Goal: Answer question/provide support: Share knowledge or assist other users

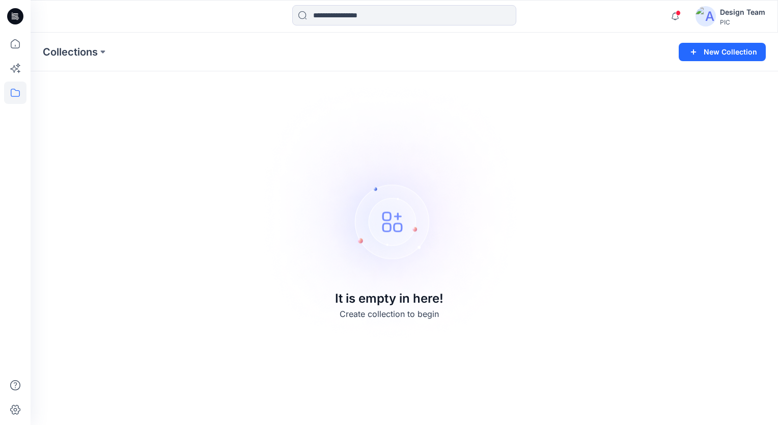
click at [731, 15] on div "Design Team" at bounding box center [742, 12] width 45 height 12
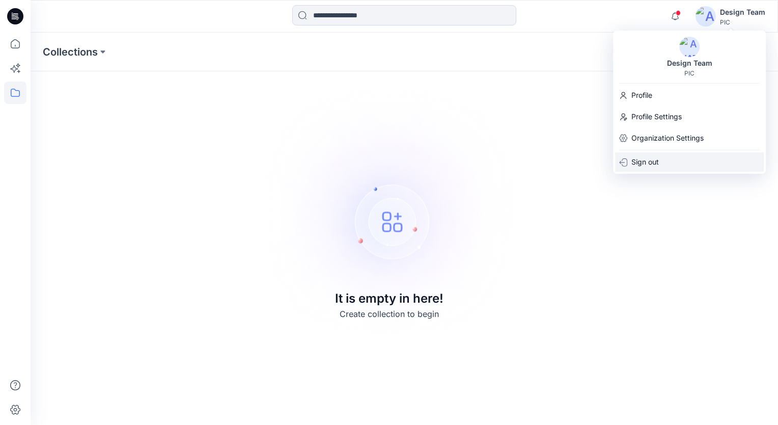
click at [657, 163] on p "Sign out" at bounding box center [644, 161] width 27 height 19
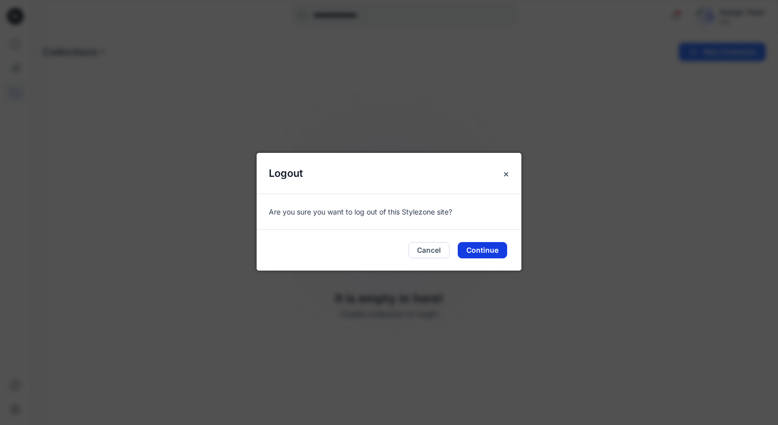
click at [497, 249] on button "Continue" at bounding box center [482, 250] width 49 height 16
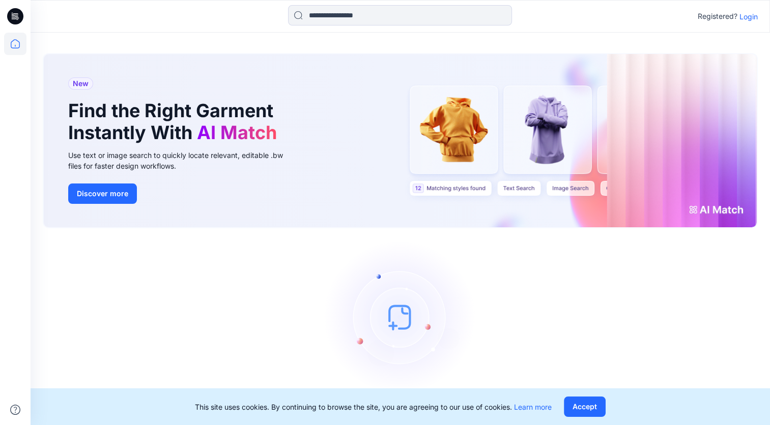
click at [752, 16] on p "Login" at bounding box center [749, 16] width 18 height 11
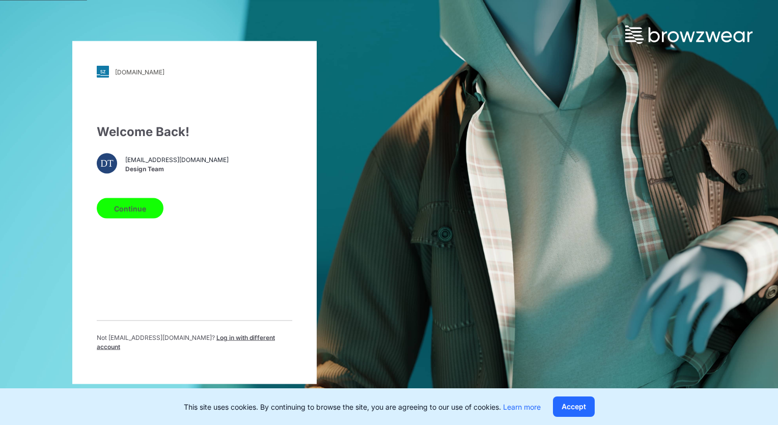
click at [139, 208] on button "Continue" at bounding box center [130, 208] width 67 height 20
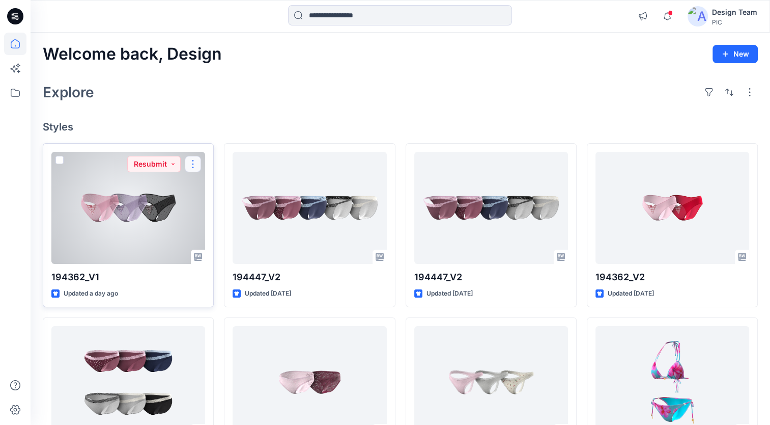
click at [193, 166] on button "button" at bounding box center [193, 164] width 16 height 16
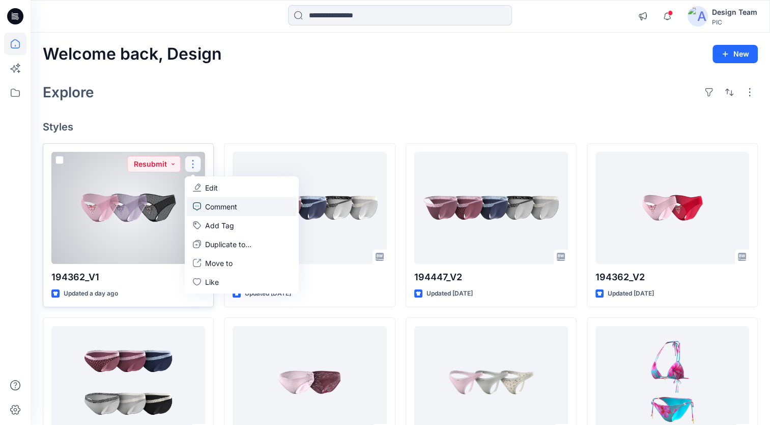
click at [218, 206] on p "Comment" at bounding box center [221, 206] width 32 height 11
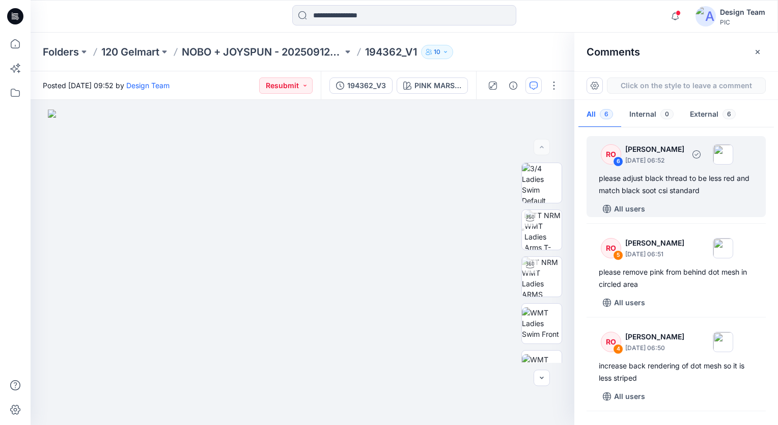
click at [704, 187] on div "please adjust black thread to be less red and match black soot csi standard" at bounding box center [676, 184] width 155 height 24
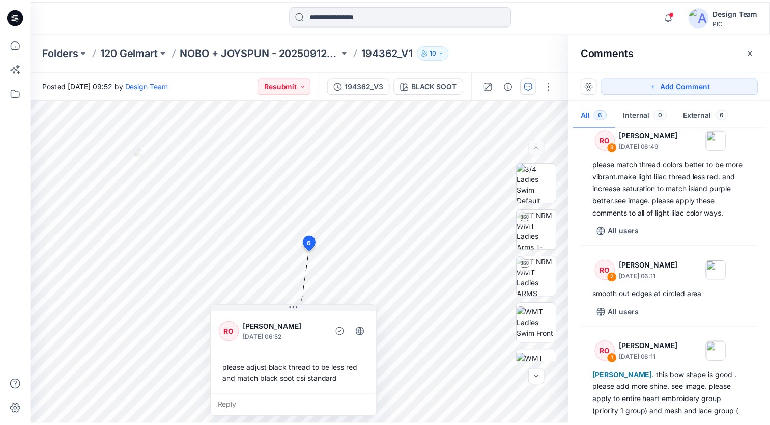
scroll to position [299, 0]
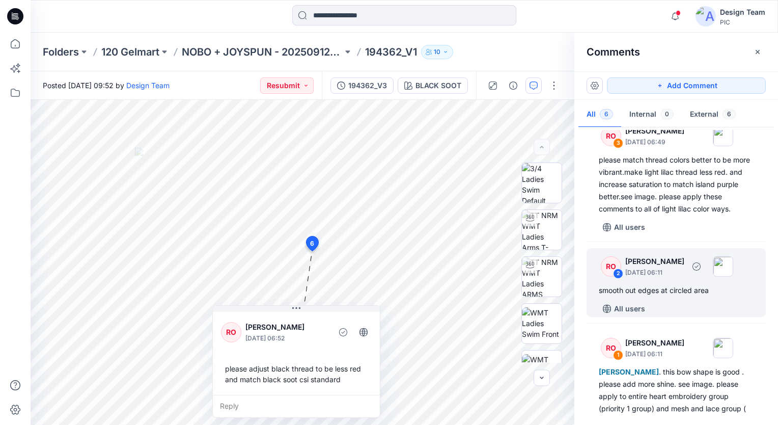
click at [657, 292] on div "smooth out edges at circled area" at bounding box center [676, 290] width 155 height 12
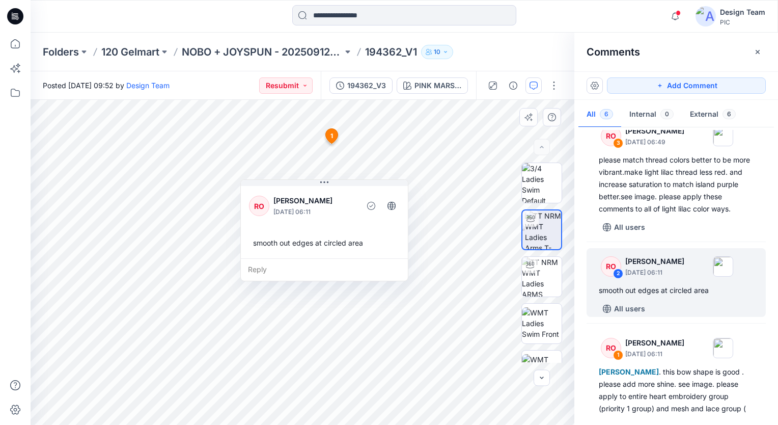
drag, startPoint x: 311, startPoint y: 209, endPoint x: 341, endPoint y: 194, distance: 33.2
click at [341, 194] on p "Raquel Ortiz" at bounding box center [314, 200] width 83 height 12
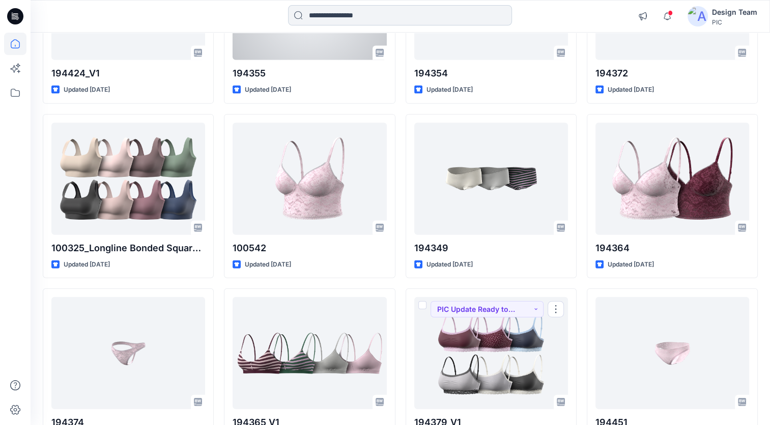
scroll to position [2166, 0]
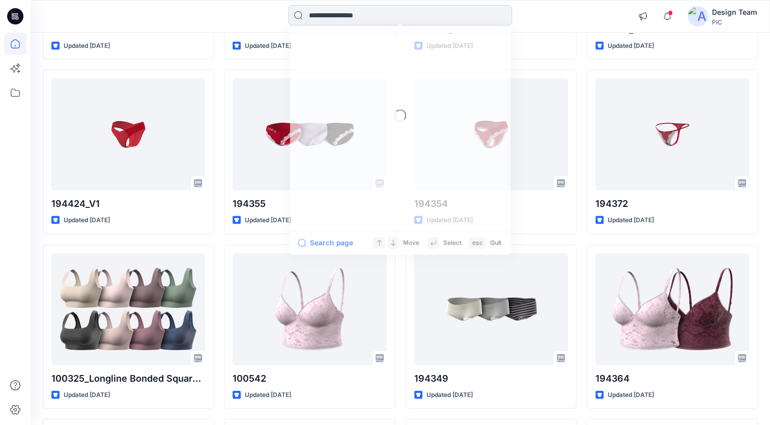
drag, startPoint x: 360, startPoint y: 13, endPoint x: 355, endPoint y: 16, distance: 5.2
click at [359, 14] on input at bounding box center [400, 15] width 224 height 20
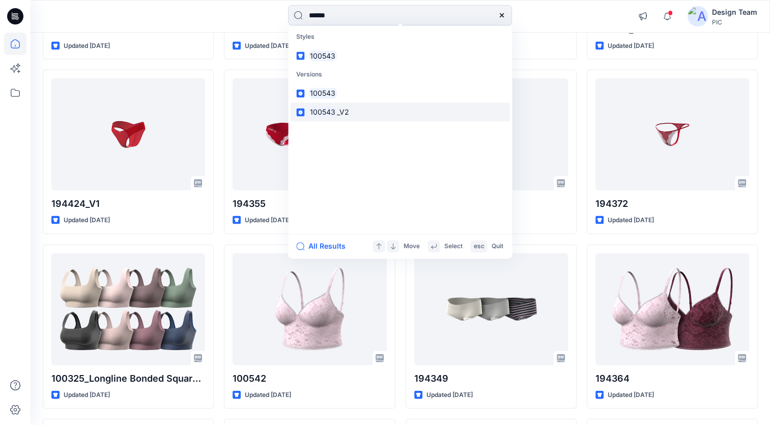
type input "******"
click at [339, 109] on span "_V2" at bounding box center [343, 112] width 12 height 9
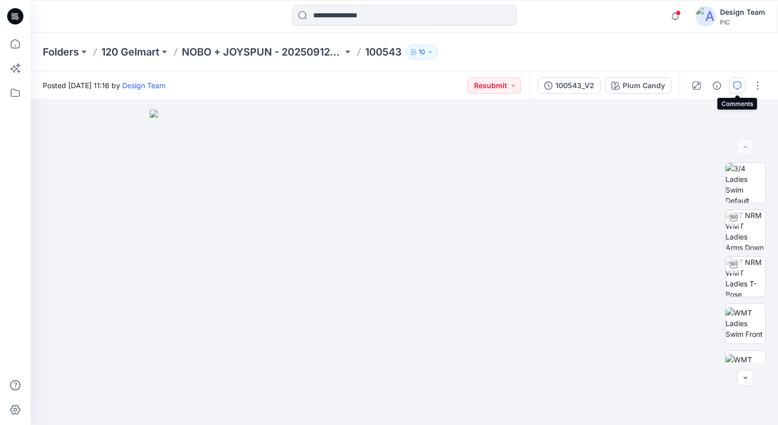
click at [736, 87] on icon "button" at bounding box center [737, 85] width 8 height 8
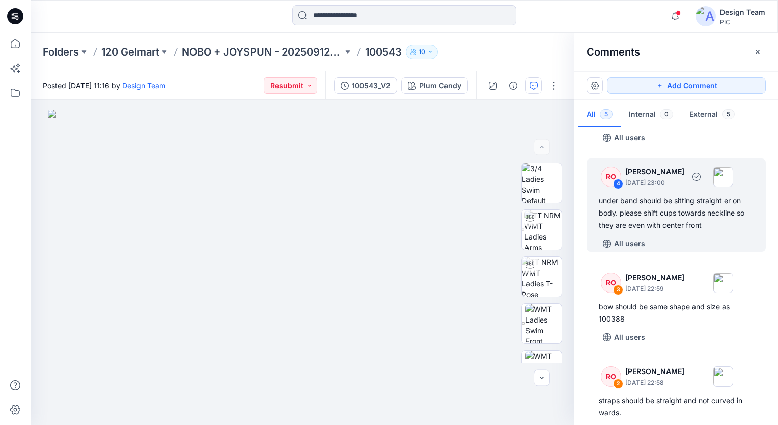
scroll to position [192, 0]
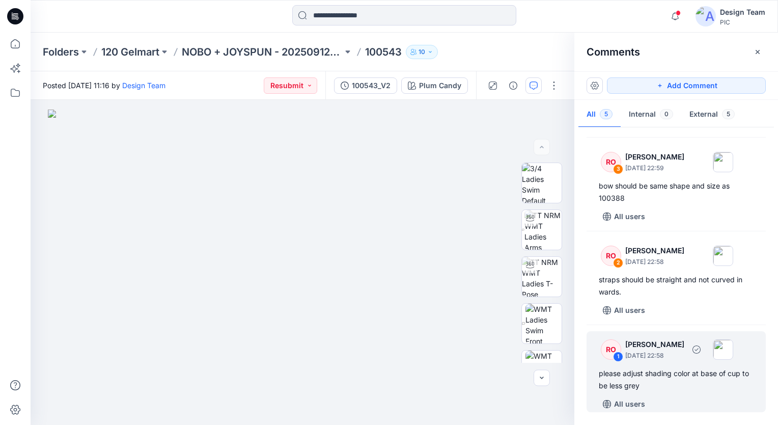
click at [670, 372] on div "please adjust shading color at base of cup to be less grey" at bounding box center [676, 379] width 155 height 24
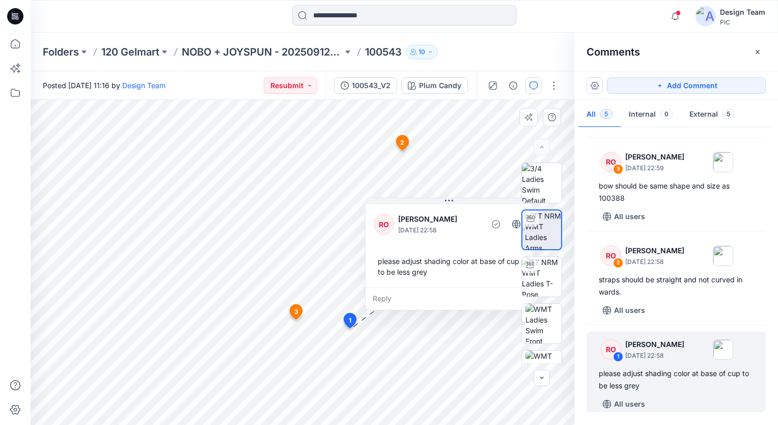
drag, startPoint x: 457, startPoint y: 217, endPoint x: 448, endPoint y: 214, distance: 9.7
click at [448, 214] on p "Raquel Ortiz" at bounding box center [439, 219] width 83 height 12
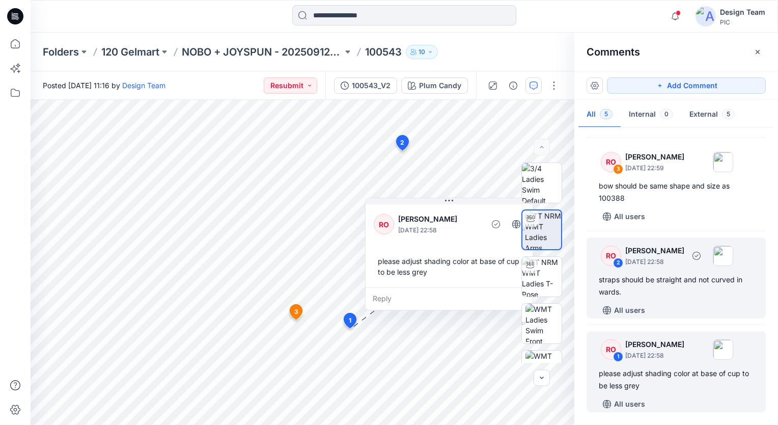
click at [704, 280] on div "straps should be straight and not curved in wards." at bounding box center [676, 285] width 155 height 24
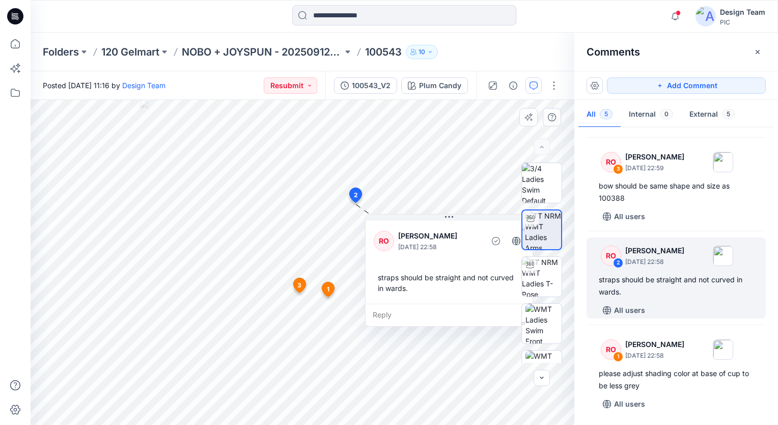
drag, startPoint x: 436, startPoint y: 258, endPoint x: 461, endPoint y: 264, distance: 26.2
click at [461, 264] on div "RO Raquel Ortiz October 01, 2025 22:58 straps should be straight and not curved…" at bounding box center [449, 260] width 167 height 85
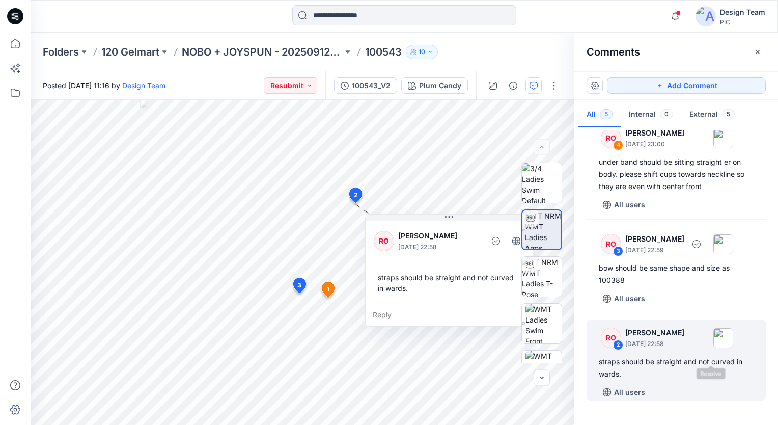
scroll to position [90, 0]
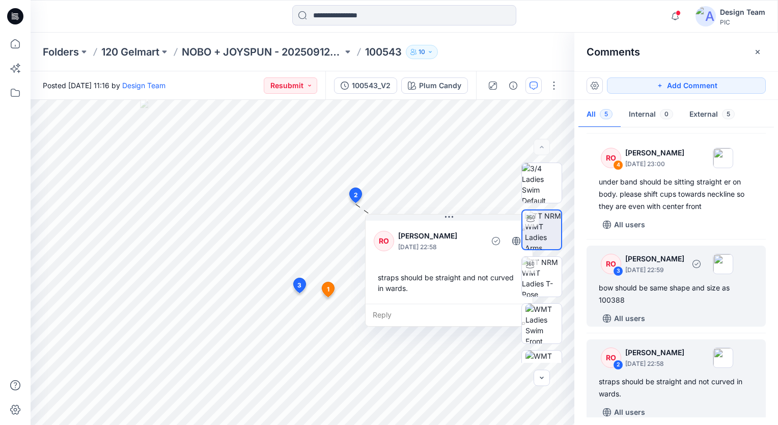
click at [678, 289] on div "bow should be same shape and size as 100388" at bounding box center [676, 294] width 155 height 24
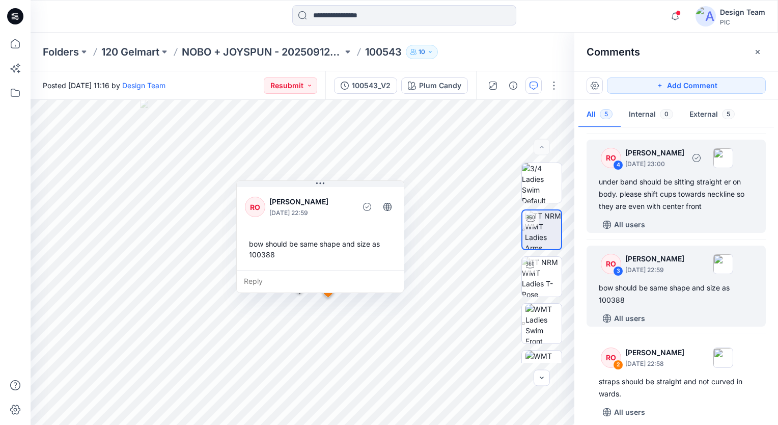
click at [660, 194] on div "under band should be sitting straight er on body. please shift cups towards nec…" at bounding box center [676, 194] width 155 height 37
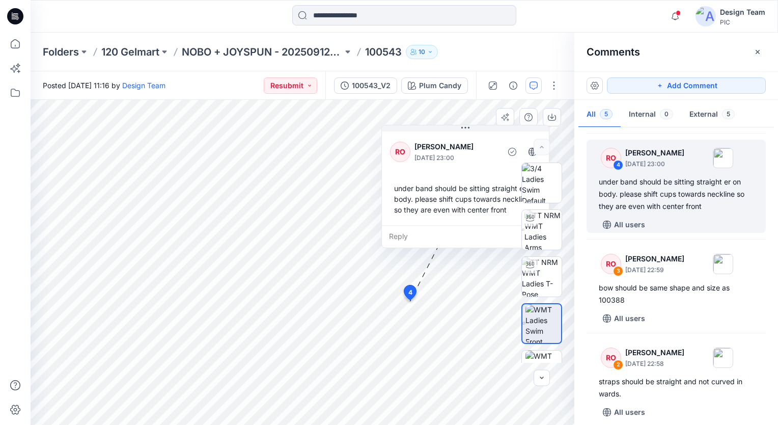
drag, startPoint x: 415, startPoint y: 157, endPoint x: 481, endPoint y: 143, distance: 66.8
click at [481, 143] on p "Raquel Ortiz" at bounding box center [455, 147] width 83 height 12
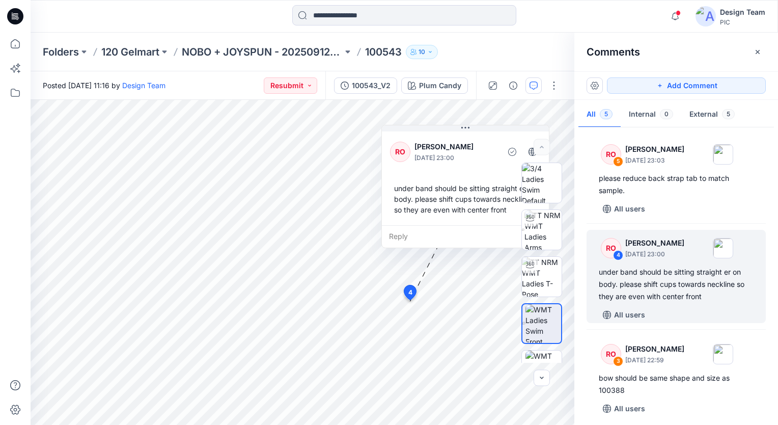
scroll to position [0, 0]
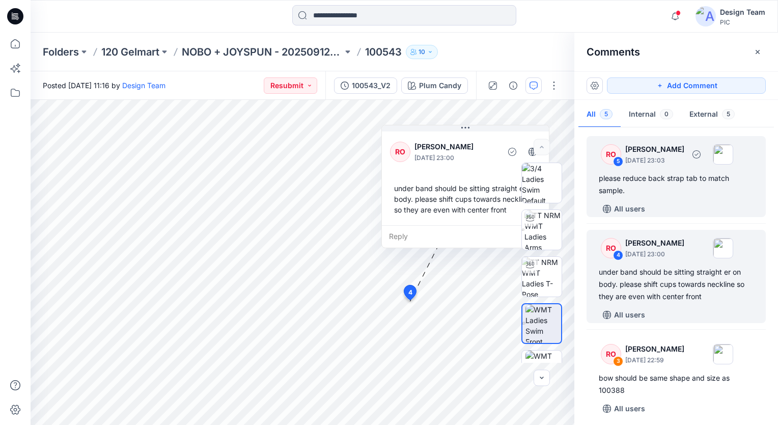
click at [686, 178] on div "please reduce back strap tab to match sample." at bounding box center [676, 184] width 155 height 24
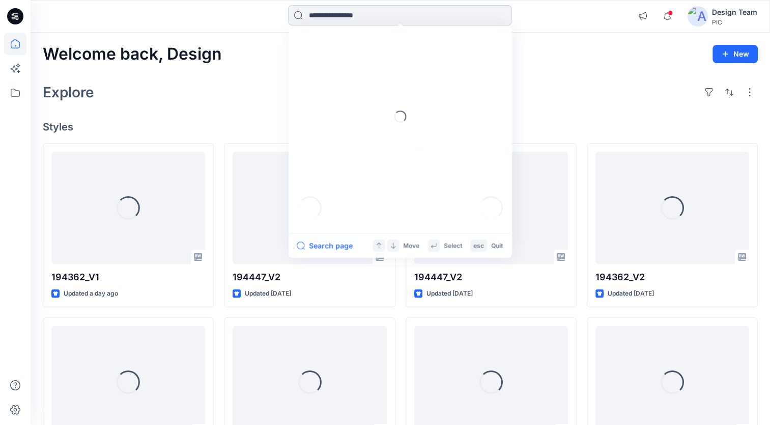
click at [436, 17] on input at bounding box center [400, 15] width 224 height 20
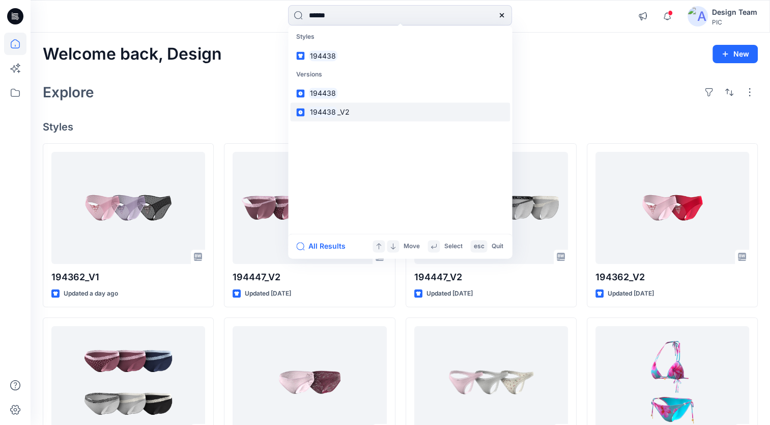
type input "******"
click at [340, 116] on p "194438 _V2" at bounding box center [328, 112] width 41 height 11
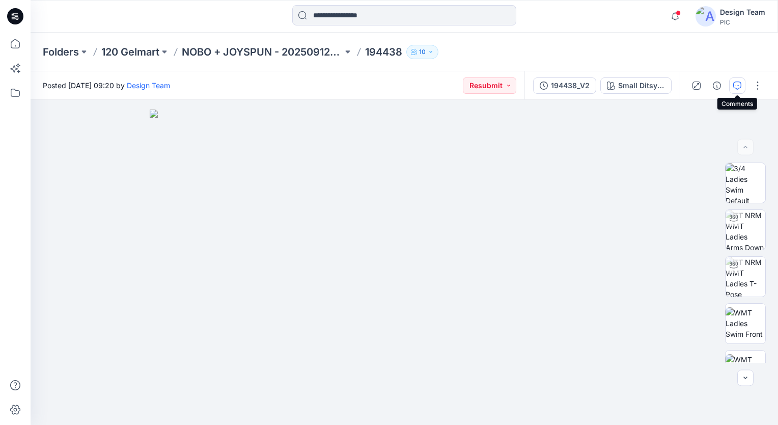
click at [735, 87] on icon "button" at bounding box center [737, 85] width 8 height 8
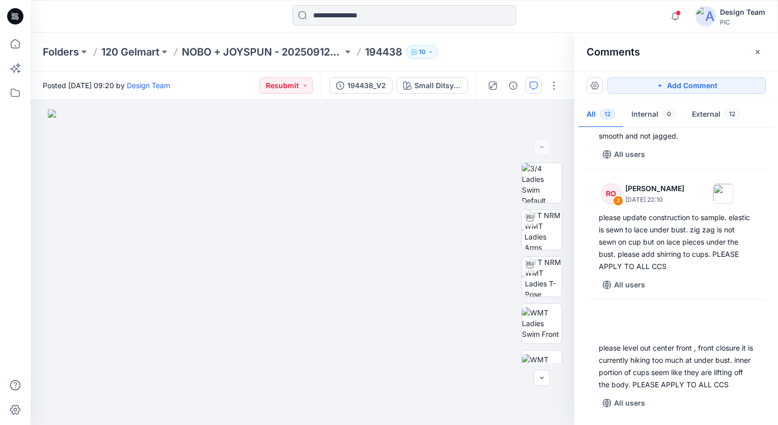
scroll to position [994, 0]
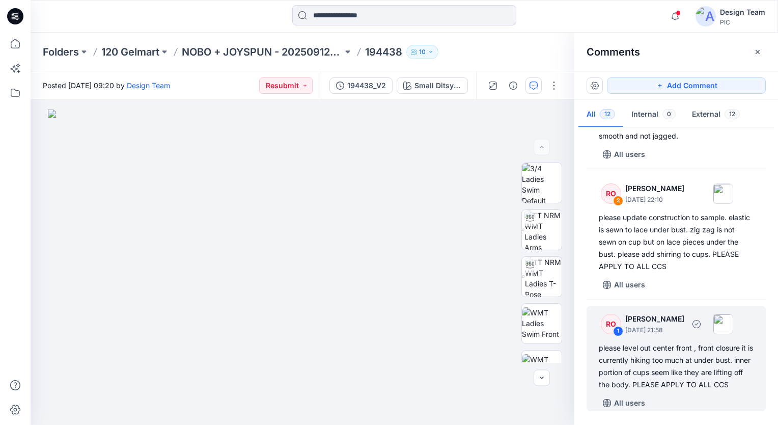
click at [703, 356] on div "please level out center front , front closure it is currently hiking too much a…" at bounding box center [676, 366] width 155 height 49
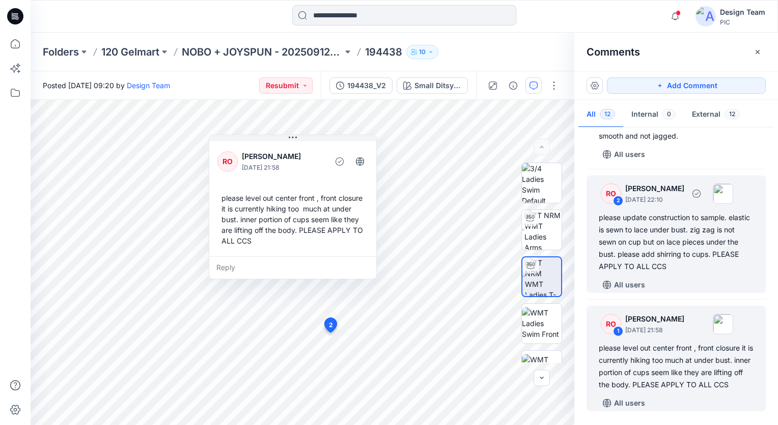
click at [657, 241] on div "please update construction to sample. elastic is sewn to lace under bust. zig z…" at bounding box center [676, 241] width 155 height 61
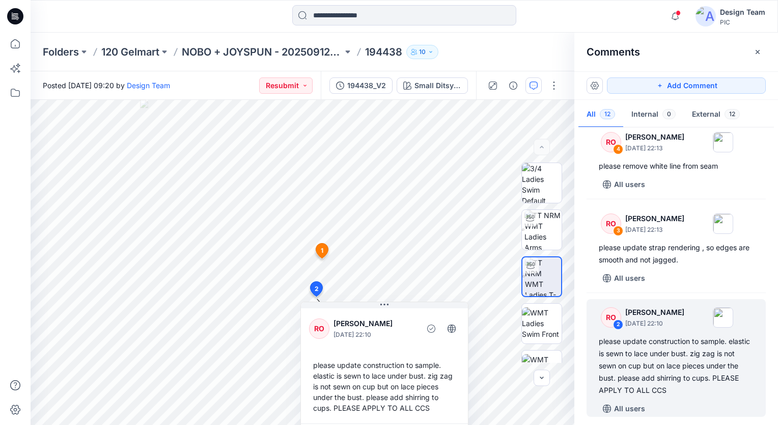
scroll to position [843, 0]
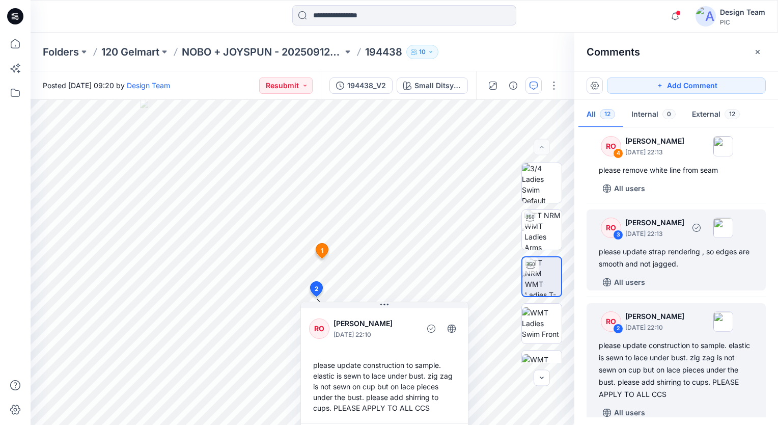
click at [687, 268] on div "please update strap rendering , so edges are smooth and not jagged." at bounding box center [676, 257] width 155 height 24
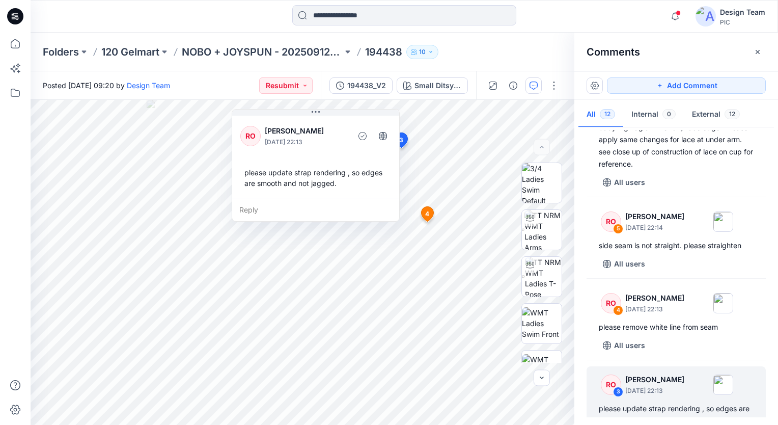
scroll to position [679, 0]
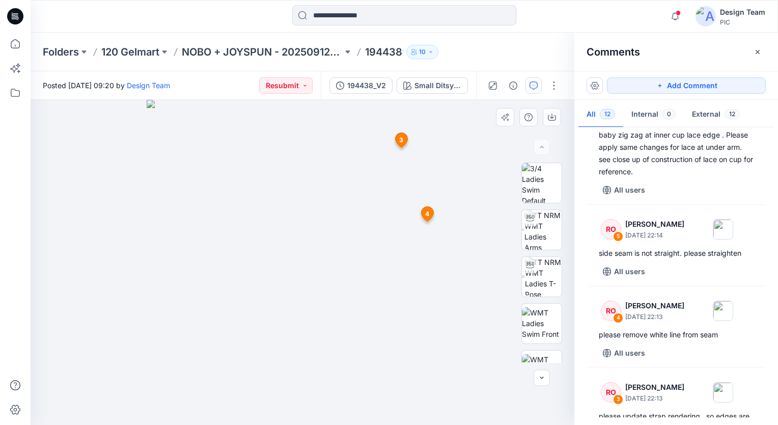
click at [284, 226] on img at bounding box center [302, 262] width 311 height 325
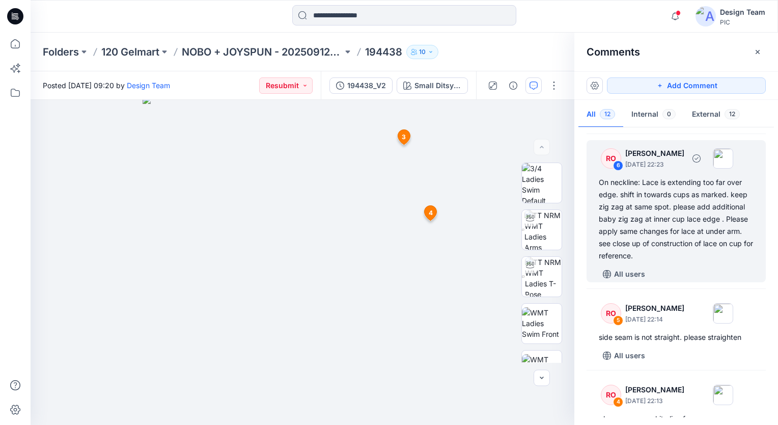
scroll to position [577, 0]
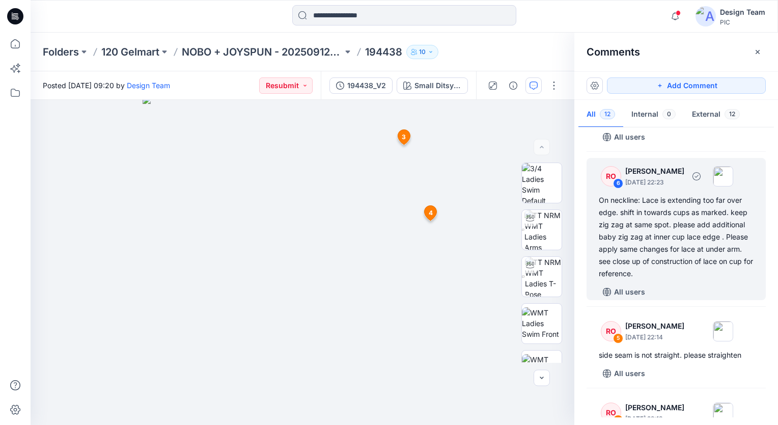
click at [680, 291] on div "RO 6 Raquel Ortiz October 01, 2025 22:23 On neckline: Lace is extending too far…" at bounding box center [675, 229] width 179 height 142
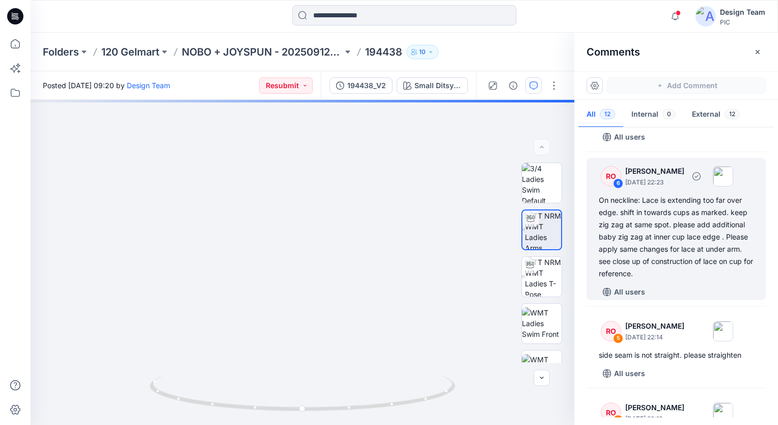
click at [653, 258] on div "On neckline: Lace is extending too far over edge. shift in towards cups as mark…" at bounding box center [676, 237] width 155 height 86
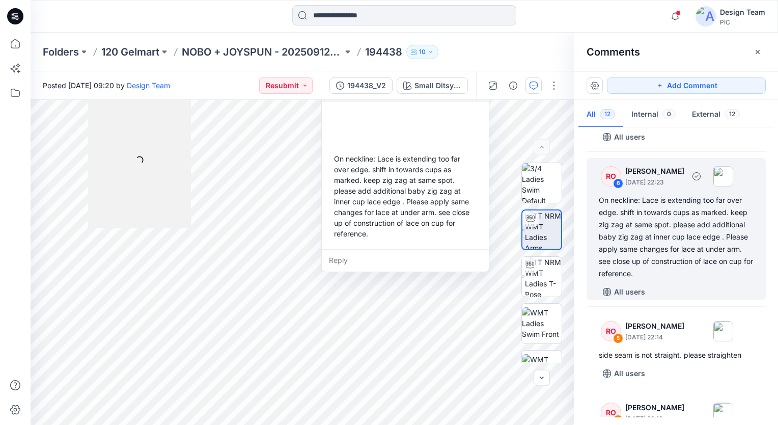
click at [632, 187] on p "October 01, 2025 22:23" at bounding box center [654, 182] width 59 height 10
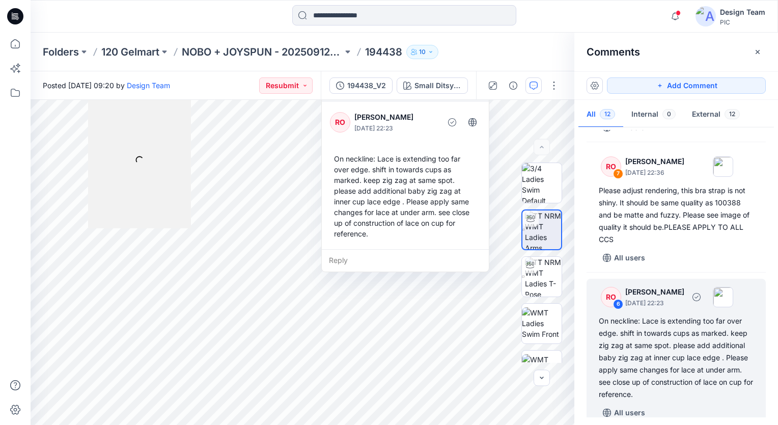
scroll to position [424, 0]
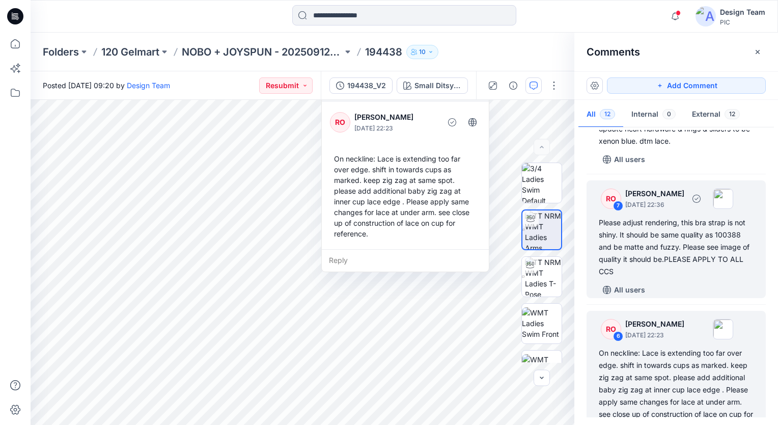
click at [668, 235] on div "Please adjust rendering, this bra strap is not shiny. It should be same quality…" at bounding box center [676, 246] width 155 height 61
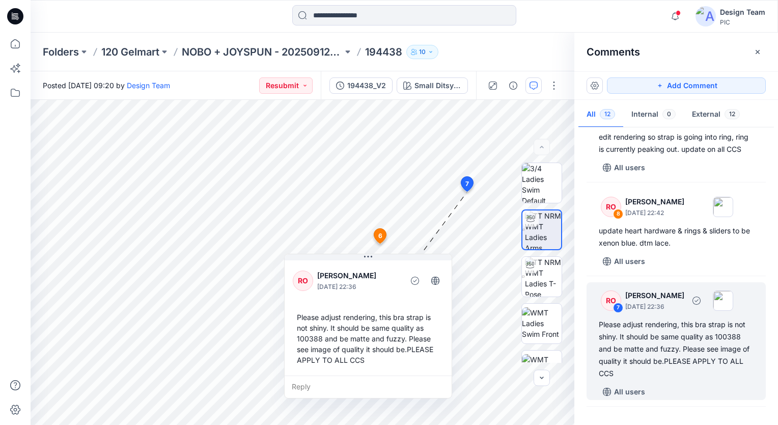
scroll to position [271, 0]
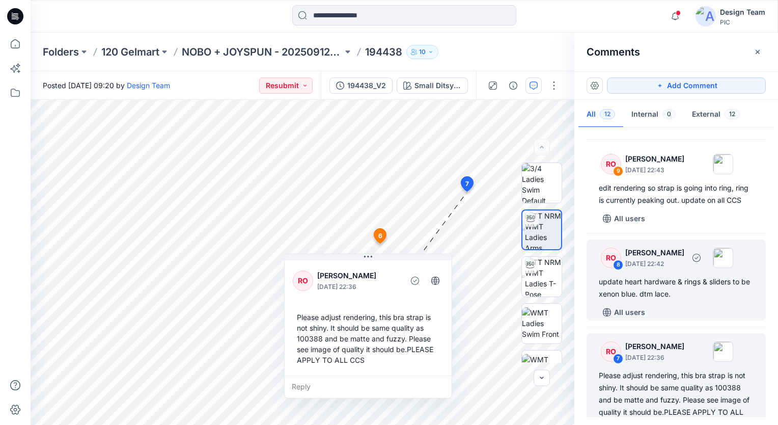
click at [670, 271] on div "RO 8 Raquel Ortiz October 01, 2025 22:42" at bounding box center [663, 257] width 141 height 28
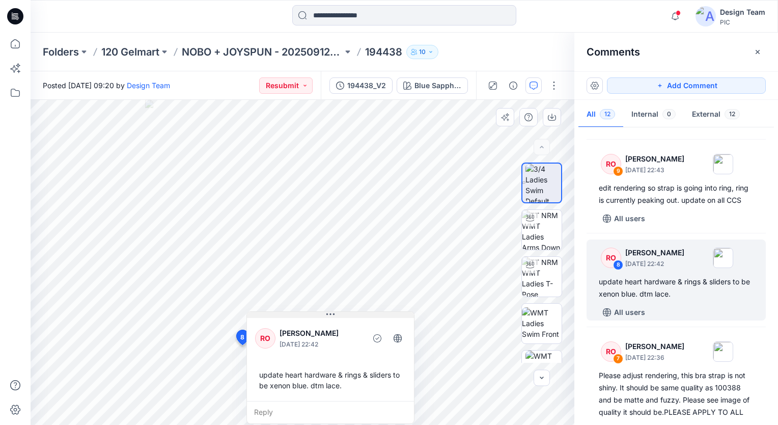
drag, startPoint x: 373, startPoint y: 355, endPoint x: 394, endPoint y: 311, distance: 48.5
click at [393, 312] on button at bounding box center [330, 315] width 167 height 6
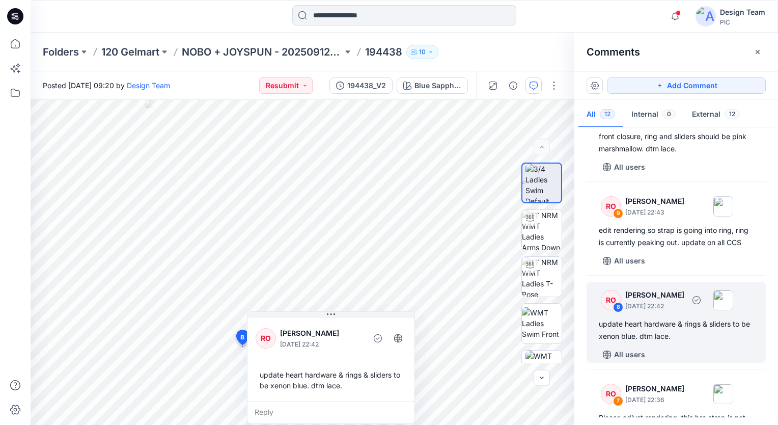
scroll to position [220, 0]
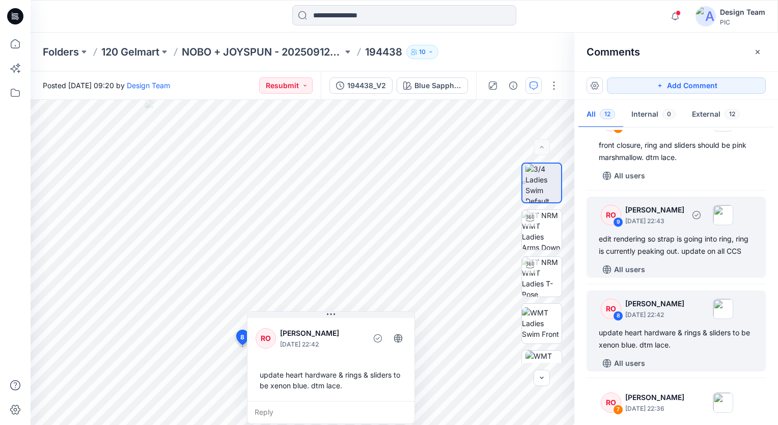
click at [686, 257] on div "edit rendering so strap is going into ring, ring is currently peaking out. upda…" at bounding box center [676, 245] width 155 height 24
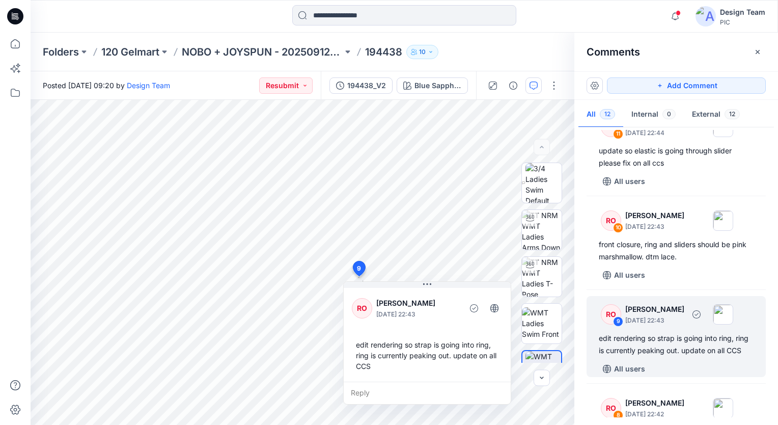
scroll to position [119, 0]
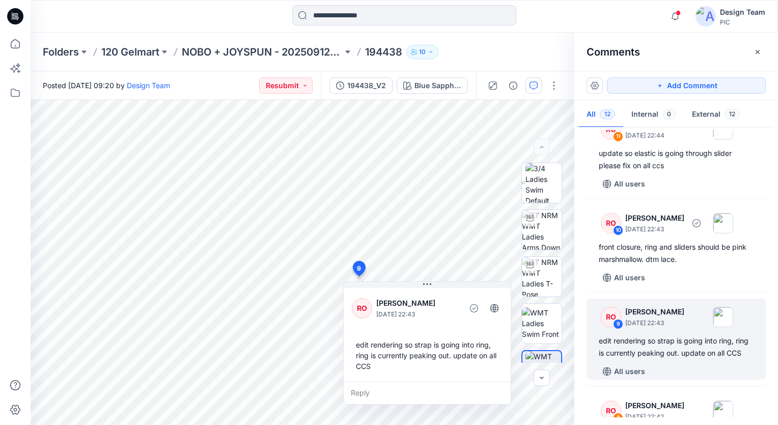
click at [694, 245] on div "front closure, ring and sliders should be pink marshmallow. dtm lace." at bounding box center [676, 253] width 155 height 24
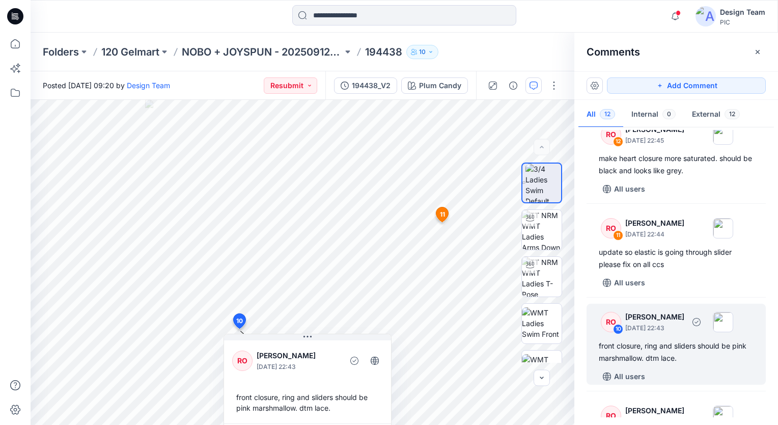
scroll to position [17, 0]
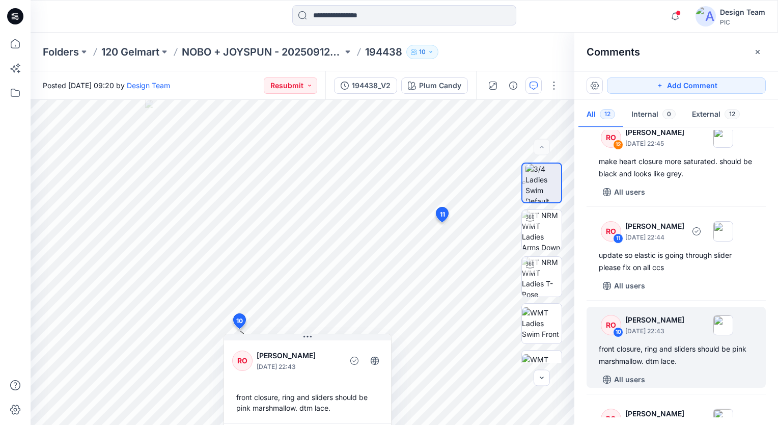
click at [669, 249] on div "update so elastic is going through slider please fix on all ccs" at bounding box center [676, 261] width 155 height 24
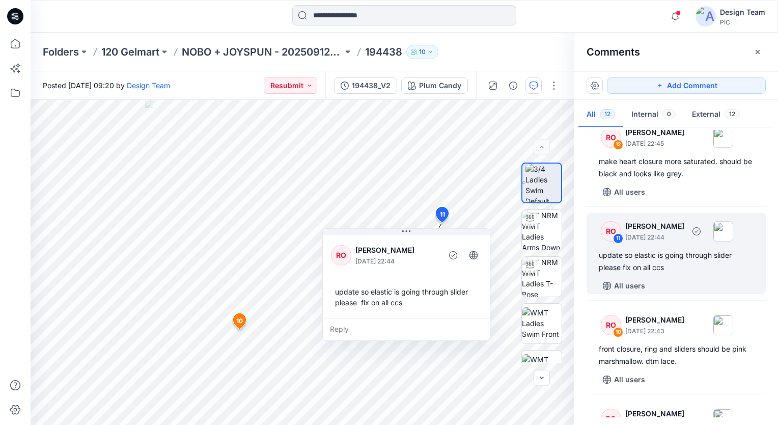
scroll to position [0, 0]
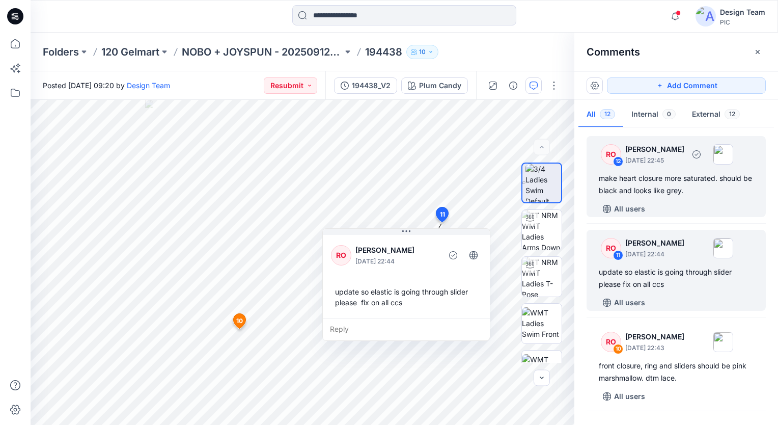
click at [676, 199] on div "RO 12 Raquel Ortiz October 01, 2025 22:45 make heart closure more saturated. sh…" at bounding box center [675, 176] width 179 height 81
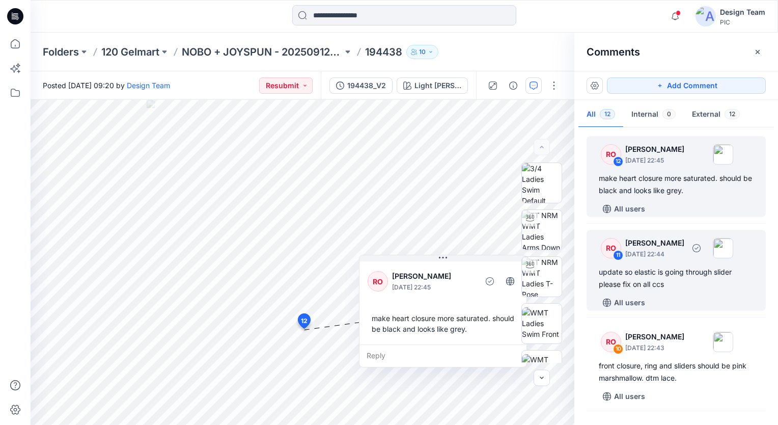
click at [670, 272] on div "update so elastic is going through slider please fix on all ccs" at bounding box center [676, 278] width 155 height 24
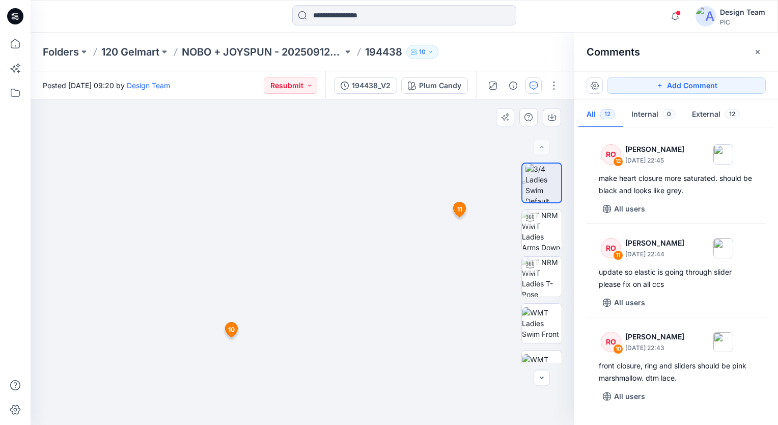
click at [264, 214] on img at bounding box center [302, 252] width 354 height 346
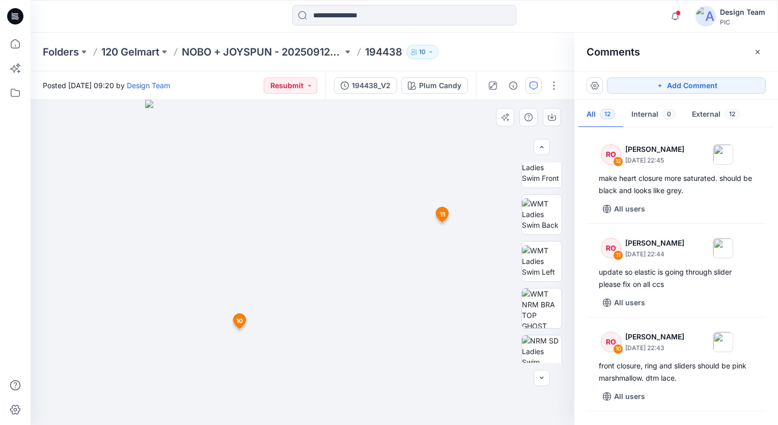
click at [460, 419] on div at bounding box center [303, 262] width 544 height 325
click at [460, 416] on div at bounding box center [303, 262] width 544 height 325
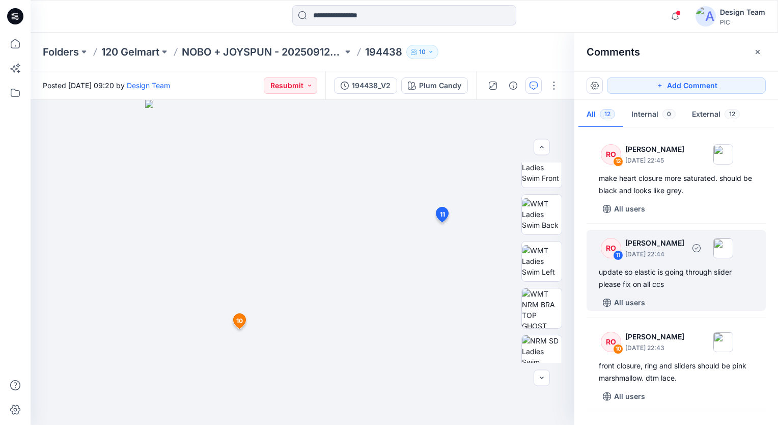
click at [760, 274] on div "RO 11 Raquel Ortiz October 01, 2025 22:44 update so elastic is going through sl…" at bounding box center [675, 270] width 179 height 81
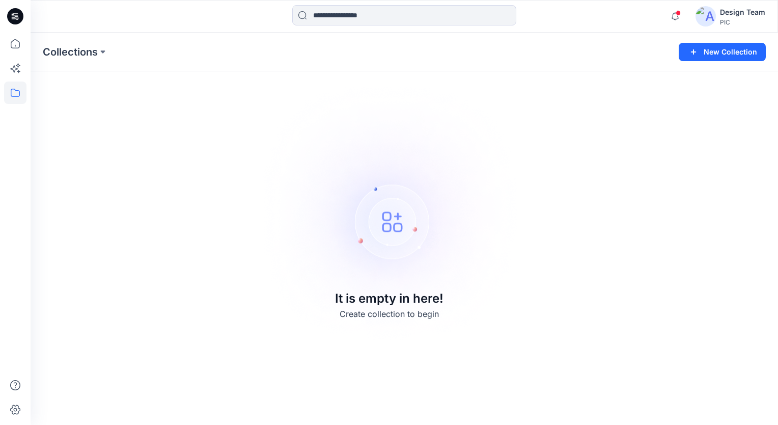
click at [731, 17] on div "Design Team" at bounding box center [742, 12] width 45 height 12
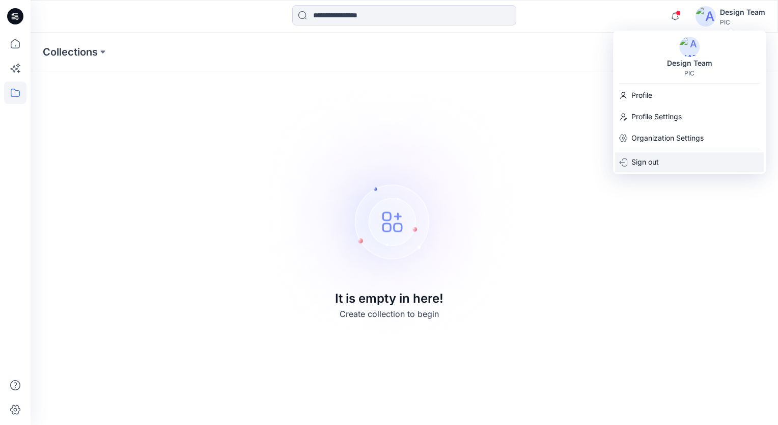
click at [656, 159] on p "Sign out" at bounding box center [644, 161] width 27 height 19
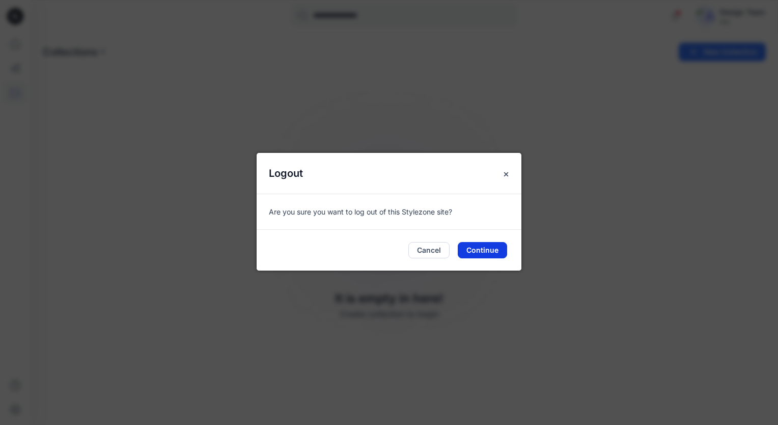
click at [485, 251] on button "Continue" at bounding box center [482, 250] width 49 height 16
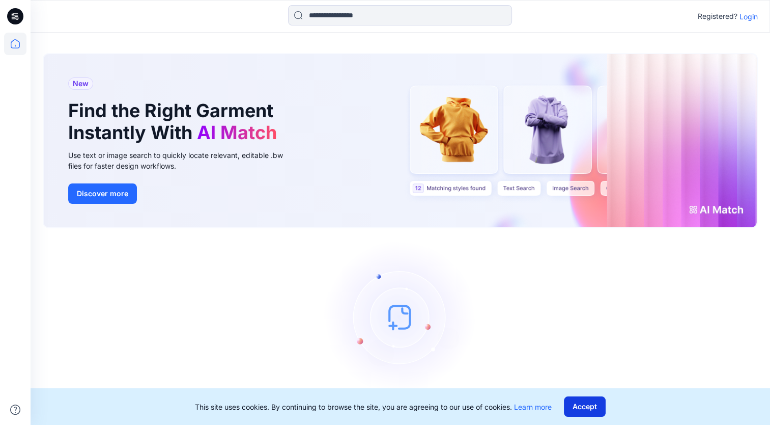
click at [588, 412] on button "Accept" at bounding box center [585, 406] width 42 height 20
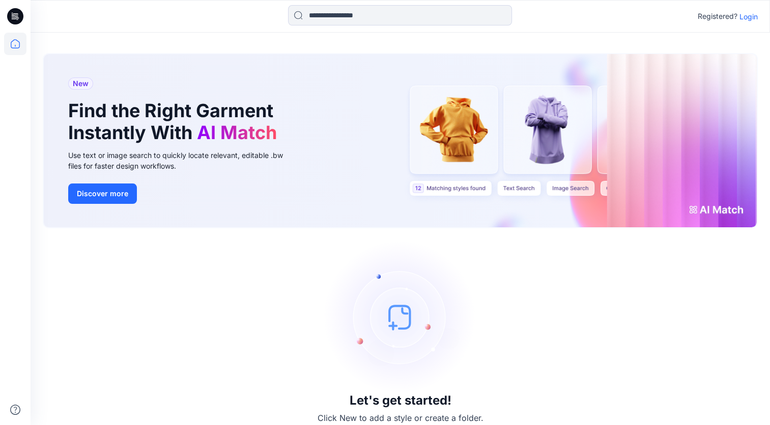
click at [748, 19] on p "Login" at bounding box center [749, 16] width 18 height 11
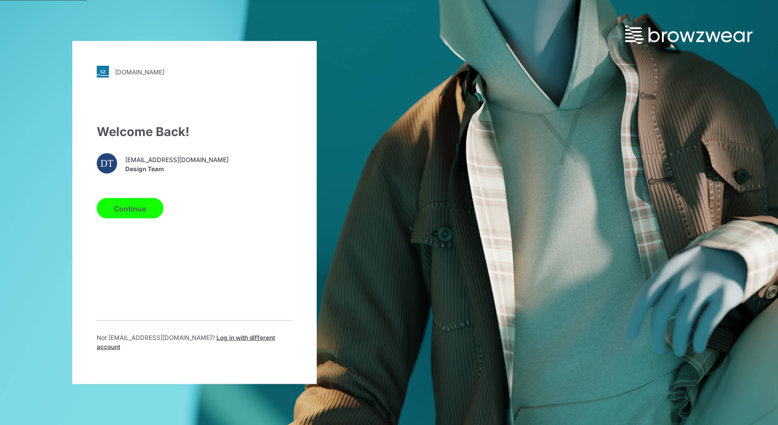
click at [134, 217] on button "Continue" at bounding box center [130, 208] width 67 height 20
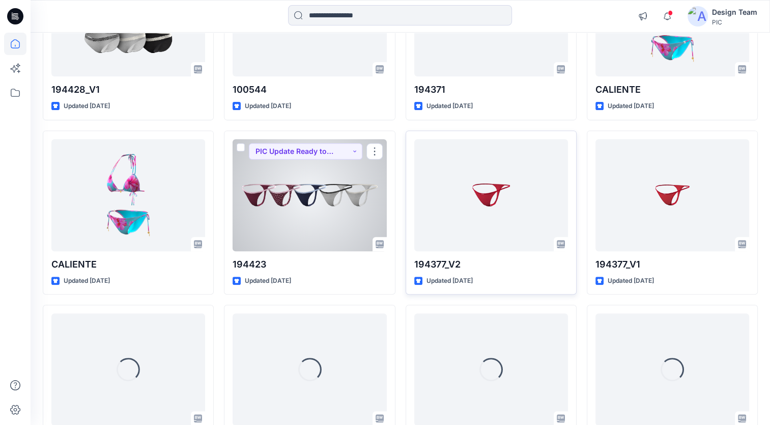
scroll to position [381, 0]
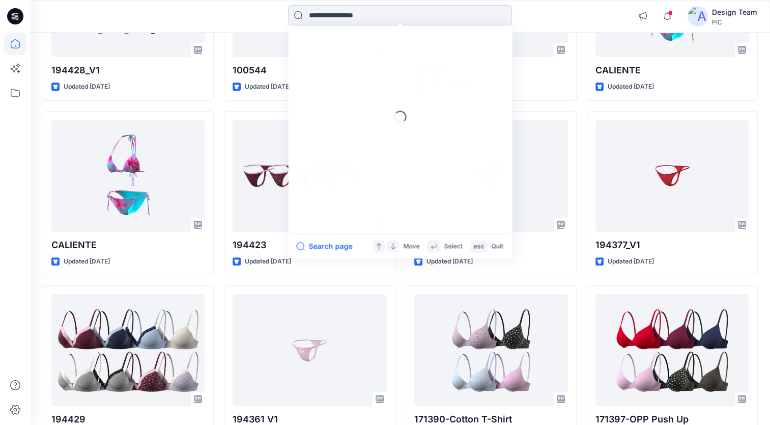
click at [406, 15] on input at bounding box center [400, 15] width 224 height 20
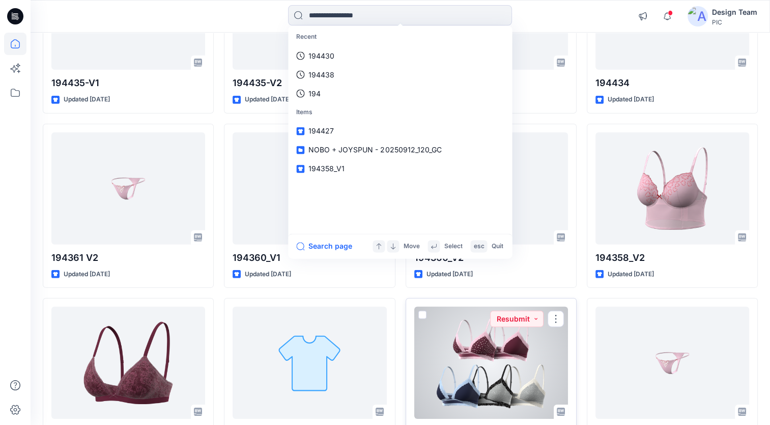
scroll to position [3044, 0]
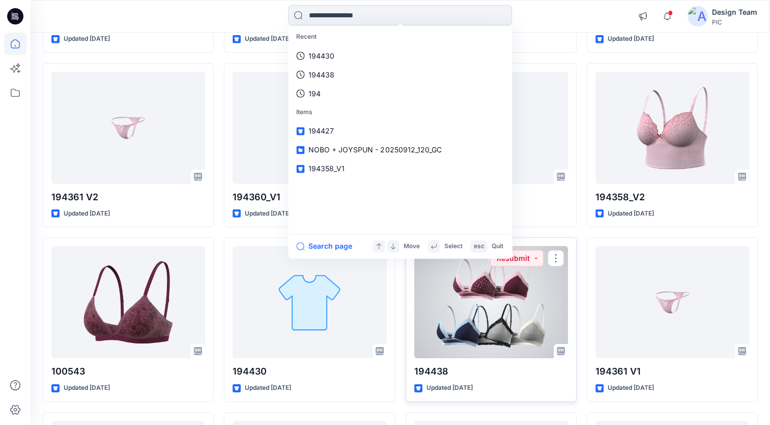
click at [516, 311] on div at bounding box center [491, 302] width 154 height 112
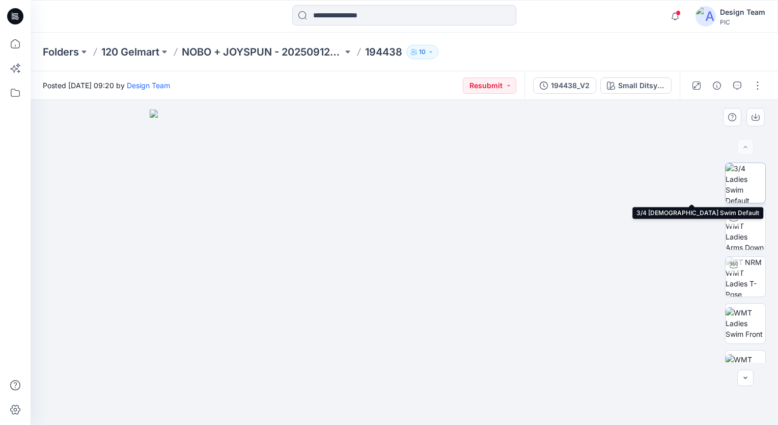
click at [755, 187] on img at bounding box center [745, 183] width 40 height 40
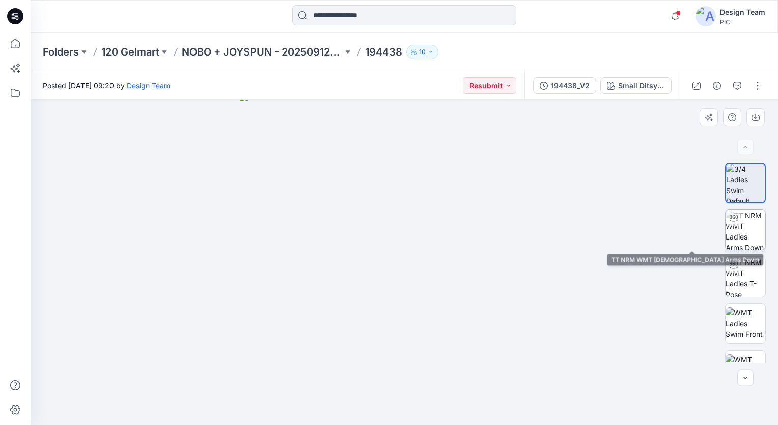
click at [741, 235] on img at bounding box center [745, 230] width 40 height 40
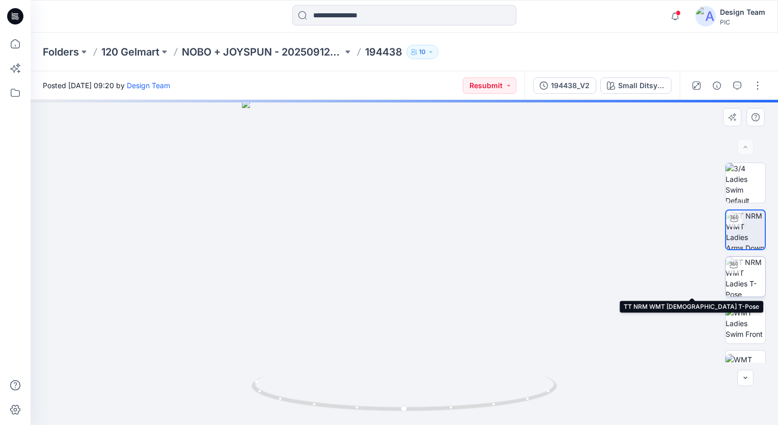
click at [746, 265] on img at bounding box center [745, 277] width 40 height 40
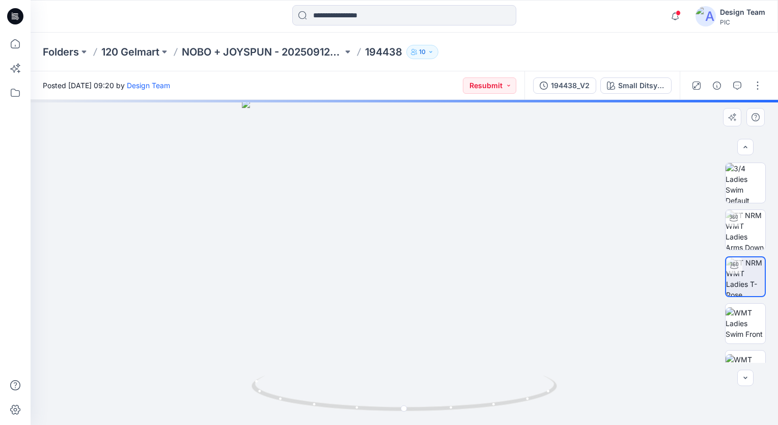
scroll to position [12, 0]
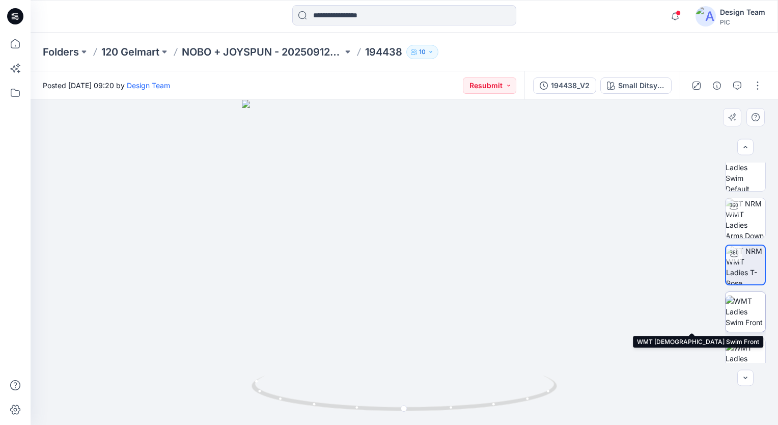
click at [745, 303] on img at bounding box center [745, 311] width 40 height 32
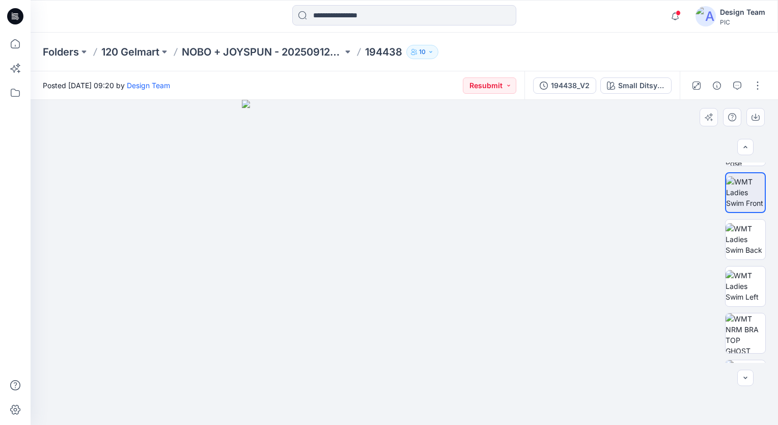
scroll to position [153, 0]
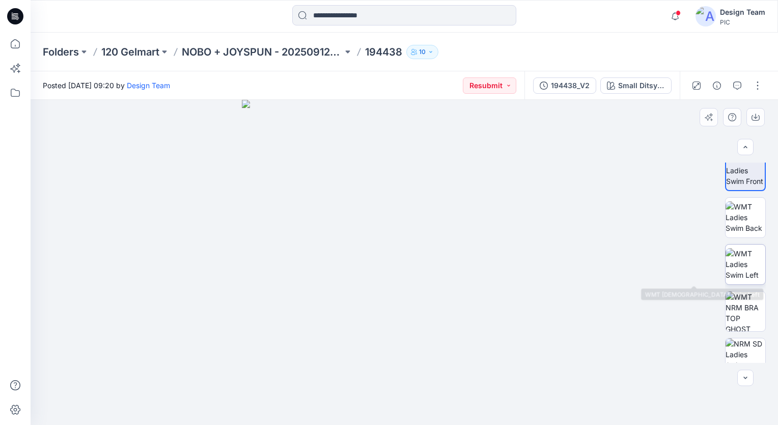
click at [759, 267] on img at bounding box center [745, 264] width 40 height 32
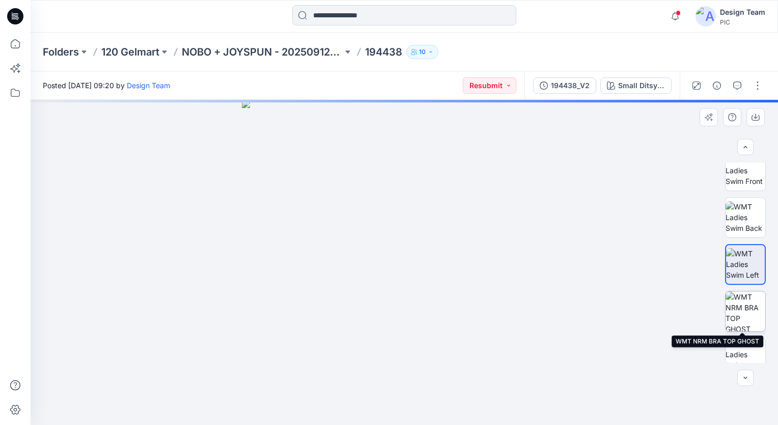
click at [741, 313] on img at bounding box center [745, 311] width 40 height 40
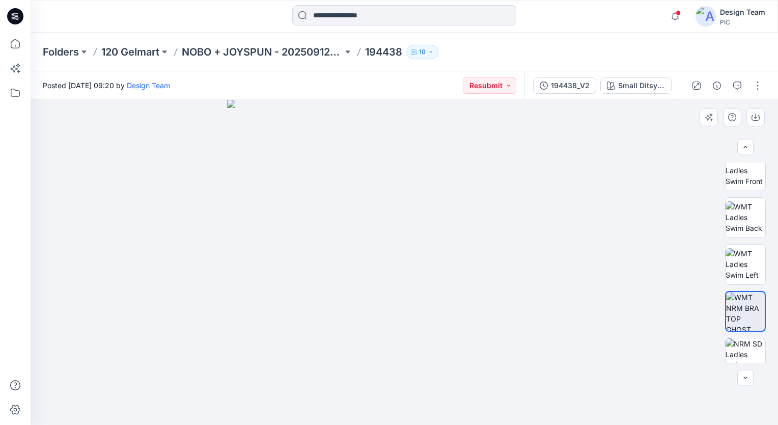
drag, startPoint x: 406, startPoint y: 190, endPoint x: 391, endPoint y: 260, distance: 70.8
click at [391, 260] on img at bounding box center [404, 262] width 354 height 325
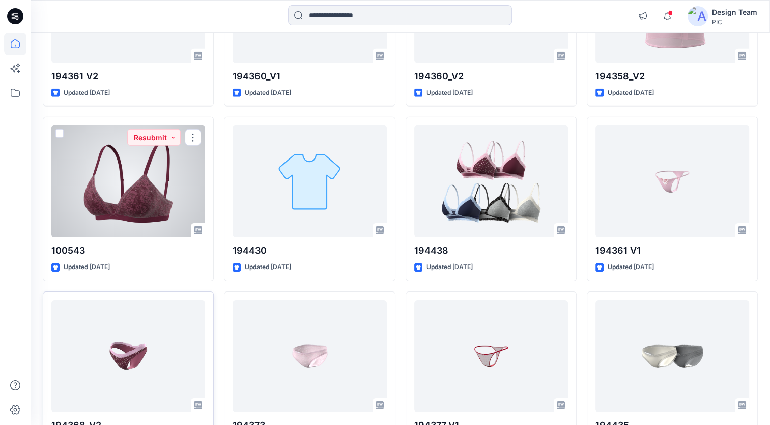
scroll to position [3197, 0]
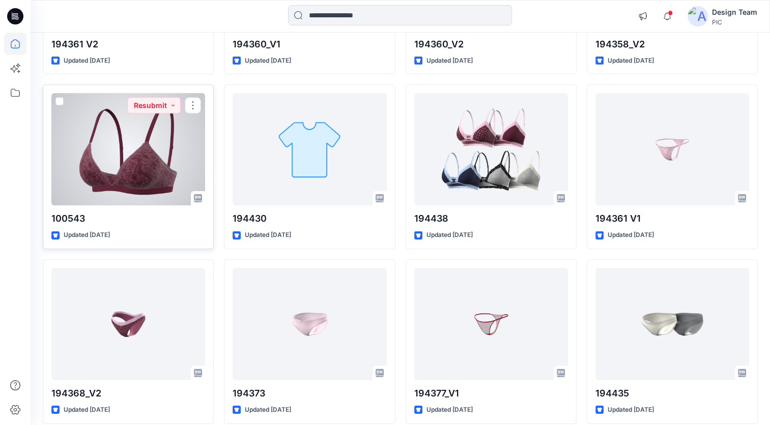
click at [167, 152] on div at bounding box center [128, 149] width 154 height 112
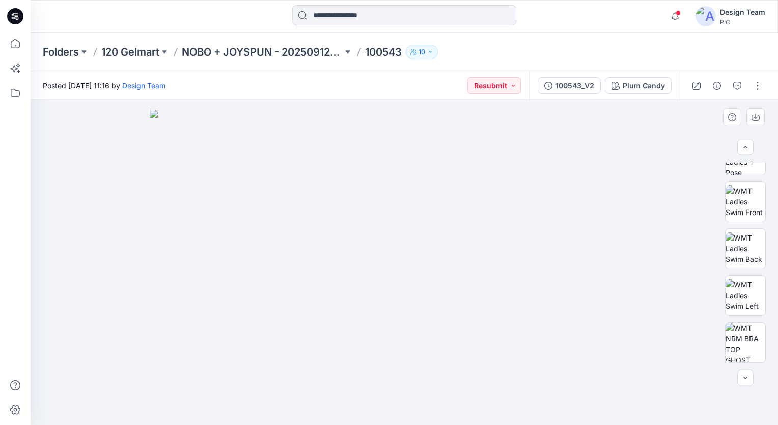
scroll to position [123, 0]
click at [751, 257] on img at bounding box center [745, 247] width 40 height 32
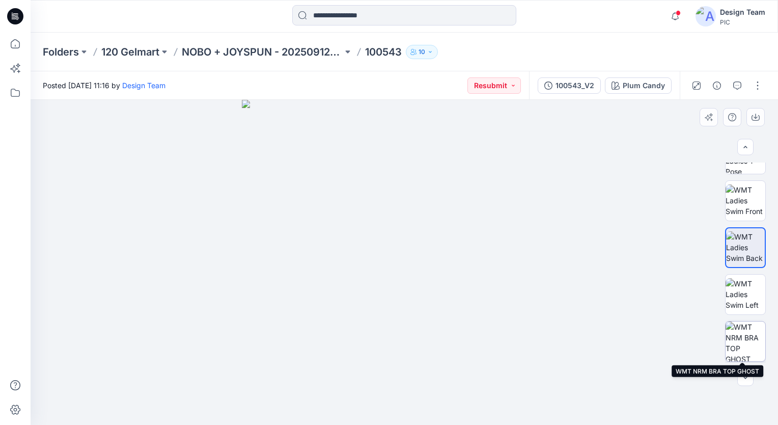
click at [737, 341] on img at bounding box center [745, 341] width 40 height 40
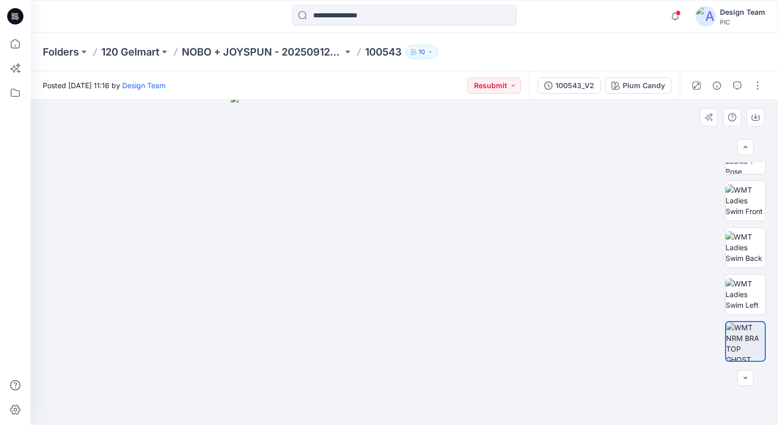
click at [632, 206] on div at bounding box center [404, 262] width 747 height 325
click at [434, 363] on img at bounding box center [404, 262] width 335 height 325
click at [474, 220] on img at bounding box center [404, 262] width 335 height 325
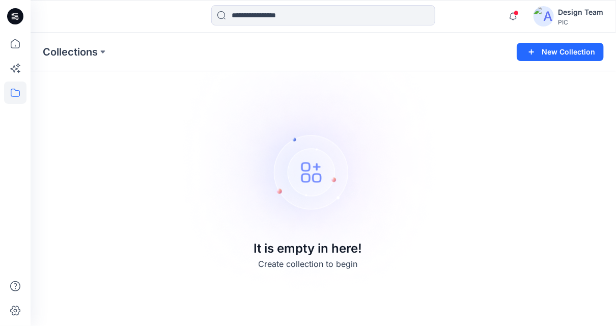
click at [560, 13] on div "Design Team" at bounding box center [580, 12] width 45 height 12
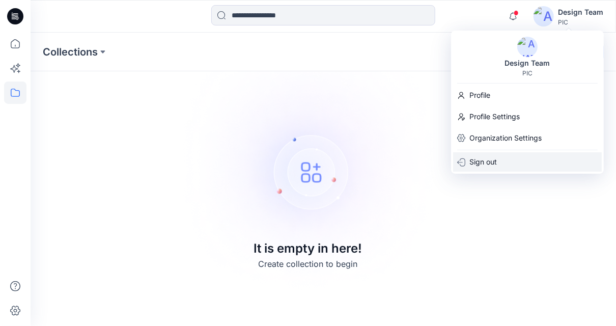
click at [493, 158] on p "Sign out" at bounding box center [482, 161] width 27 height 19
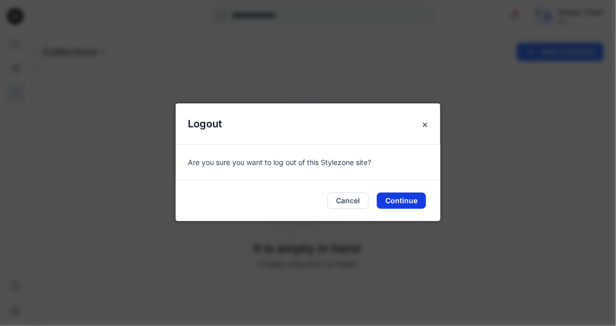
click at [400, 199] on button "Continue" at bounding box center [401, 200] width 49 height 16
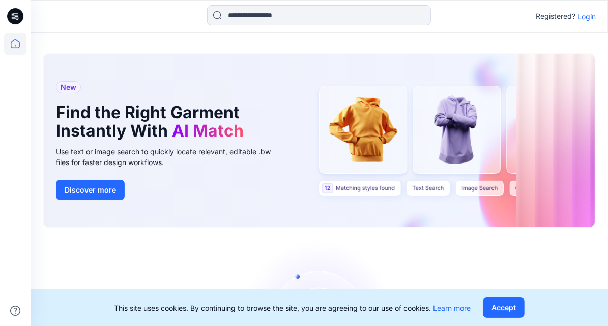
click at [591, 18] on p "Login" at bounding box center [587, 16] width 18 height 11
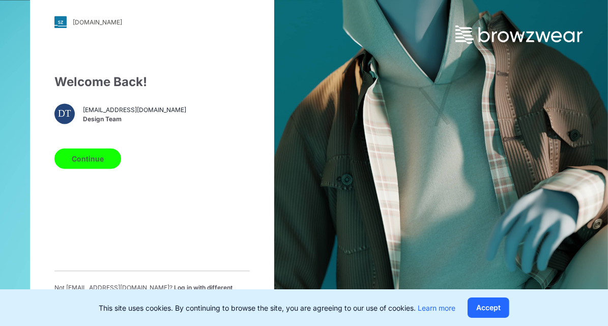
click at [104, 160] on button "Continue" at bounding box center [87, 159] width 67 height 20
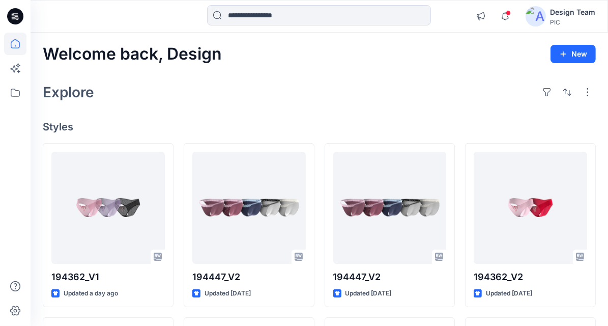
drag, startPoint x: 504, startPoint y: 325, endPoint x: 505, endPoint y: 334, distance: 8.7
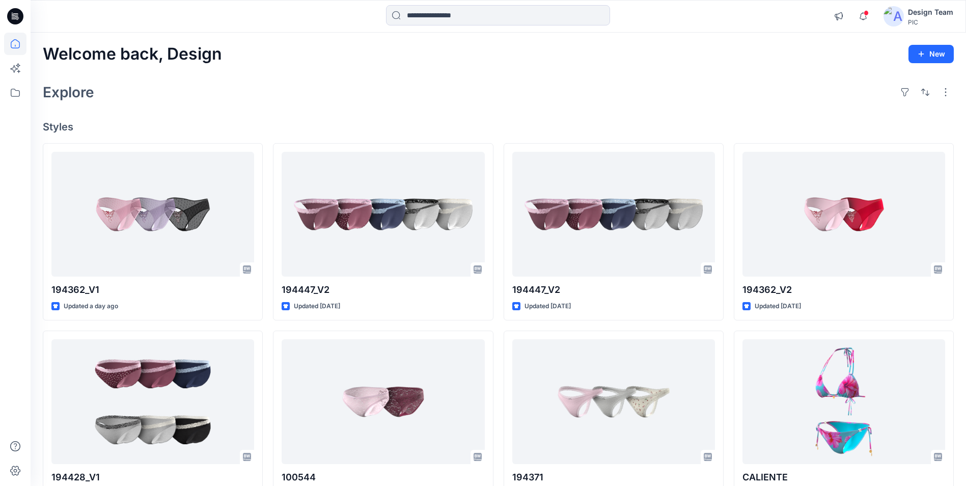
drag, startPoint x: 490, startPoint y: 13, endPoint x: 488, endPoint y: 2, distance: 11.4
click at [490, 12] on input at bounding box center [498, 15] width 224 height 20
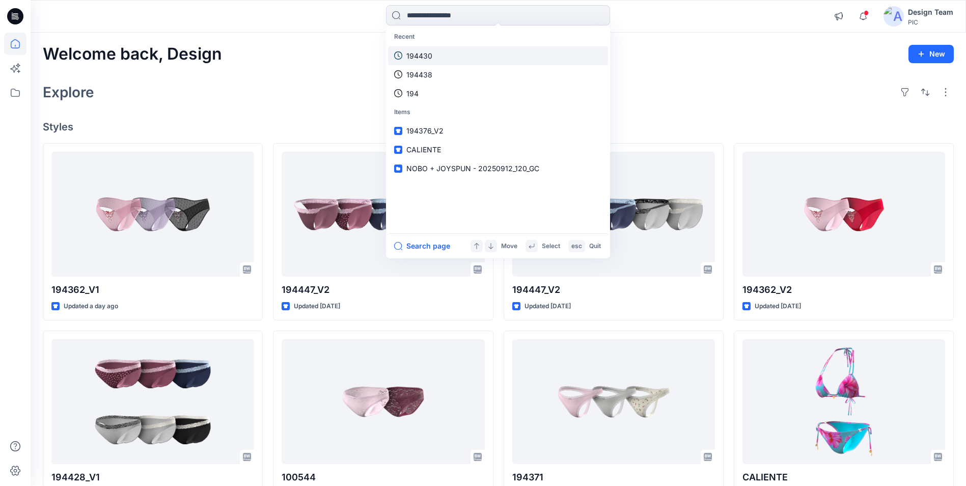
click at [426, 52] on p "194430" at bounding box center [419, 55] width 26 height 11
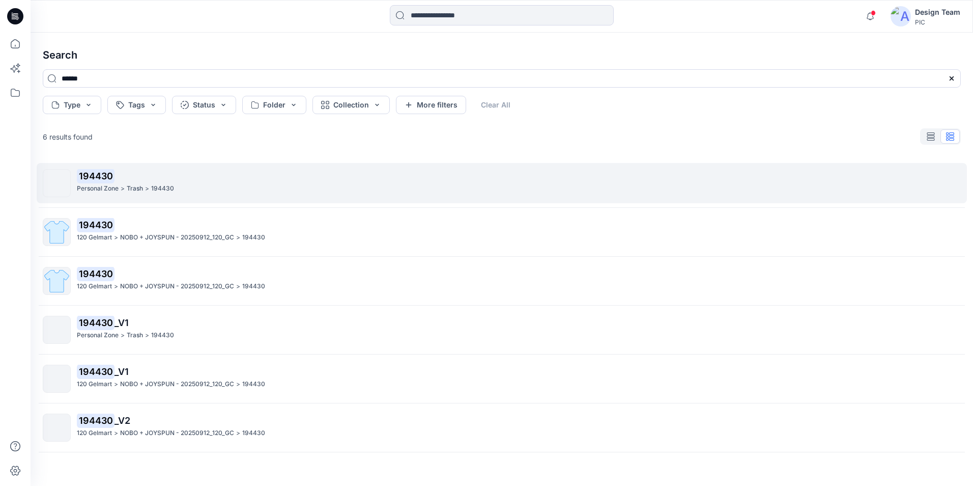
click at [105, 185] on p "Personal Zone" at bounding box center [98, 188] width 42 height 11
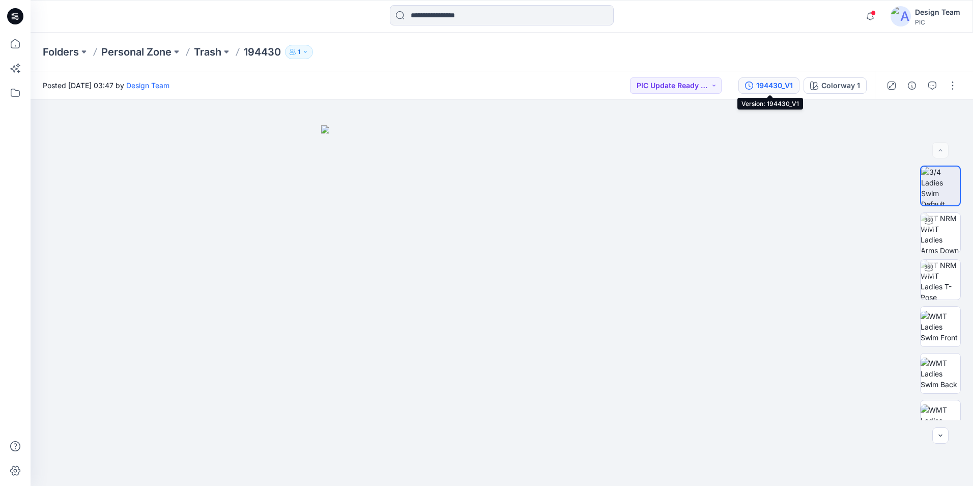
click at [608, 83] on div "194430_V1" at bounding box center [774, 85] width 37 height 11
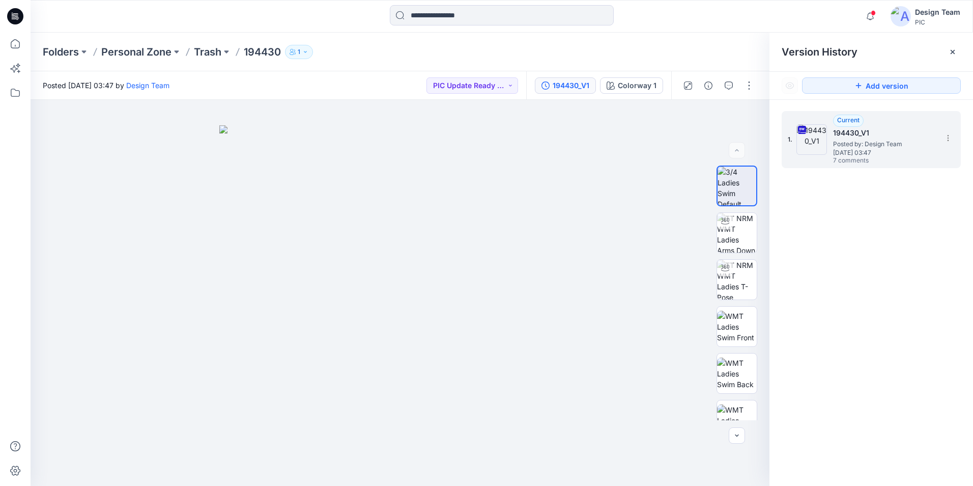
click at [608, 144] on span "Posted by: Design Team" at bounding box center [884, 144] width 102 height 10
click at [608, 148] on img at bounding box center [812, 139] width 31 height 31
click at [608, 84] on icon "button" at bounding box center [729, 85] width 8 height 8
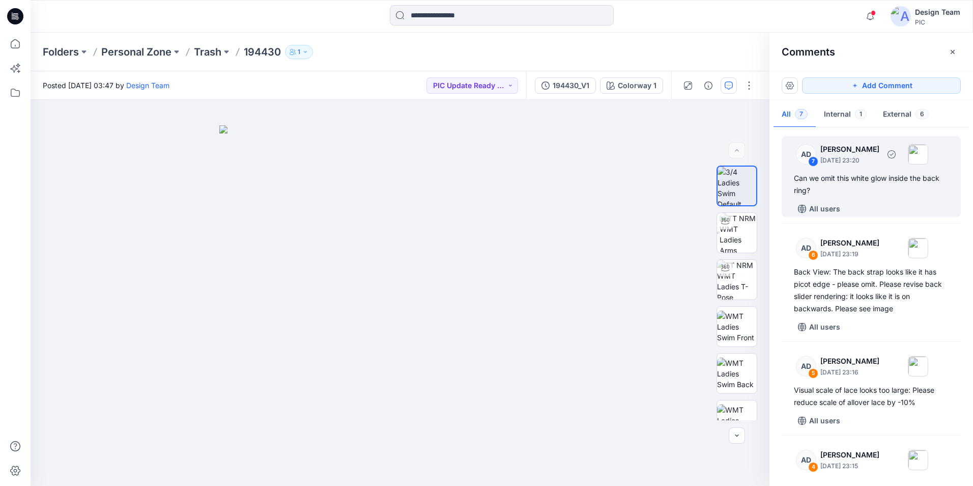
click at [608, 179] on div "Can we omit this white glow inside the back ring?" at bounding box center [871, 184] width 155 height 24
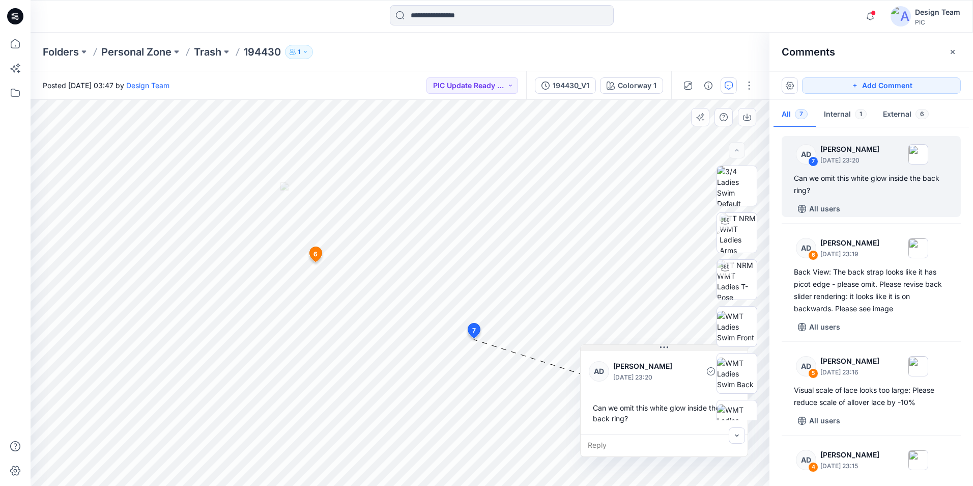
drag, startPoint x: 552, startPoint y: 347, endPoint x: 670, endPoint y: 348, distance: 118.1
click at [608, 325] on button at bounding box center [664, 348] width 167 height 6
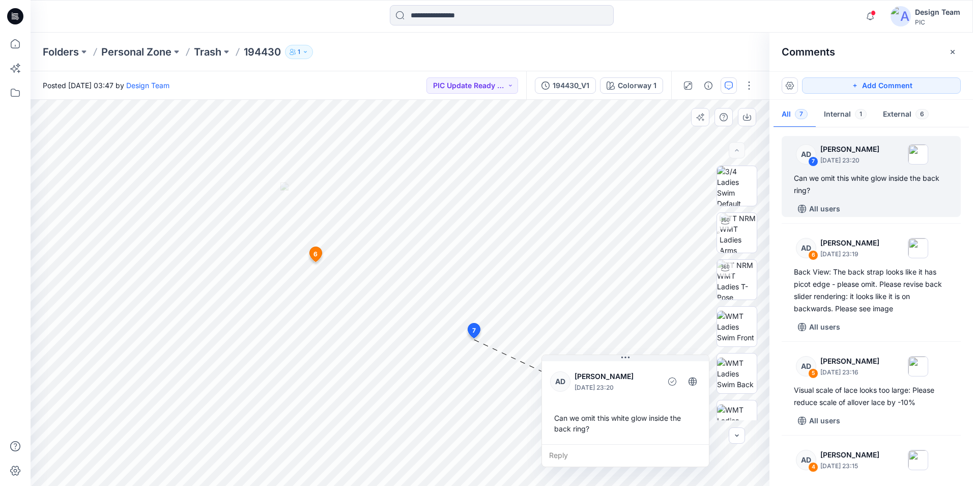
drag, startPoint x: 684, startPoint y: 419, endPoint x: 648, endPoint y: 429, distance: 37.4
click at [608, 325] on div "Can we omit this white glow inside the back ring?" at bounding box center [625, 423] width 151 height 30
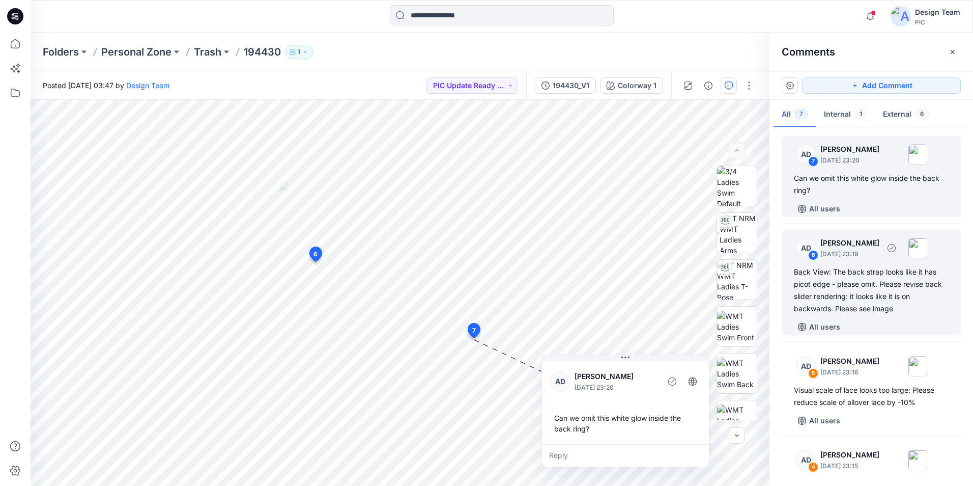
click at [608, 286] on div "Back View: The back strap looks like it has picot edge - please omit. Please re…" at bounding box center [871, 290] width 155 height 49
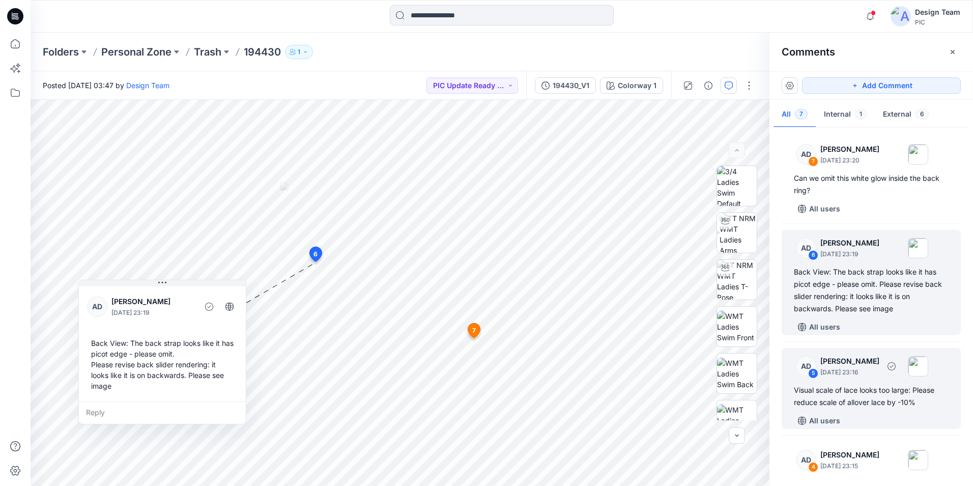
click at [608, 325] on div "Visual scale of lace looks too large: Please reduce scale of allover lace by -1…" at bounding box center [871, 396] width 155 height 24
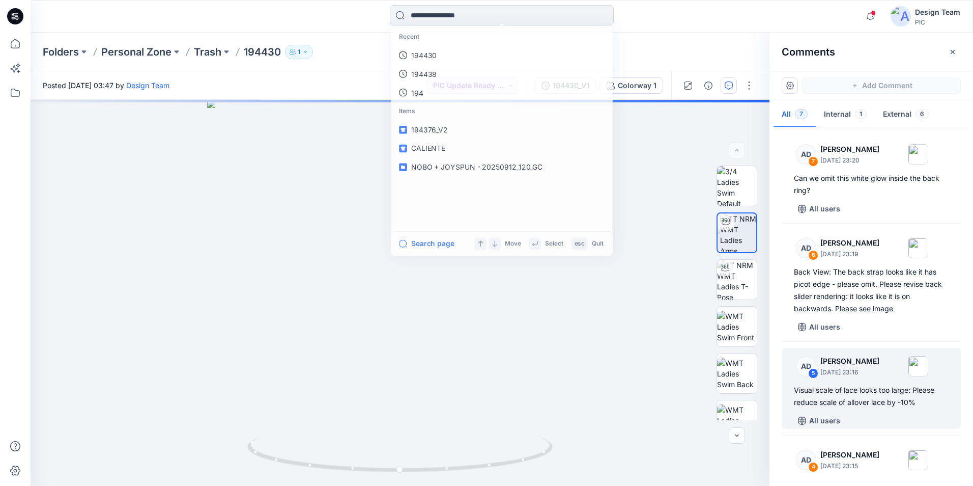
click at [485, 14] on input at bounding box center [502, 15] width 224 height 20
click at [433, 56] on p "194430" at bounding box center [423, 55] width 26 height 11
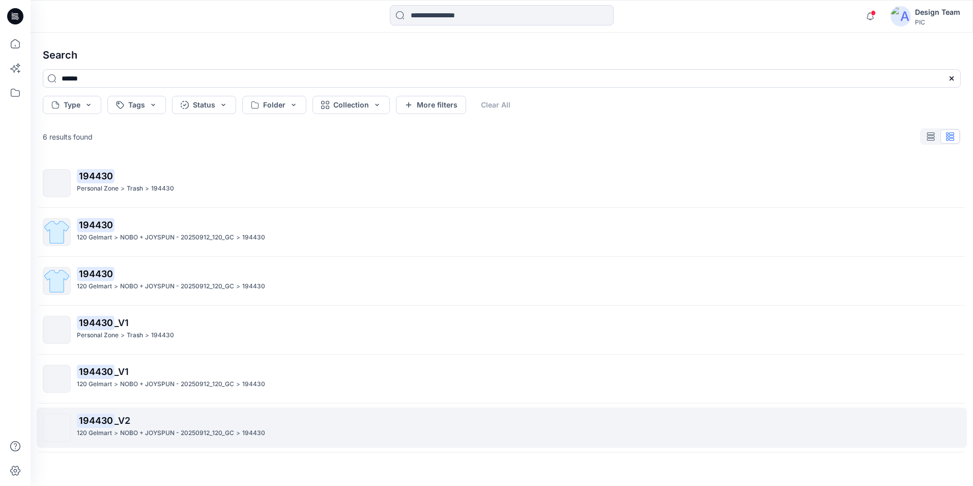
click at [179, 325] on p "NOBO + JOYSPUN - 20250912_120_GC" at bounding box center [177, 433] width 114 height 11
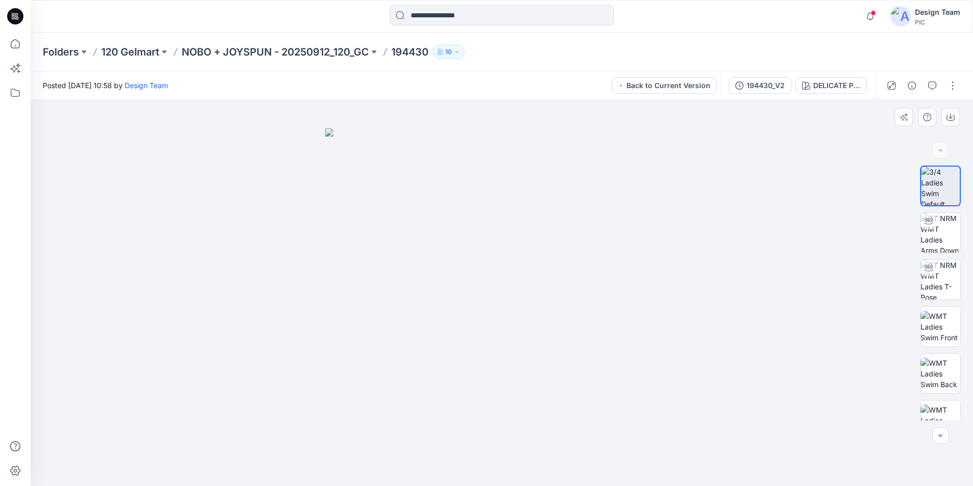
click at [608, 180] on div at bounding box center [502, 293] width 943 height 386
click at [608, 86] on icon "button" at bounding box center [933, 85] width 8 height 8
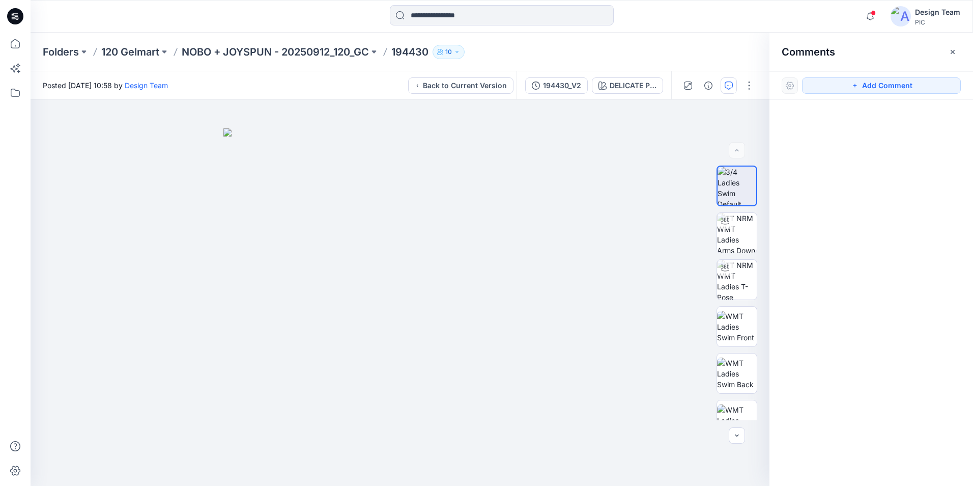
click at [608, 86] on button "Add Comment" at bounding box center [881, 85] width 159 height 16
click at [353, 111] on div "1" at bounding box center [400, 293] width 739 height 386
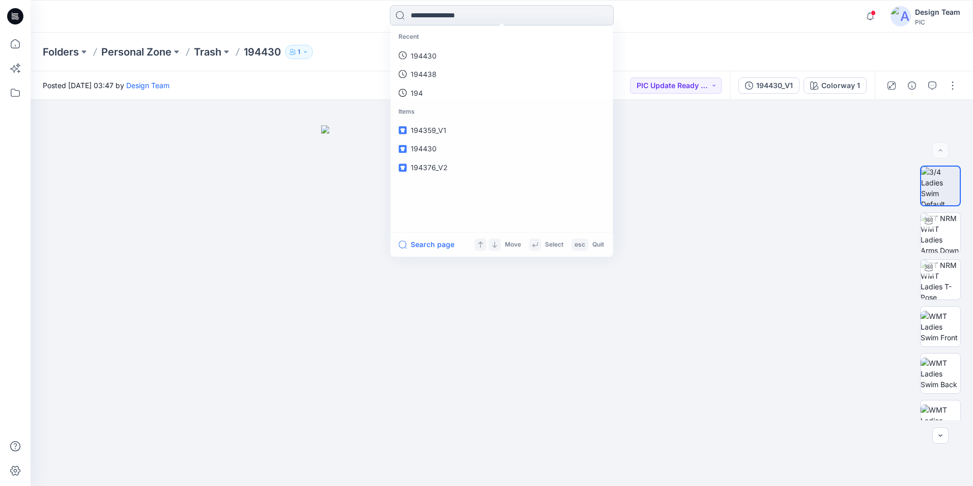
click at [494, 13] on input at bounding box center [502, 15] width 224 height 20
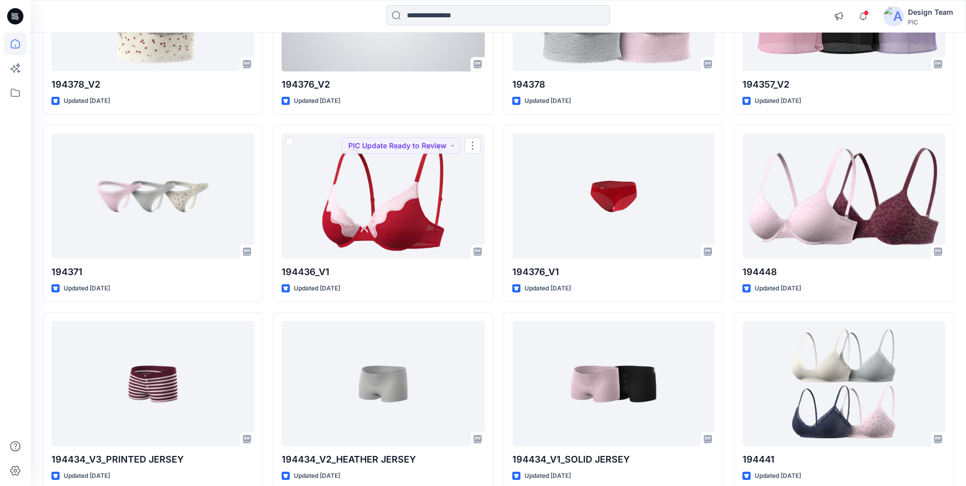
scroll to position [1636, 0]
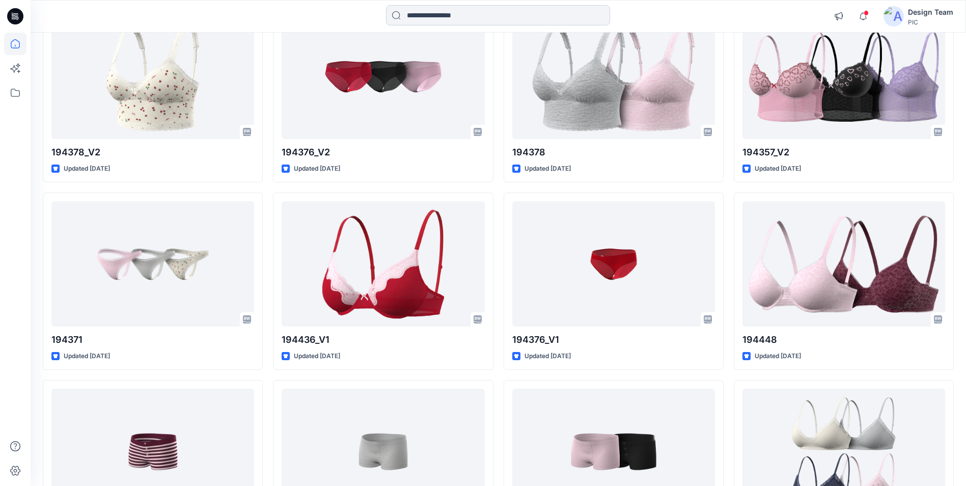
click at [471, 15] on input at bounding box center [498, 15] width 224 height 20
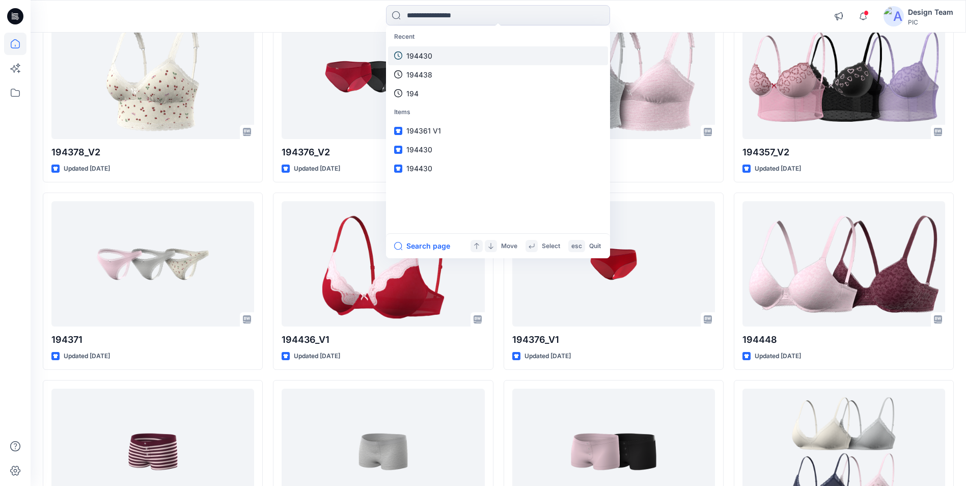
click at [430, 57] on p "194430" at bounding box center [419, 55] width 26 height 11
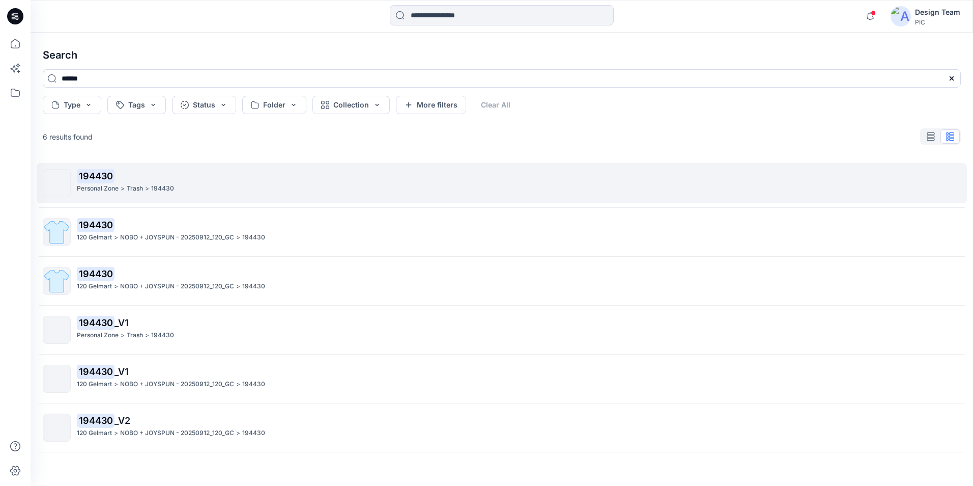
click at [106, 184] on p "Personal Zone" at bounding box center [98, 188] width 42 height 11
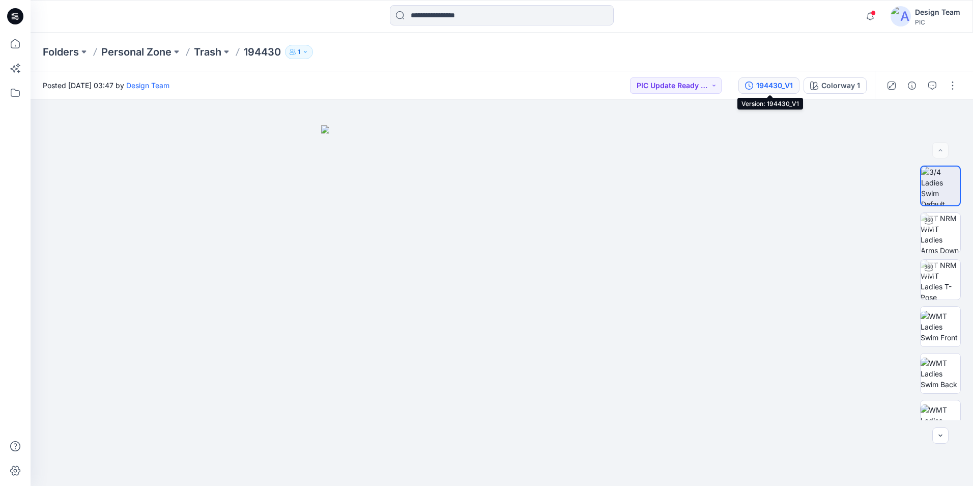
click at [608, 88] on div "194430_V1" at bounding box center [774, 85] width 37 height 11
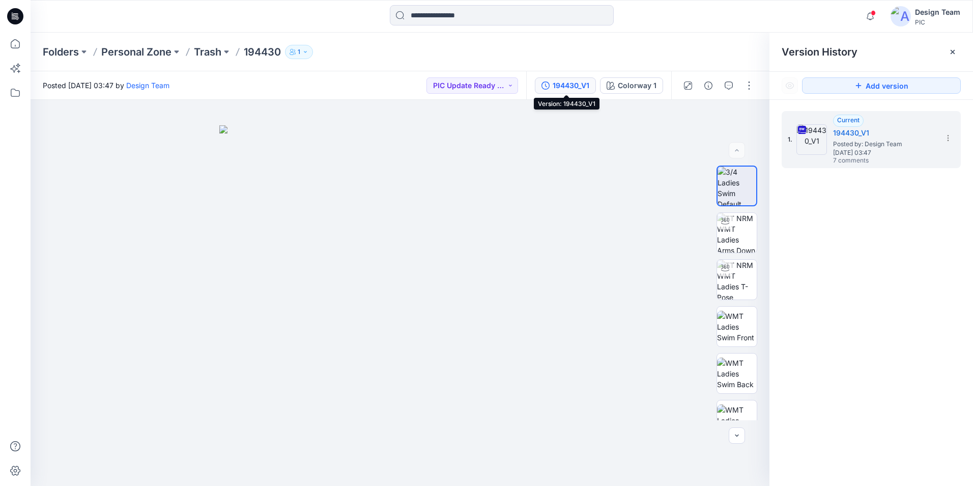
click at [581, 86] on div "194430_V1" at bounding box center [571, 85] width 37 height 11
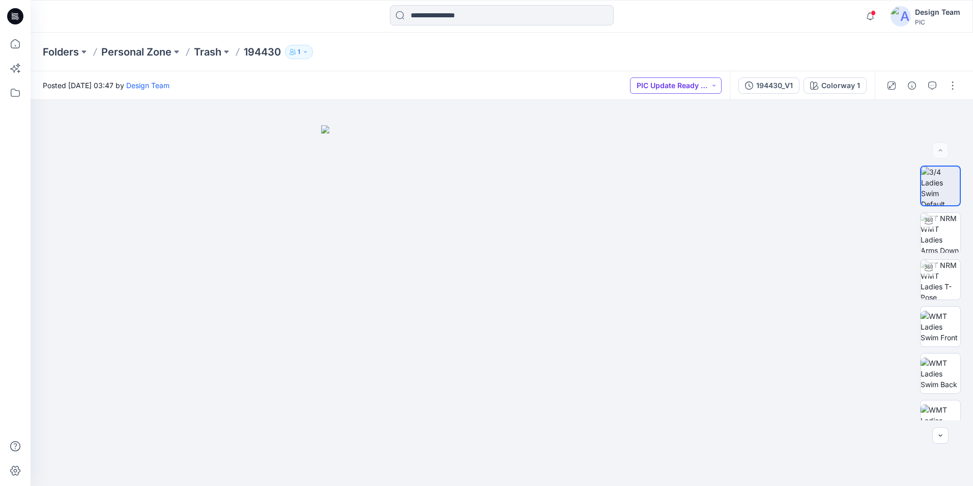
click at [608, 83] on button "PIC Update Ready to Review" at bounding box center [676, 85] width 92 height 16
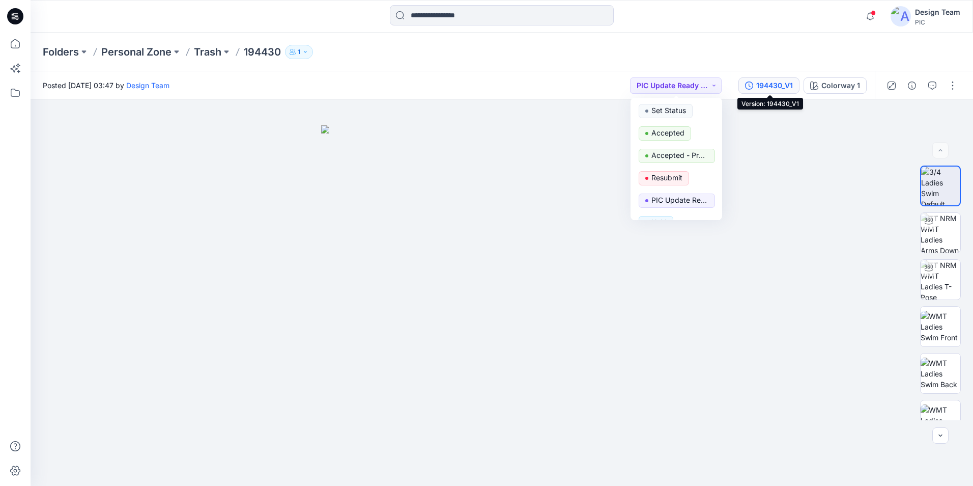
click at [608, 85] on div "194430_V1" at bounding box center [774, 85] width 37 height 11
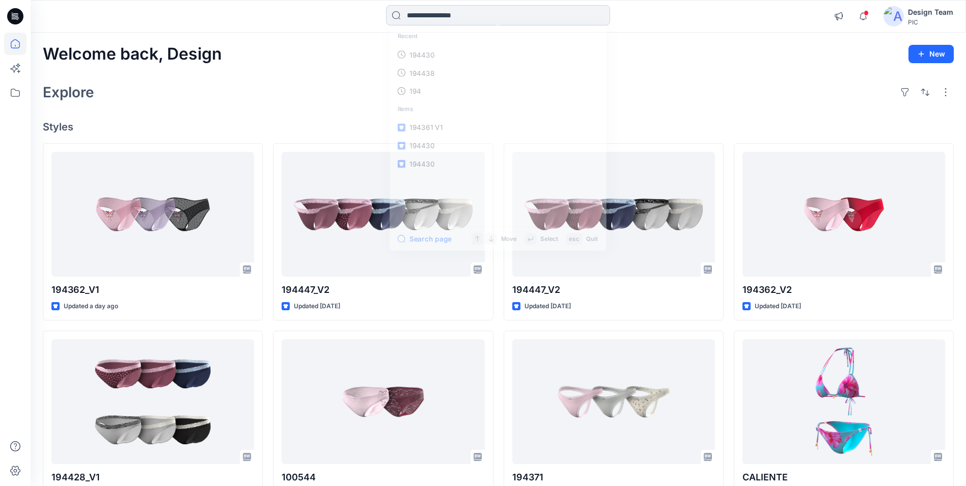
click at [475, 17] on input at bounding box center [498, 15] width 224 height 20
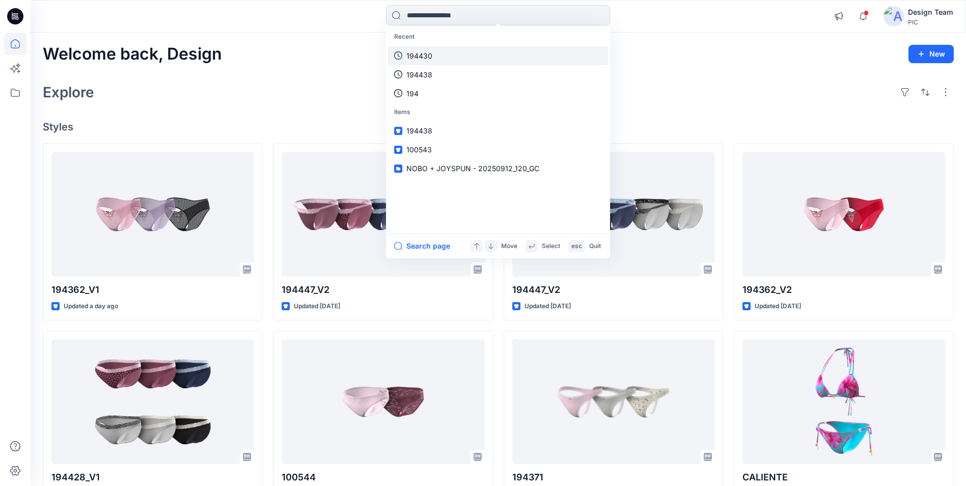
click at [429, 56] on p "194430" at bounding box center [419, 55] width 26 height 11
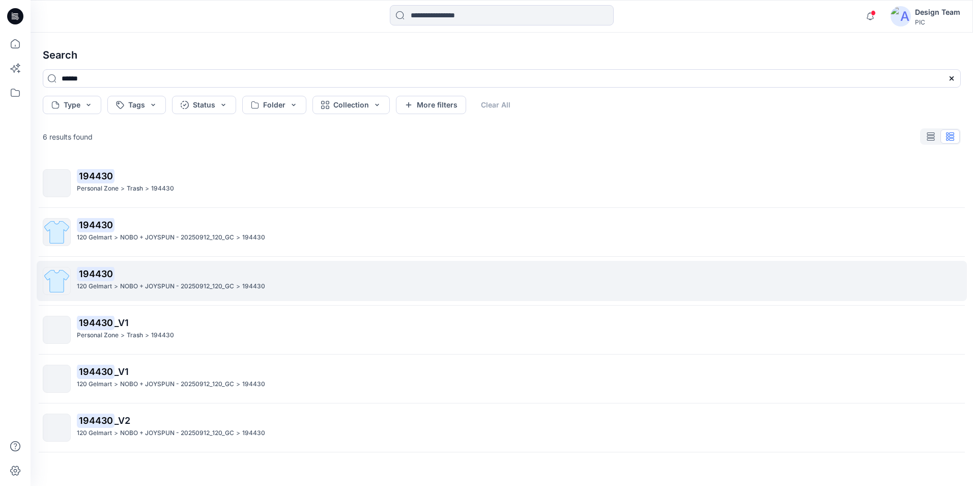
click at [204, 276] on p "194430" at bounding box center [519, 274] width 884 height 14
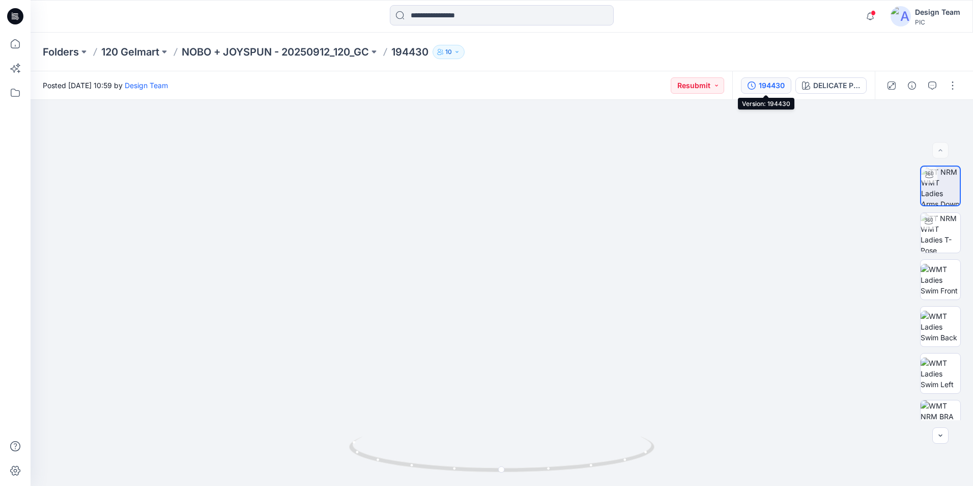
click at [608, 83] on div "194430" at bounding box center [772, 85] width 26 height 11
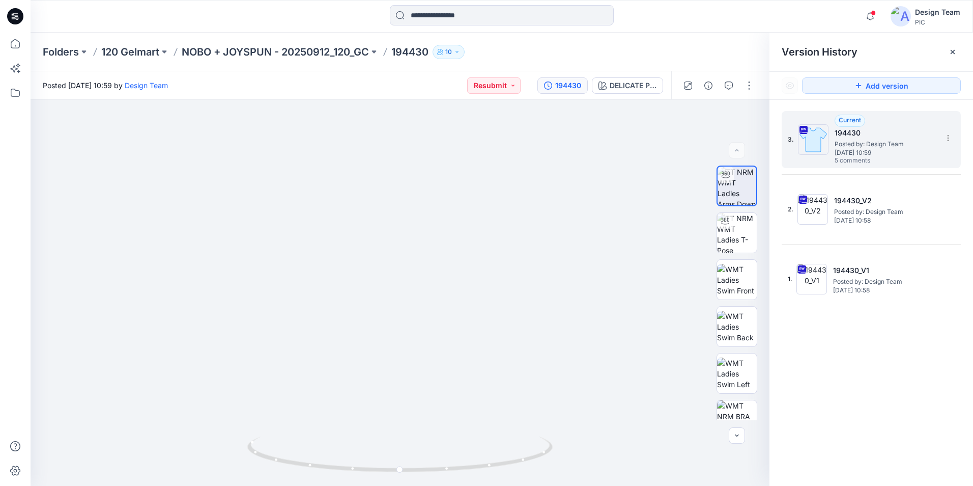
click at [608, 149] on span "Wednesday, October 01, 2025 10:59" at bounding box center [886, 152] width 102 height 7
click at [608, 142] on span "Posted by: Design Team" at bounding box center [886, 144] width 102 height 10
click at [608, 86] on icon "button" at bounding box center [729, 85] width 8 height 8
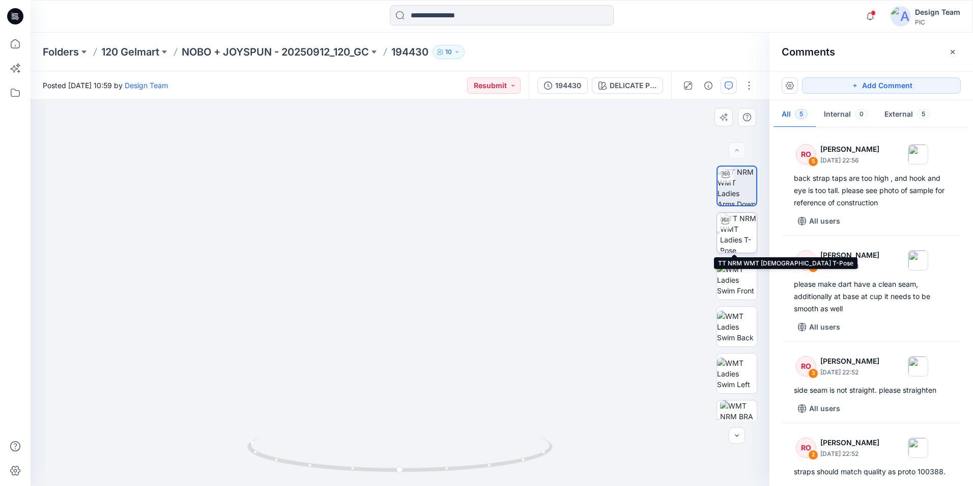
click at [608, 226] on img at bounding box center [738, 233] width 37 height 40
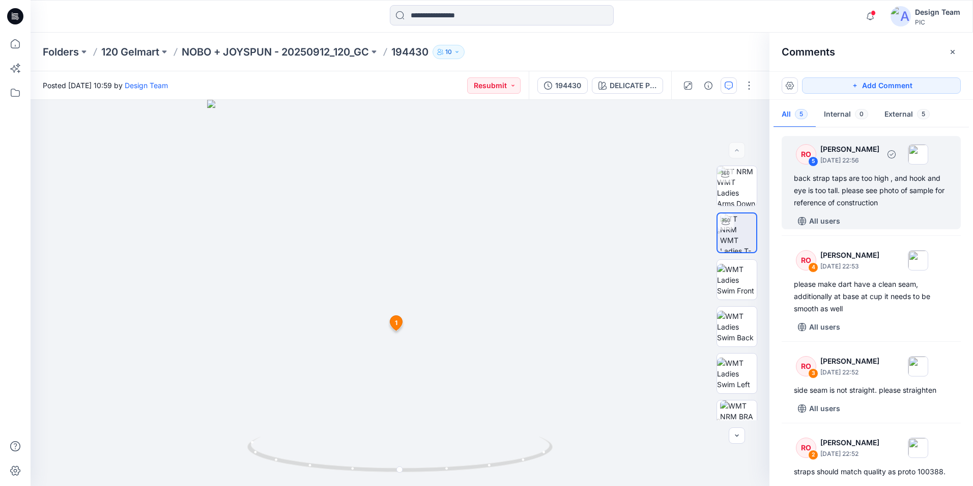
click at [608, 191] on div "back strap taps are too high , and hook and eye is too tall. please see photo o…" at bounding box center [871, 190] width 155 height 37
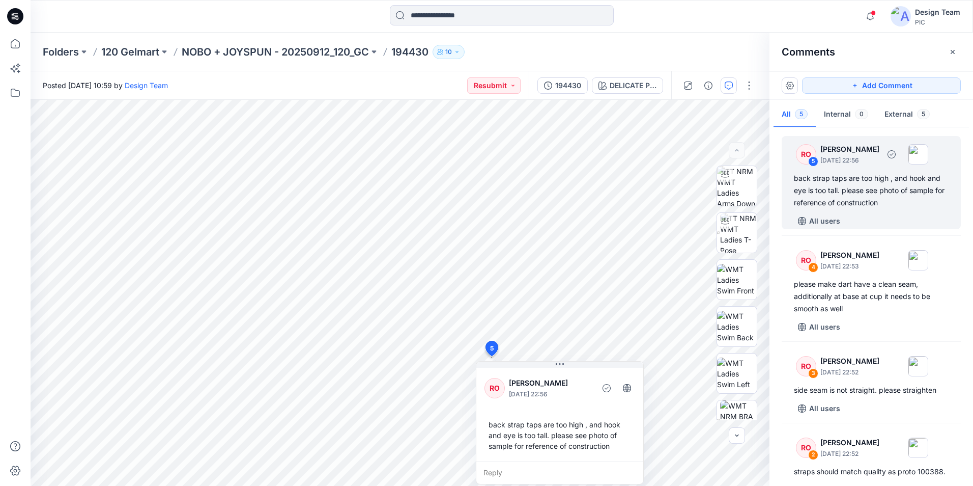
scroll to position [51, 0]
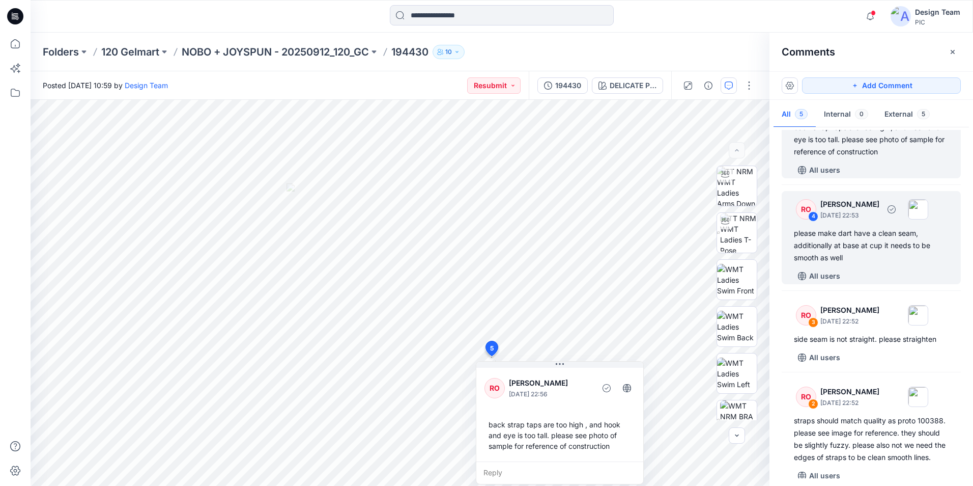
click at [608, 256] on div "please make dart have a clean seam, additionally at base at cup it needs to be …" at bounding box center [871, 245] width 155 height 37
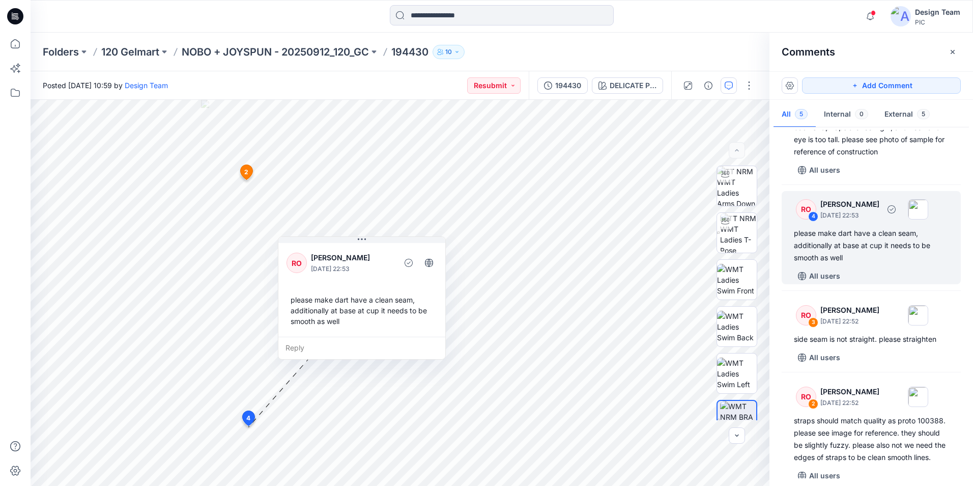
scroll to position [0, 0]
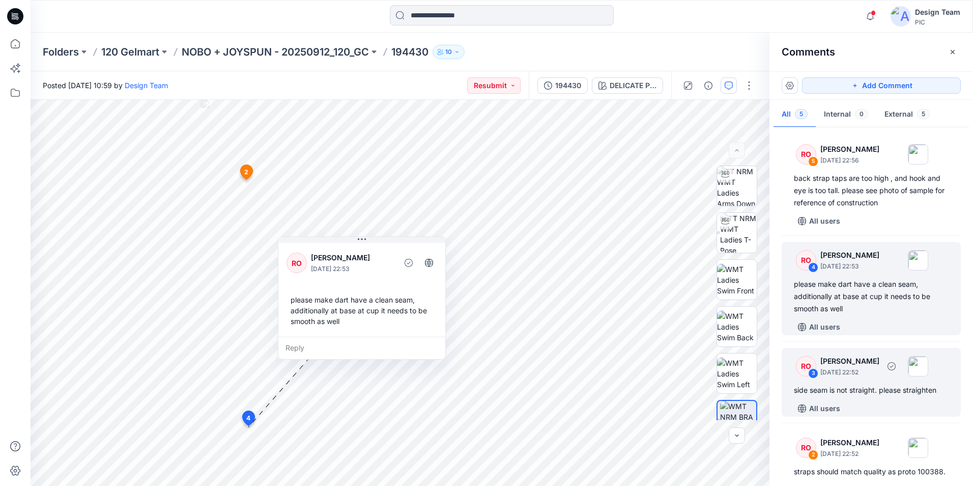
click at [608, 325] on div "side seam is not straight. please straighten" at bounding box center [871, 390] width 155 height 12
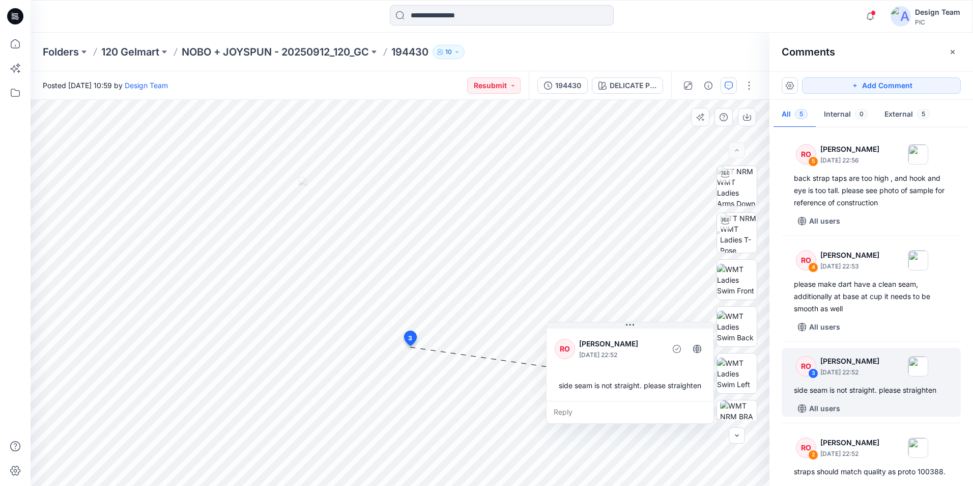
drag, startPoint x: 498, startPoint y: 364, endPoint x: 650, endPoint y: 335, distance: 154.5
click at [608, 325] on div "RO Raquel Ortiz October 01, 2025 22:52" at bounding box center [630, 348] width 151 height 28
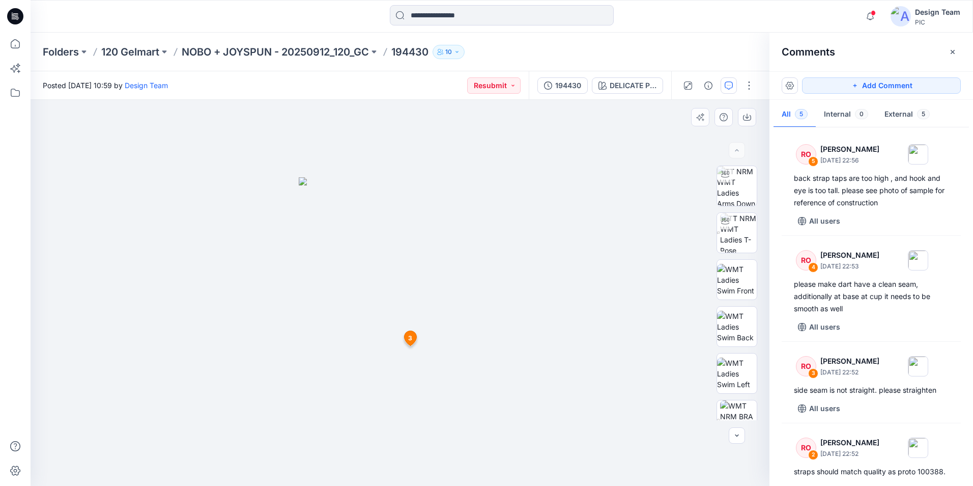
drag, startPoint x: 555, startPoint y: 411, endPoint x: 501, endPoint y: 408, distance: 54.0
click at [550, 325] on div at bounding box center [400, 293] width 739 height 386
click at [461, 325] on img at bounding box center [400, 331] width 203 height 308
click at [412, 325] on span "3" at bounding box center [410, 337] width 4 height 9
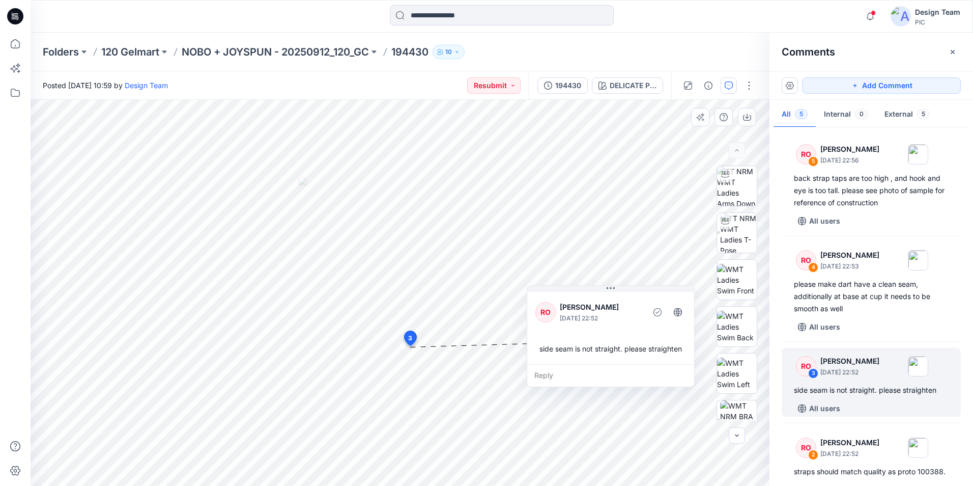
drag, startPoint x: 503, startPoint y: 361, endPoint x: 627, endPoint y: 304, distance: 136.7
click at [608, 303] on div "RO Raquel Ortiz October 01, 2025 22:52 side seam is not straight. please straig…" at bounding box center [610, 327] width 167 height 74
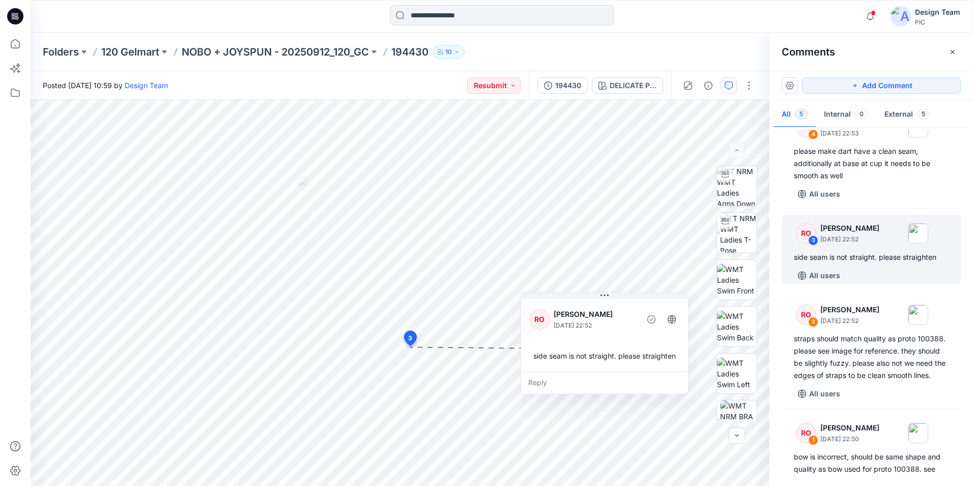
scroll to position [181, 0]
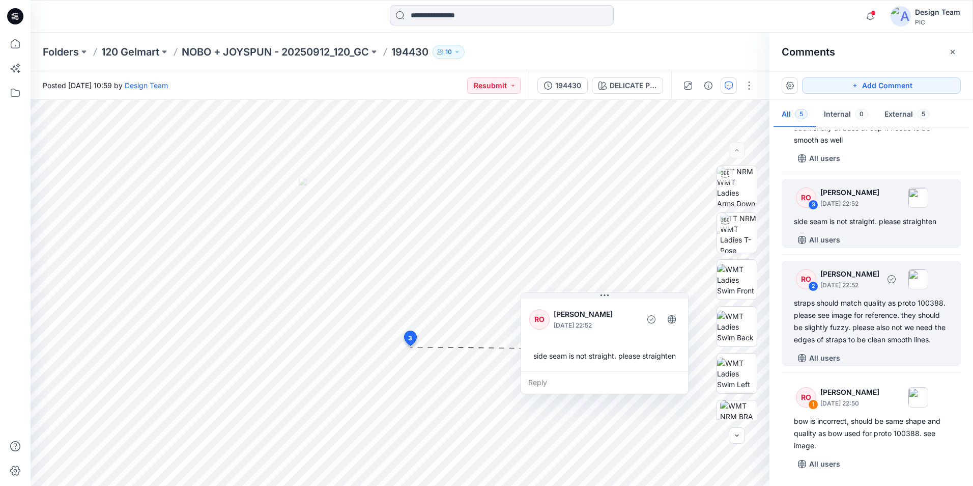
click at [608, 323] on div "straps should match quality as proto 100388. please see image for reference. th…" at bounding box center [871, 321] width 155 height 49
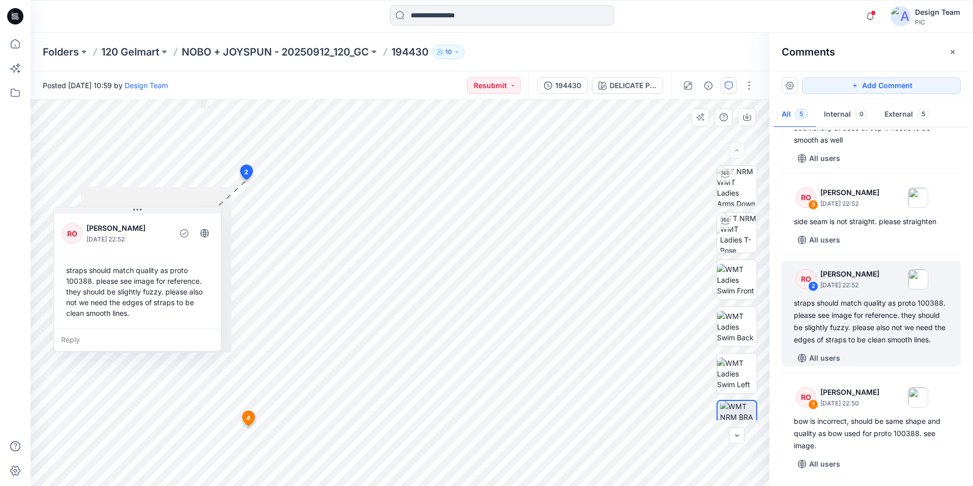
drag, startPoint x: 314, startPoint y: 202, endPoint x: 151, endPoint y: 210, distance: 162.6
click at [151, 211] on div "RO Raquel Ortiz October 01, 2025 22:52 straps should match quality as proto 100…" at bounding box center [137, 269] width 167 height 117
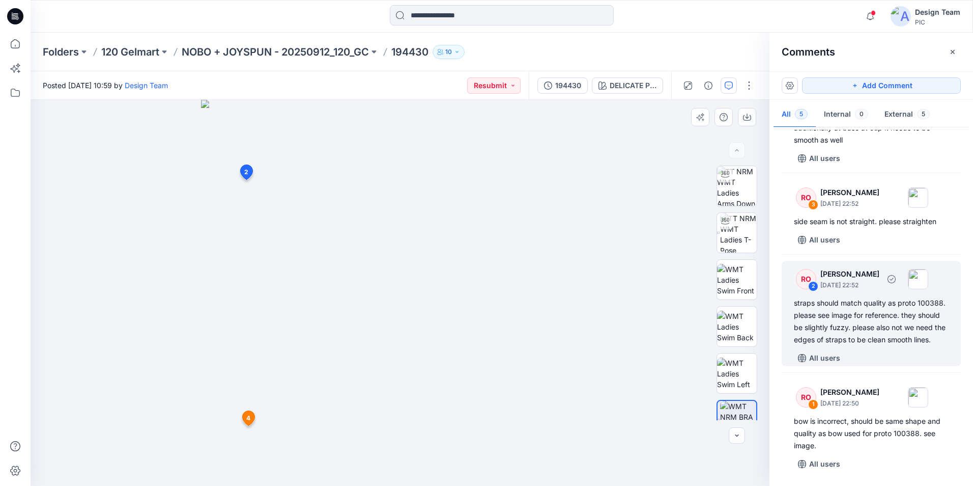
click at [608, 314] on div "straps should match quality as proto 100388. please see image for reference. th…" at bounding box center [871, 321] width 155 height 49
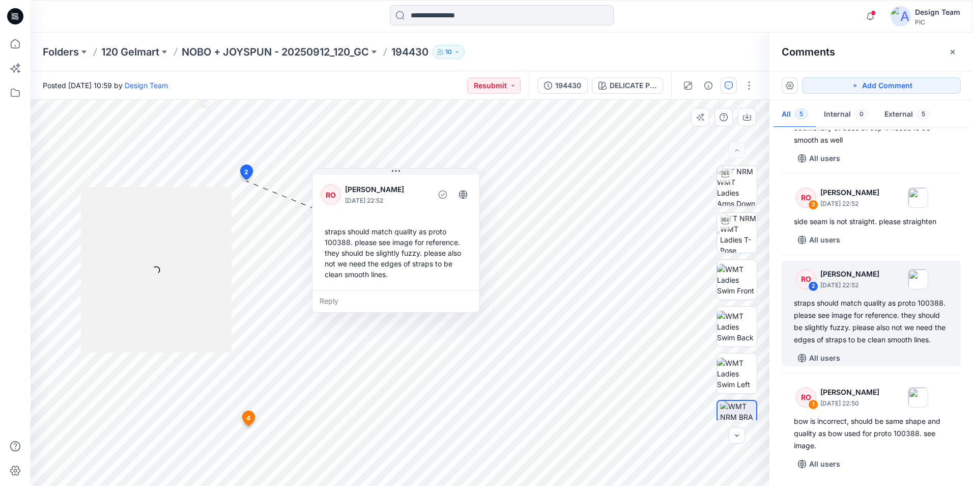
drag, startPoint x: 352, startPoint y: 234, endPoint x: 439, endPoint y: 204, distance: 91.8
click at [439, 204] on div "RO Raquel Ortiz October 01, 2025 22:52 straps should match quality as proto 100…" at bounding box center [396, 231] width 167 height 117
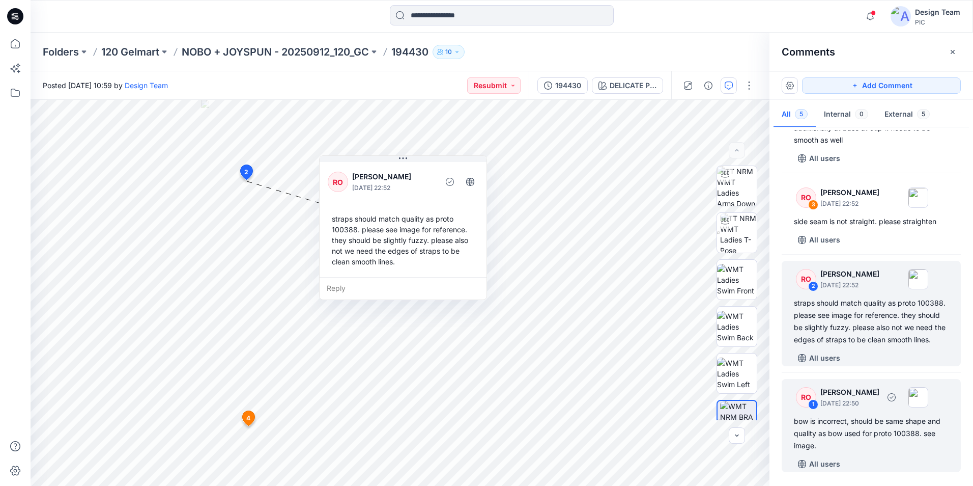
click at [608, 325] on div "bow is incorrect, should be same shape and quality as bow used for proto 100388…" at bounding box center [871, 433] width 155 height 37
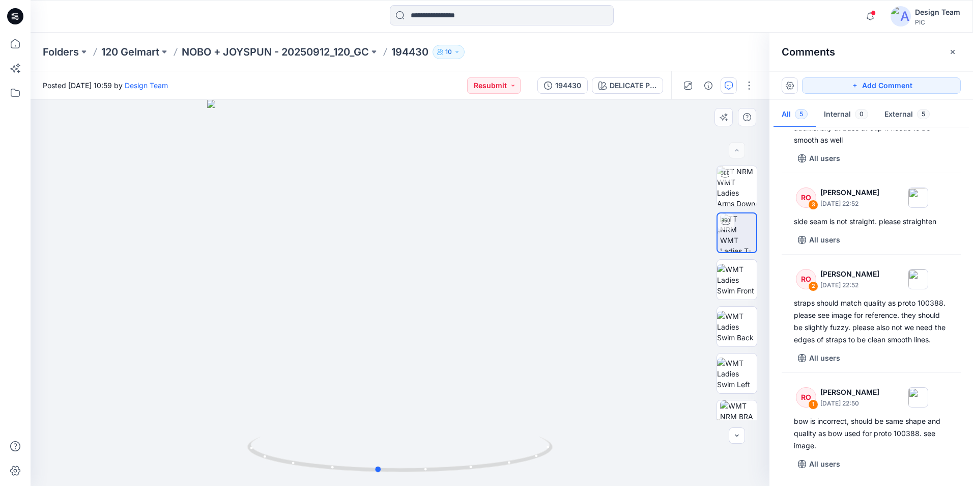
drag, startPoint x: 435, startPoint y: 470, endPoint x: 684, endPoint y: 405, distance: 256.8
click at [608, 325] on div at bounding box center [400, 293] width 739 height 386
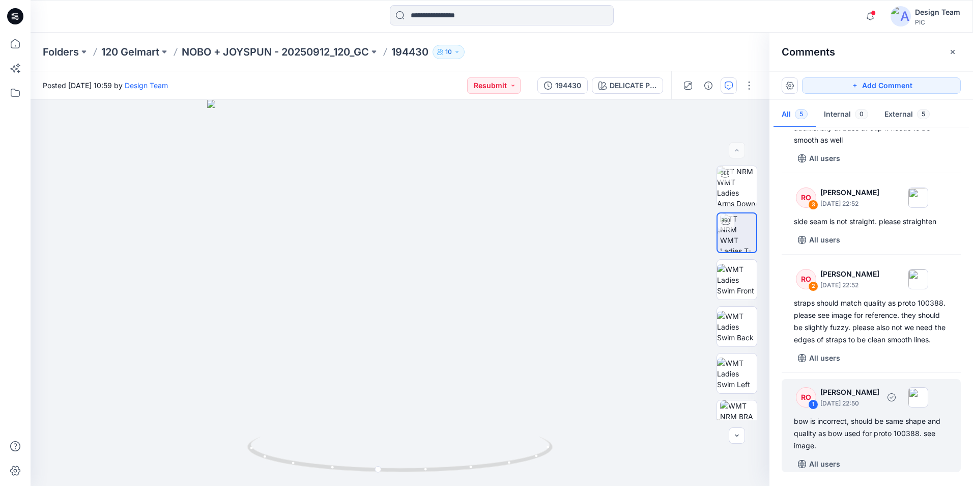
click at [608, 325] on div "bow is incorrect, should be same shape and quality as bow used for proto 100388…" at bounding box center [871, 433] width 155 height 37
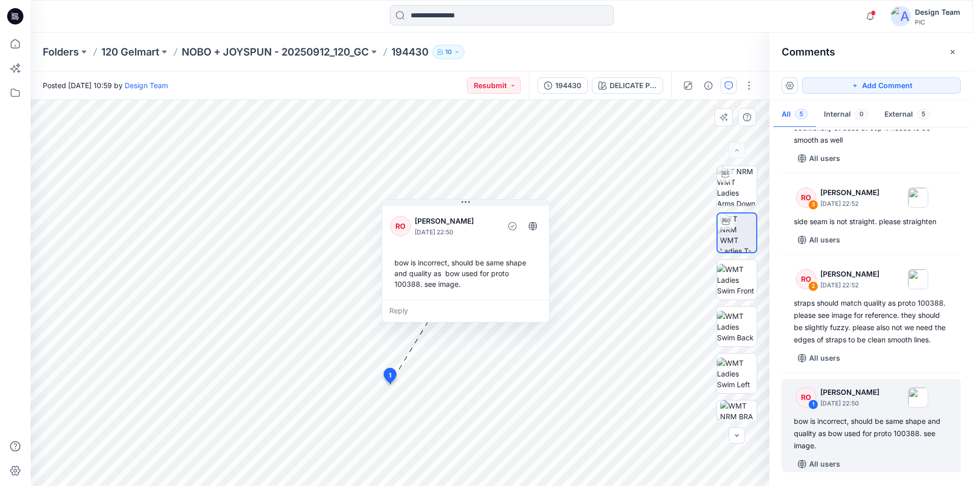
drag, startPoint x: 384, startPoint y: 221, endPoint x: 502, endPoint y: 208, distance: 118.8
click at [502, 208] on div "RO Raquel Ortiz October 01, 2025 22:50 bow is incorrect, should be same shape a…" at bounding box center [465, 252] width 167 height 96
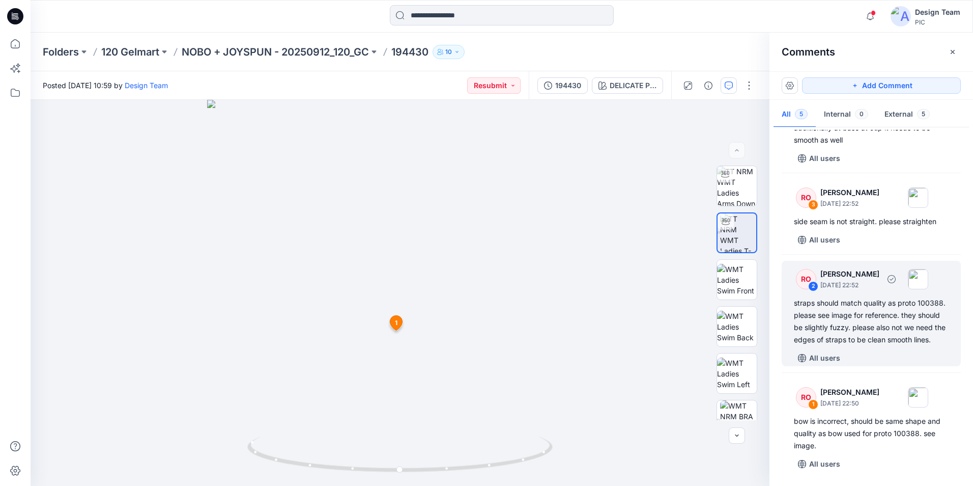
click at [608, 315] on div "straps should match quality as proto 100388. please see image for reference. th…" at bounding box center [871, 321] width 155 height 49
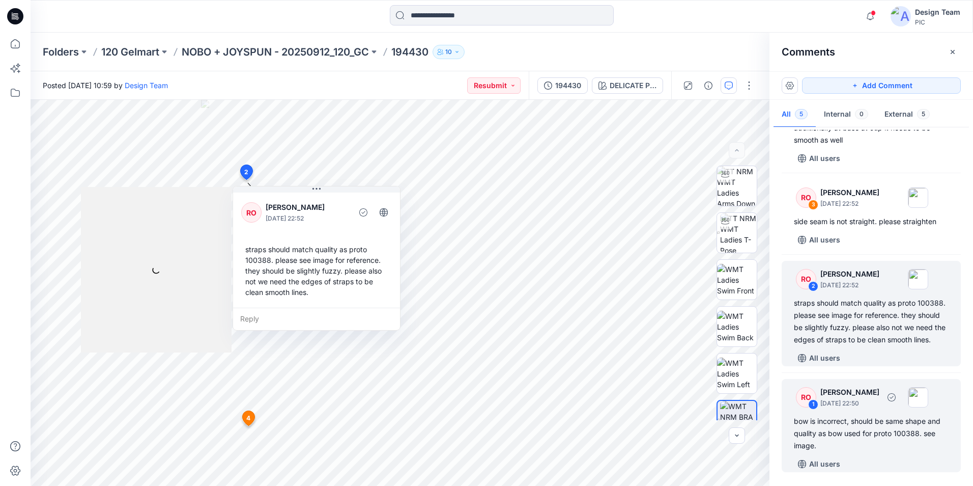
click at [608, 325] on div "bow is incorrect, should be same shape and quality as bow used for proto 100388…" at bounding box center [871, 433] width 155 height 37
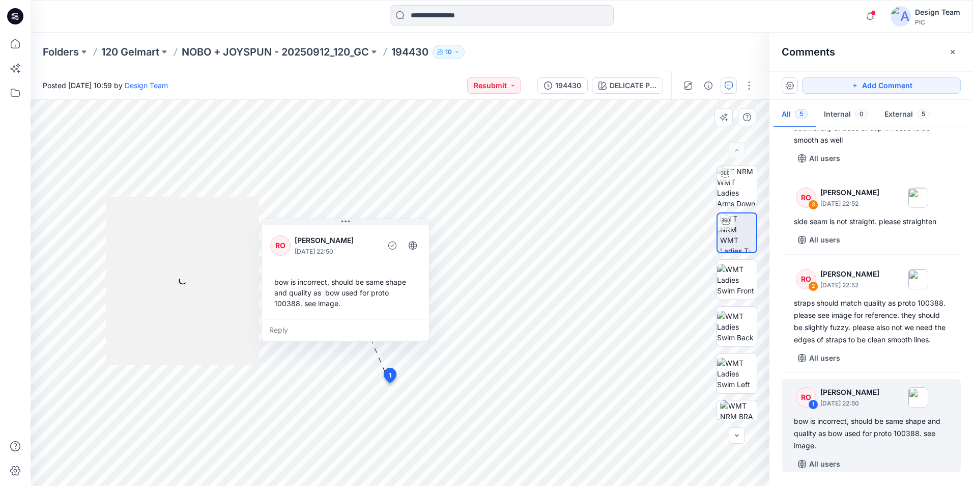
click at [113, 193] on div at bounding box center [400, 293] width 739 height 386
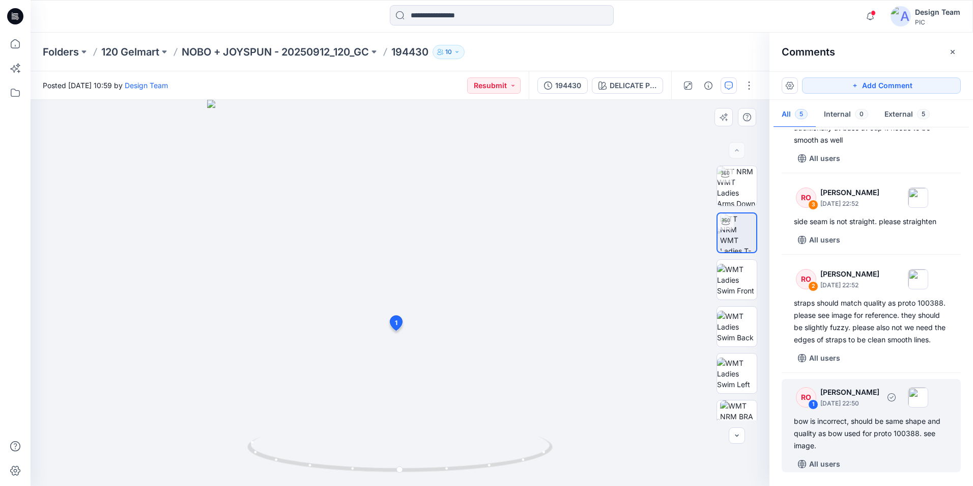
click at [608, 325] on div "bow is incorrect, should be same shape and quality as bow used for proto 100388…" at bounding box center [871, 433] width 155 height 37
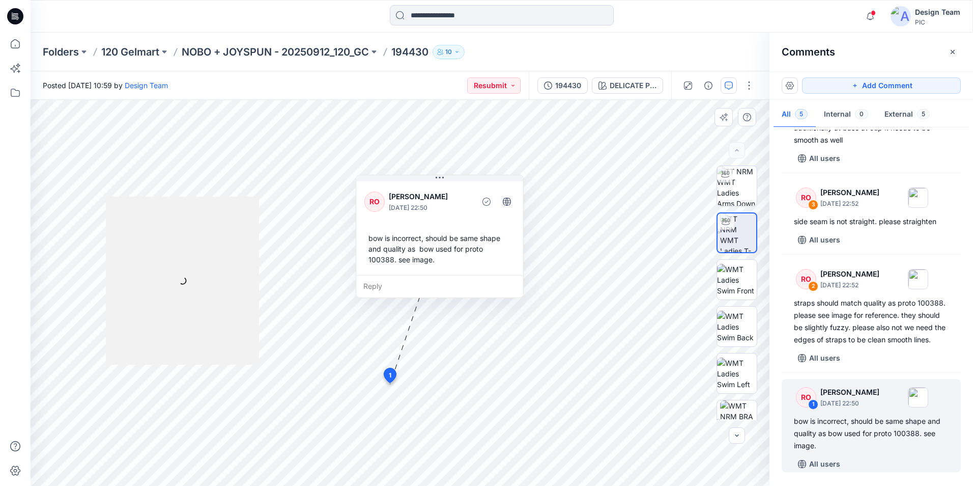
drag, startPoint x: 373, startPoint y: 231, endPoint x: 467, endPoint y: 187, distance: 103.9
click at [467, 187] on div "RO Raquel Ortiz October 01, 2025 22:50 bow is incorrect, should be same shape a…" at bounding box center [439, 227] width 167 height 96
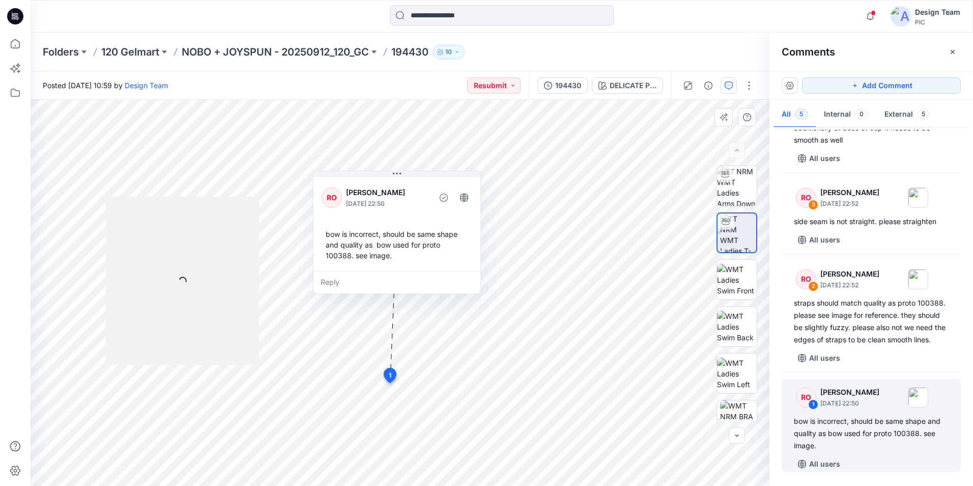
drag, startPoint x: 462, startPoint y: 189, endPoint x: 419, endPoint y: 185, distance: 43.0
click at [419, 185] on div "RO Raquel Ortiz October 01, 2025 22:50" at bounding box center [397, 197] width 151 height 28
click at [449, 260] on div "bow is incorrect, should be same shape and quality as bow used for proto 100388…" at bounding box center [397, 244] width 151 height 40
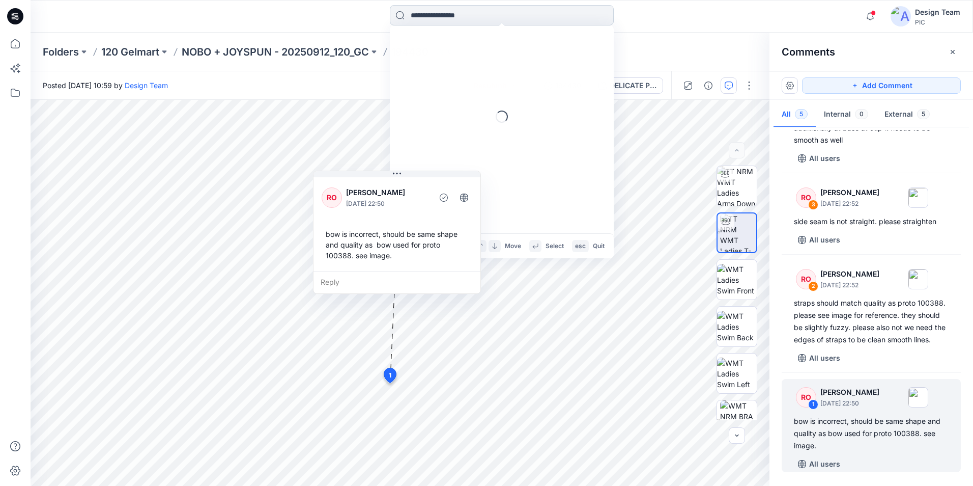
click at [504, 19] on input at bounding box center [502, 15] width 224 height 20
click at [497, 5] on div "Recent 194430 194438 194 Items 194430 194438 100543 Search page Move Select esc…" at bounding box center [502, 16] width 943 height 33
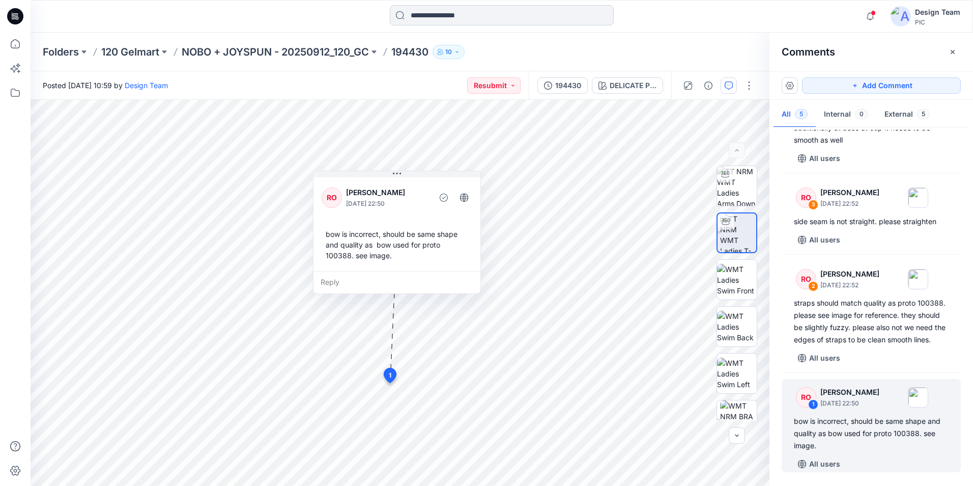
drag, startPoint x: 501, startPoint y: 10, endPoint x: 507, endPoint y: 13, distance: 6.8
click at [502, 10] on input at bounding box center [502, 15] width 224 height 20
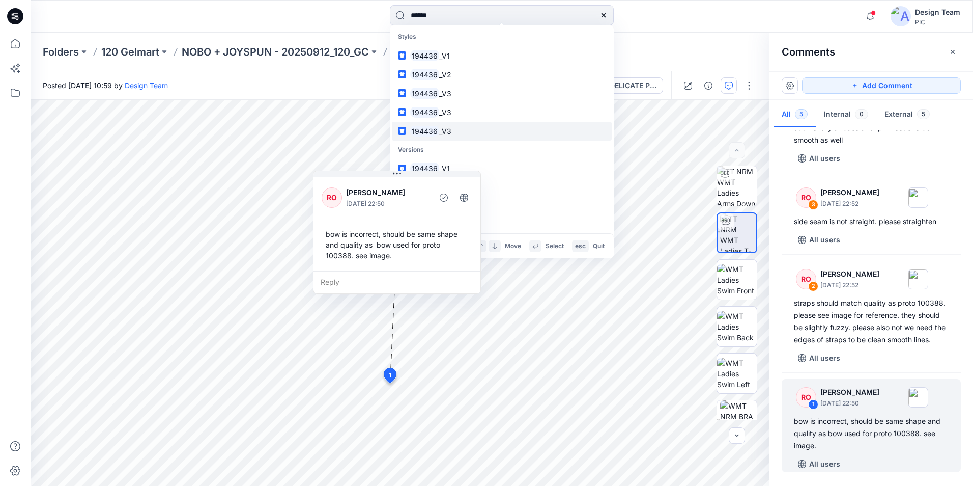
type input "******"
click at [445, 133] on span "_V3" at bounding box center [445, 131] width 12 height 9
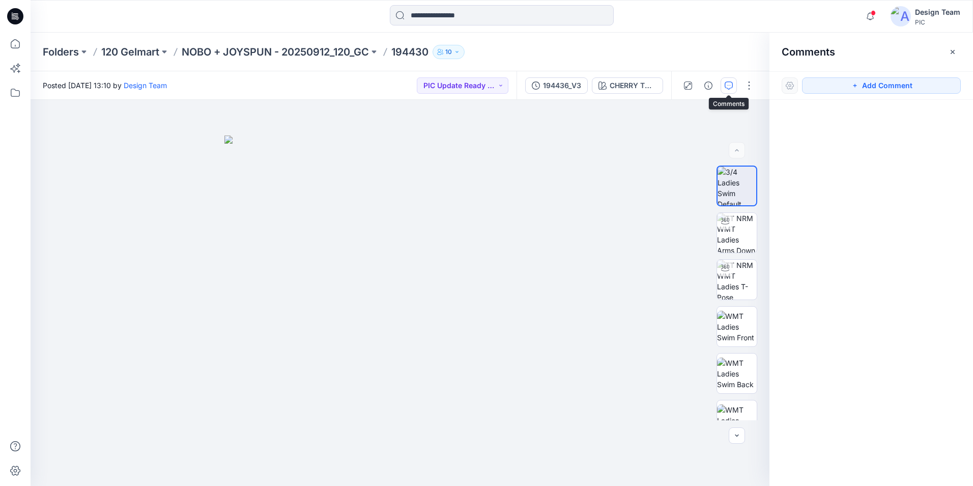
click at [608, 85] on icon "button" at bounding box center [729, 85] width 8 height 8
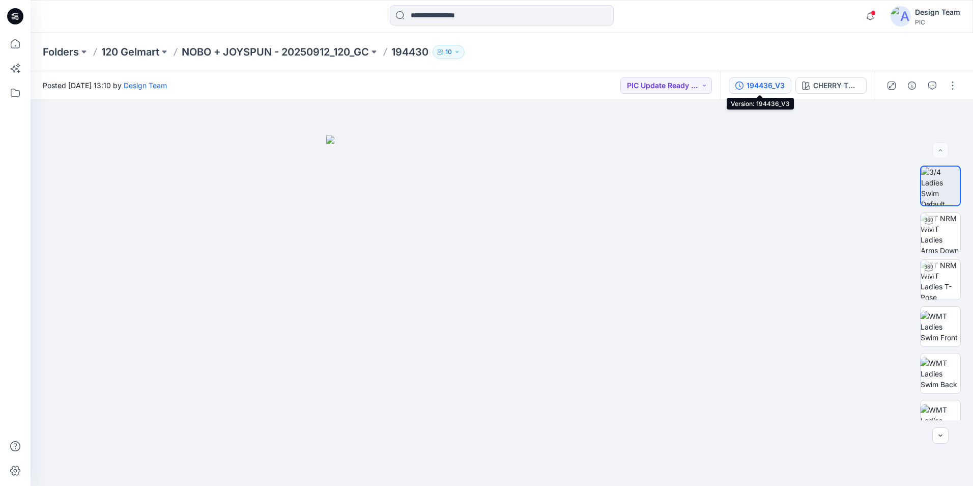
click at [608, 86] on div "194436_V3" at bounding box center [766, 85] width 38 height 11
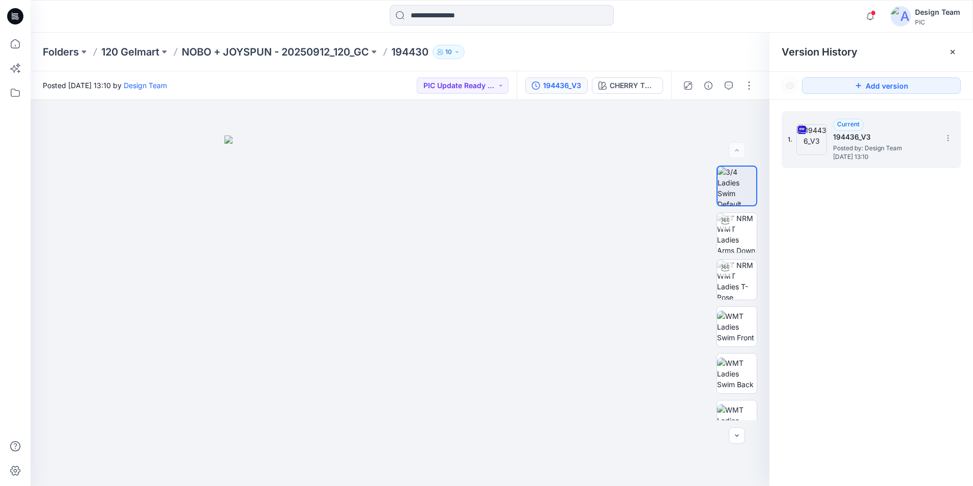
click at [608, 136] on h5 "194436_V3" at bounding box center [884, 137] width 102 height 12
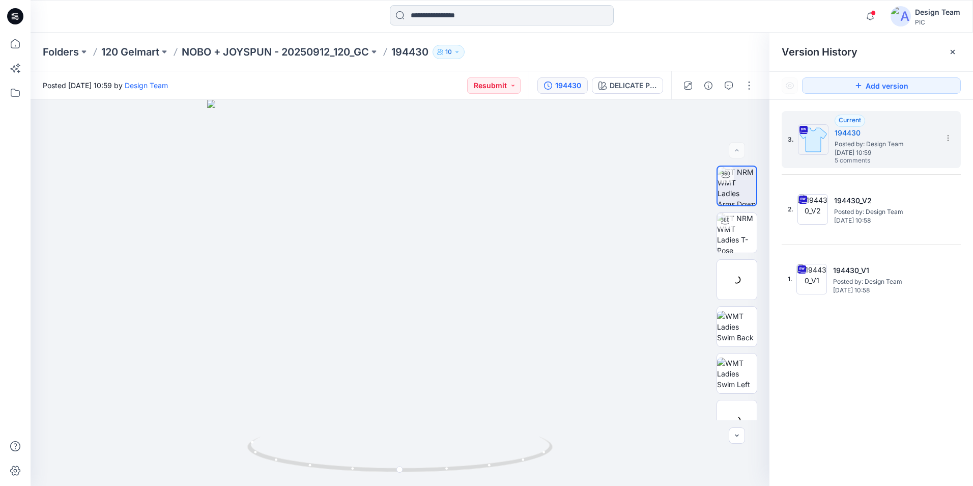
click at [487, 14] on input at bounding box center [502, 15] width 224 height 20
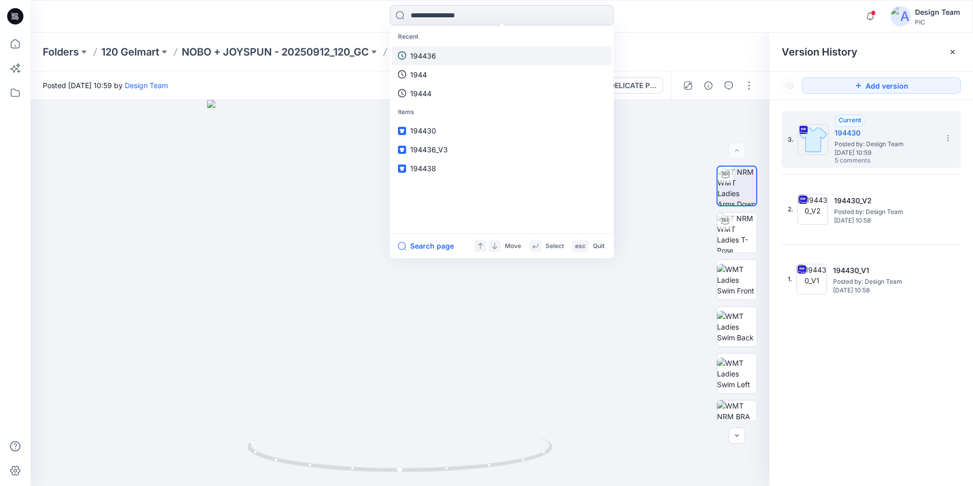
click at [436, 54] on link "194436" at bounding box center [502, 55] width 220 height 19
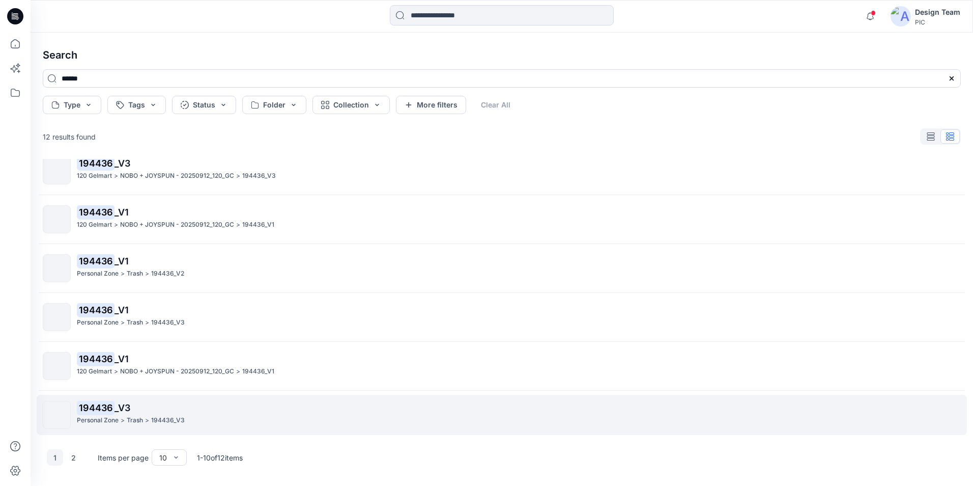
scroll to position [211, 0]
click at [136, 325] on p "194436 _V3" at bounding box center [519, 405] width 884 height 14
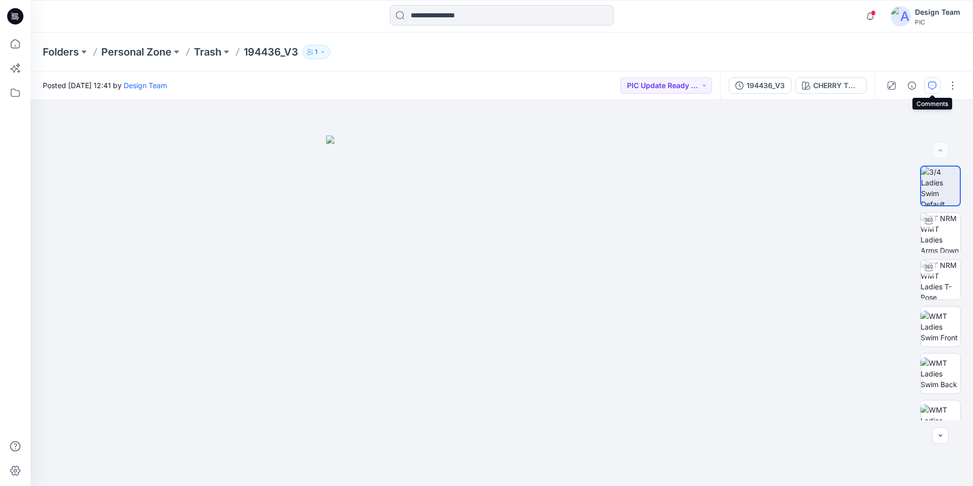
click at [608, 86] on icon "button" at bounding box center [933, 85] width 8 height 8
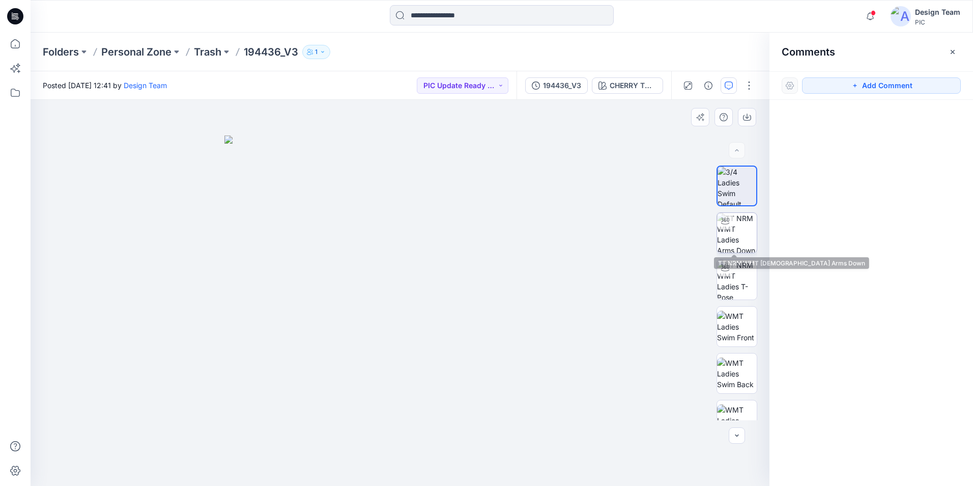
click at [608, 235] on img at bounding box center [737, 233] width 40 height 40
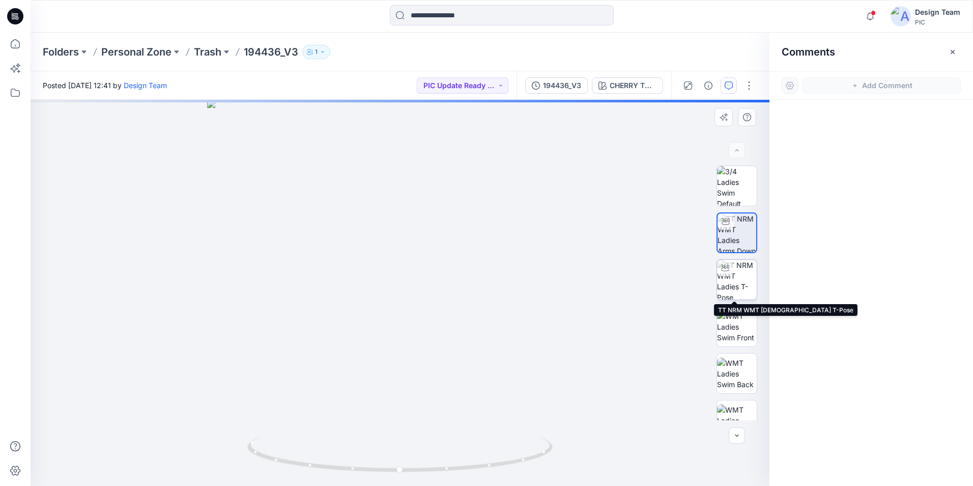
click at [608, 279] on img at bounding box center [737, 280] width 40 height 40
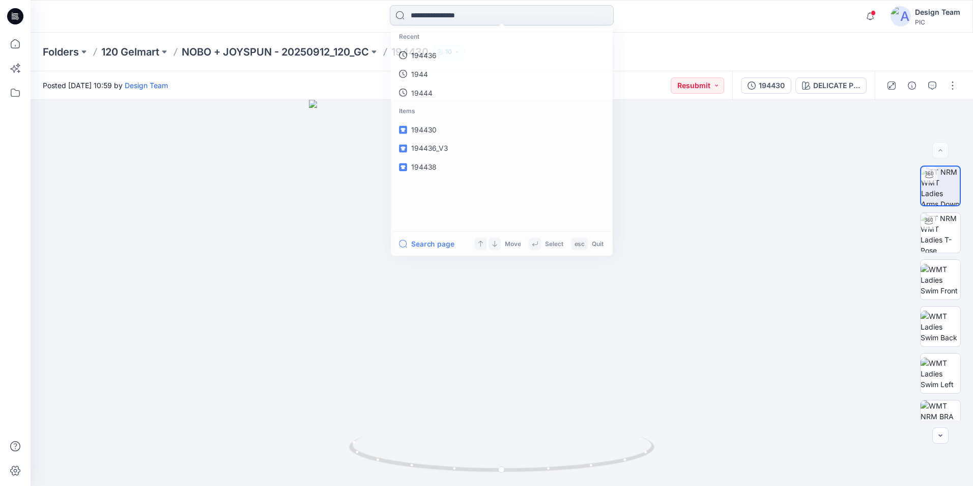
click at [480, 18] on input at bounding box center [502, 15] width 224 height 20
click at [481, 14] on input at bounding box center [502, 15] width 224 height 20
type input "******"
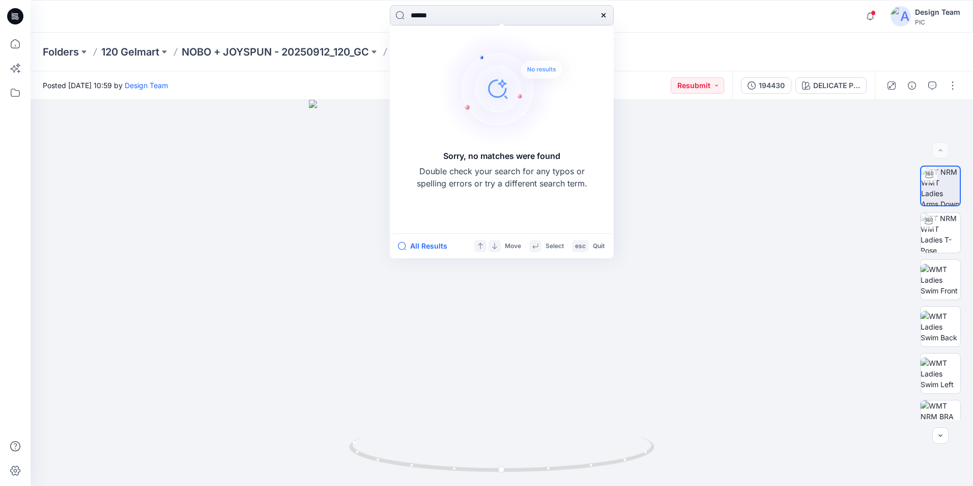
drag, startPoint x: 446, startPoint y: 13, endPoint x: 409, endPoint y: 18, distance: 37.6
click at [409, 18] on input "******" at bounding box center [502, 15] width 224 height 20
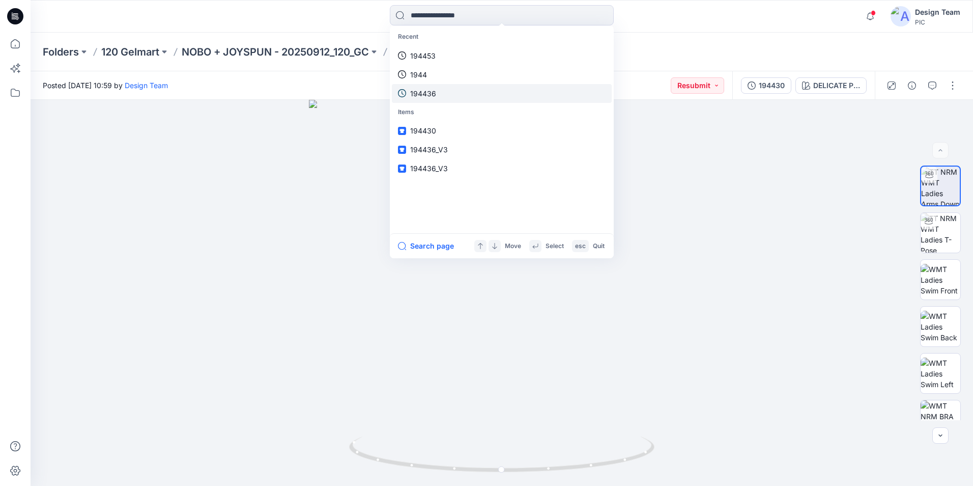
click at [432, 95] on p "194436" at bounding box center [423, 93] width 26 height 11
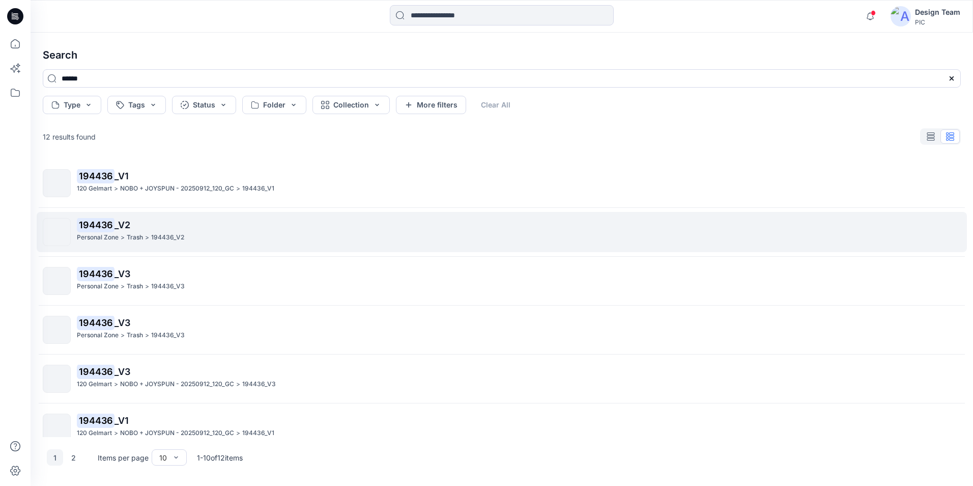
click at [165, 234] on p "194436_V2" at bounding box center [167, 237] width 33 height 11
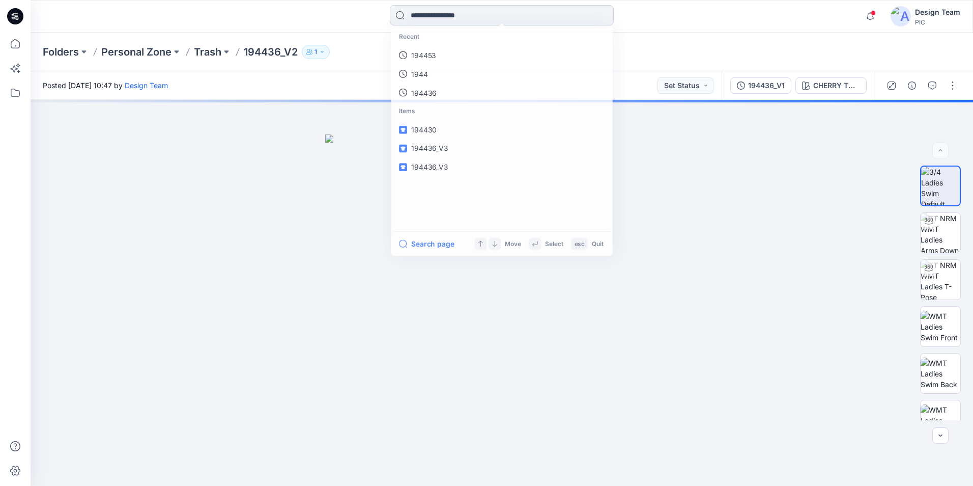
click at [443, 10] on input at bounding box center [502, 15] width 224 height 20
click at [431, 58] on p "194436" at bounding box center [423, 55] width 26 height 11
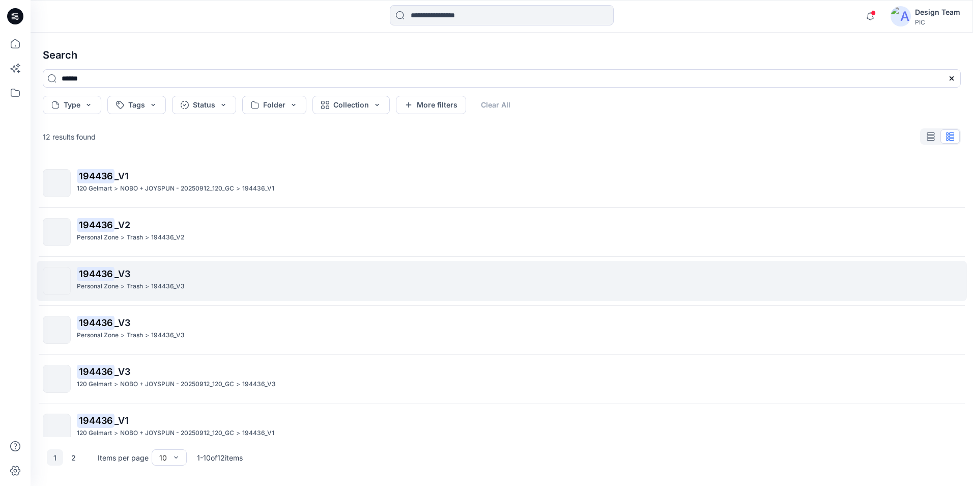
click at [118, 278] on span "_V3" at bounding box center [123, 273] width 16 height 11
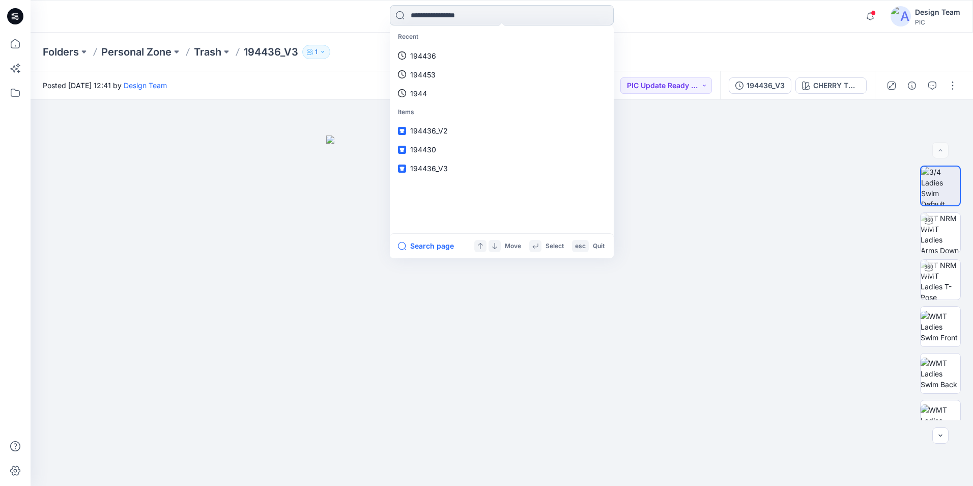
click at [501, 14] on input at bounding box center [502, 15] width 224 height 20
click at [480, 14] on input at bounding box center [502, 15] width 224 height 20
click at [432, 56] on p "194436" at bounding box center [423, 55] width 26 height 11
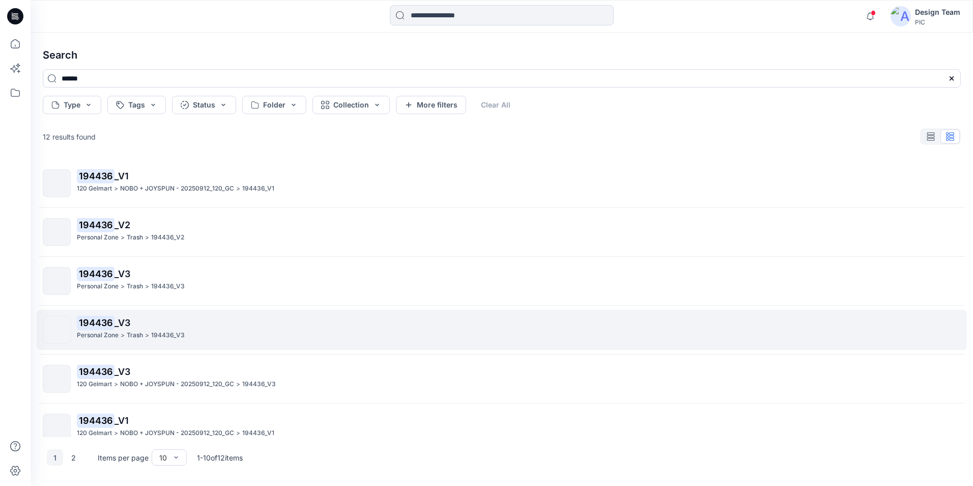
click at [119, 325] on p "Personal Zone" at bounding box center [98, 335] width 42 height 11
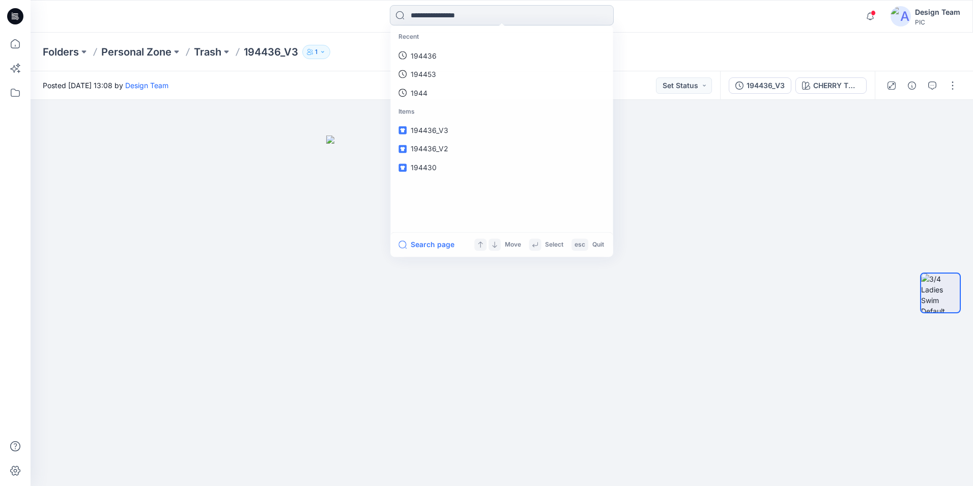
click at [486, 14] on input at bounding box center [502, 15] width 224 height 20
click at [430, 58] on p "194436" at bounding box center [423, 55] width 26 height 11
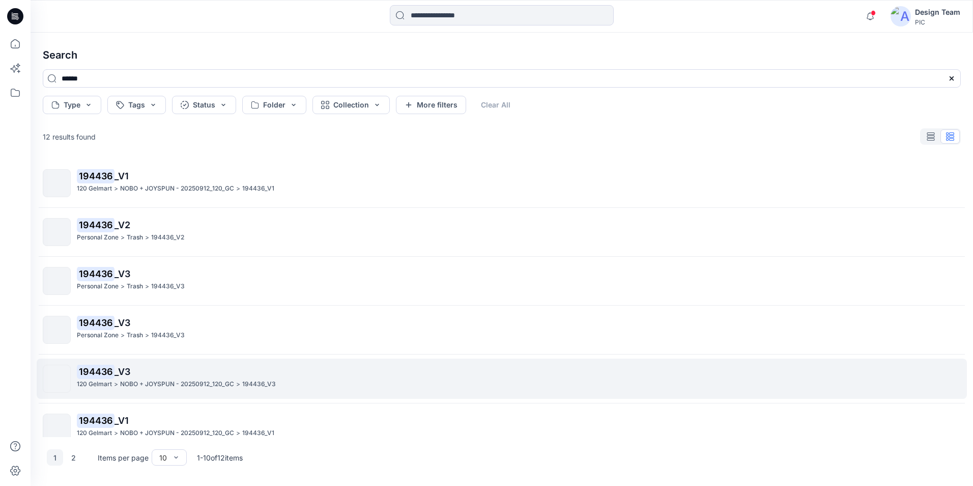
click at [121, 325] on p "NOBO + JOYSPUN - 20250912_120_GC" at bounding box center [177, 384] width 114 height 11
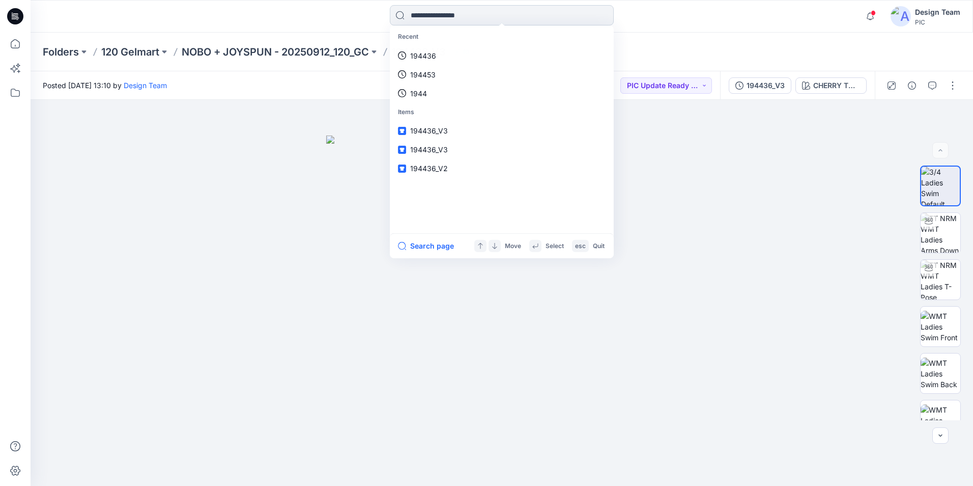
drag, startPoint x: 507, startPoint y: 18, endPoint x: 501, endPoint y: 17, distance: 5.2
click at [504, 19] on input at bounding box center [502, 15] width 224 height 20
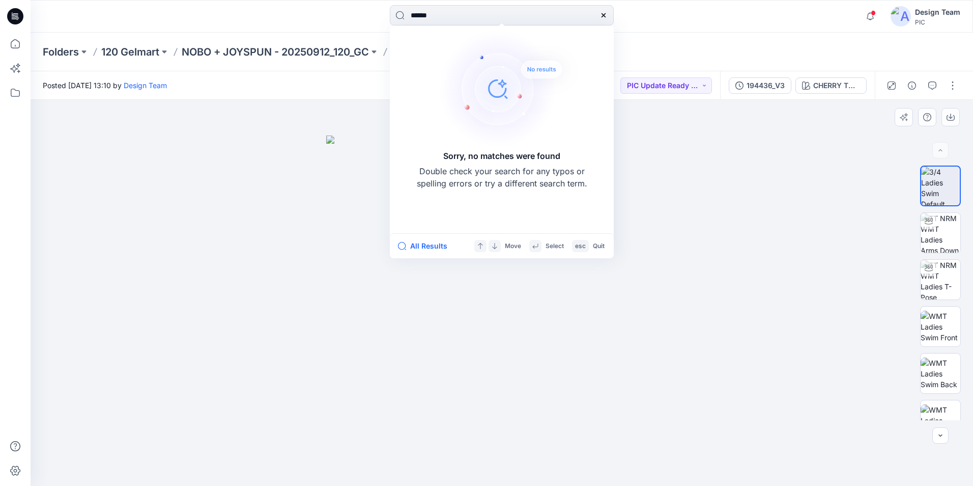
click at [608, 145] on div at bounding box center [502, 293] width 943 height 386
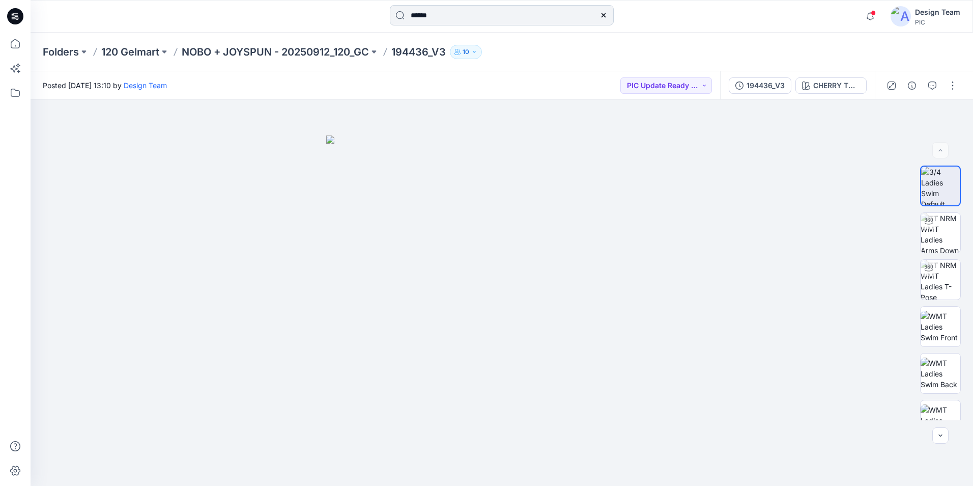
click at [446, 15] on input "******" at bounding box center [502, 15] width 224 height 20
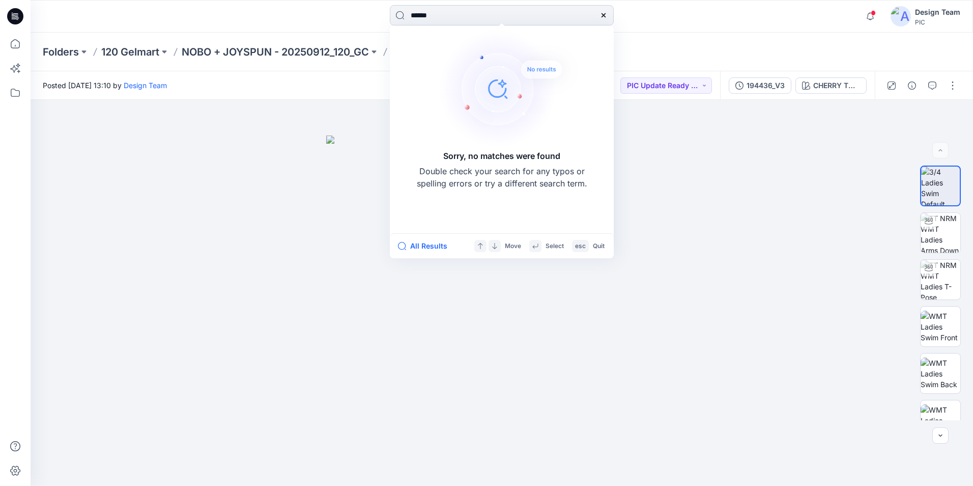
click at [447, 16] on input "******" at bounding box center [502, 15] width 224 height 20
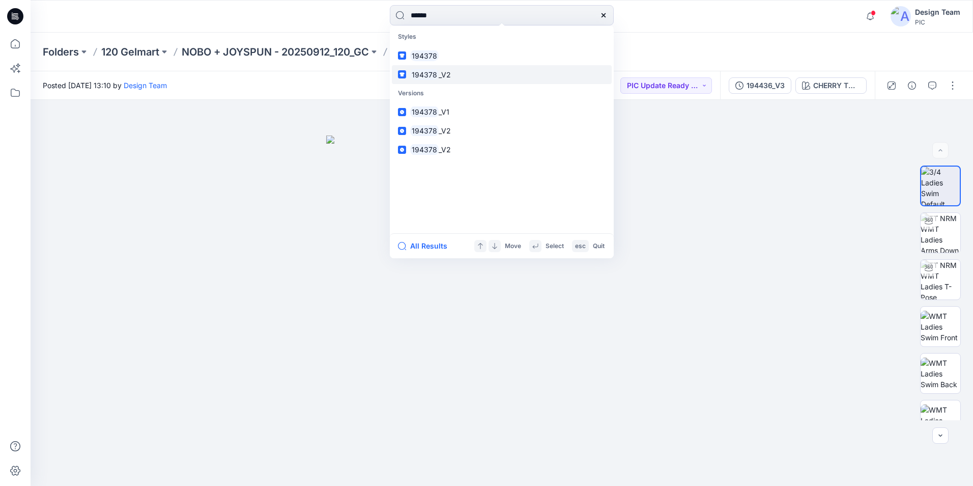
type input "******"
click at [439, 70] on span "_V2" at bounding box center [445, 74] width 12 height 9
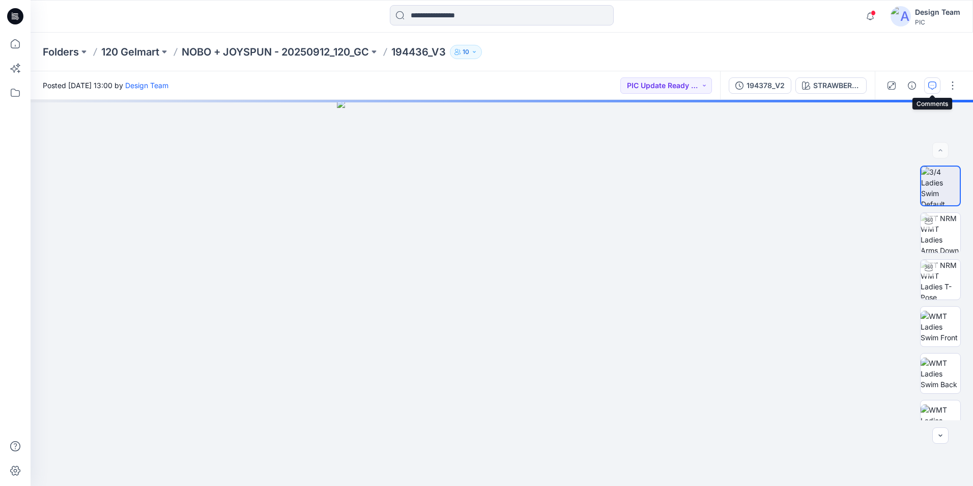
click at [608, 85] on icon "button" at bounding box center [933, 85] width 8 height 8
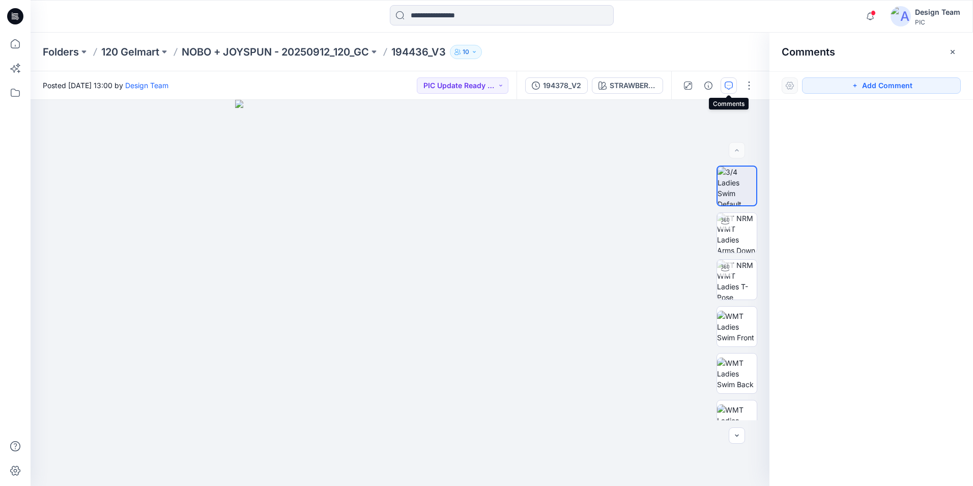
click at [608, 85] on icon "button" at bounding box center [729, 85] width 8 height 8
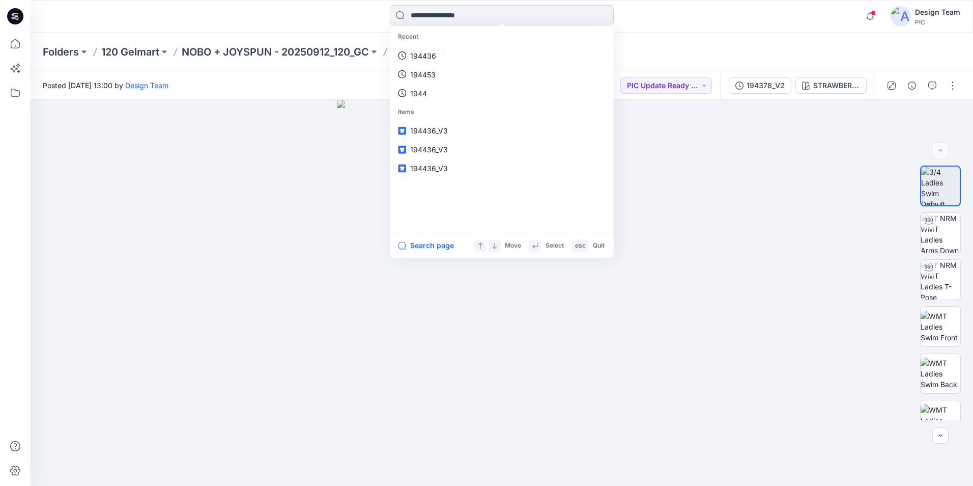
click at [488, 18] on input at bounding box center [502, 15] width 224 height 20
click at [473, 14] on input at bounding box center [502, 15] width 224 height 20
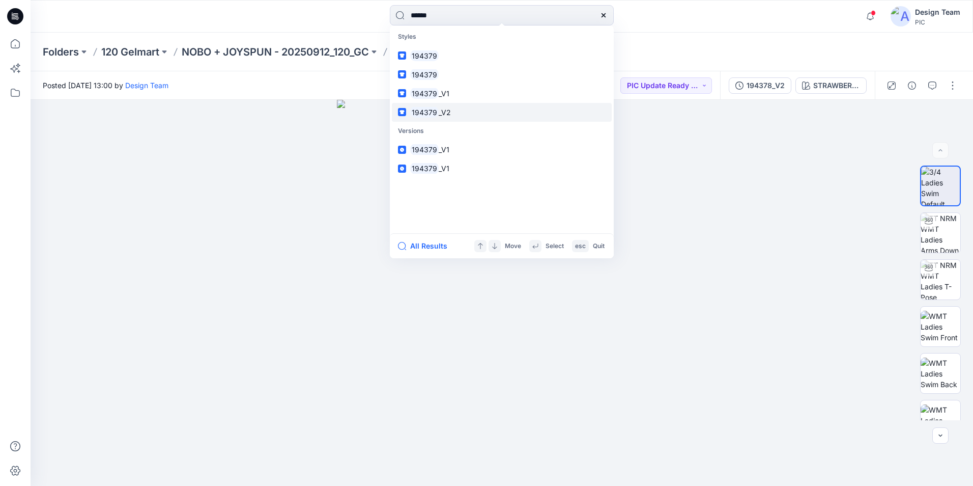
type input "******"
click at [446, 109] on span "_V2" at bounding box center [445, 112] width 12 height 9
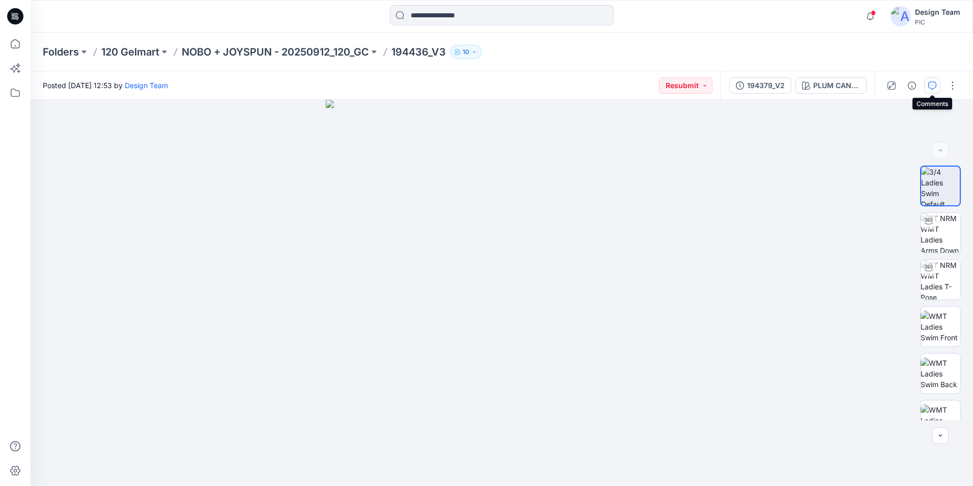
click at [608, 85] on icon "button" at bounding box center [933, 85] width 8 height 8
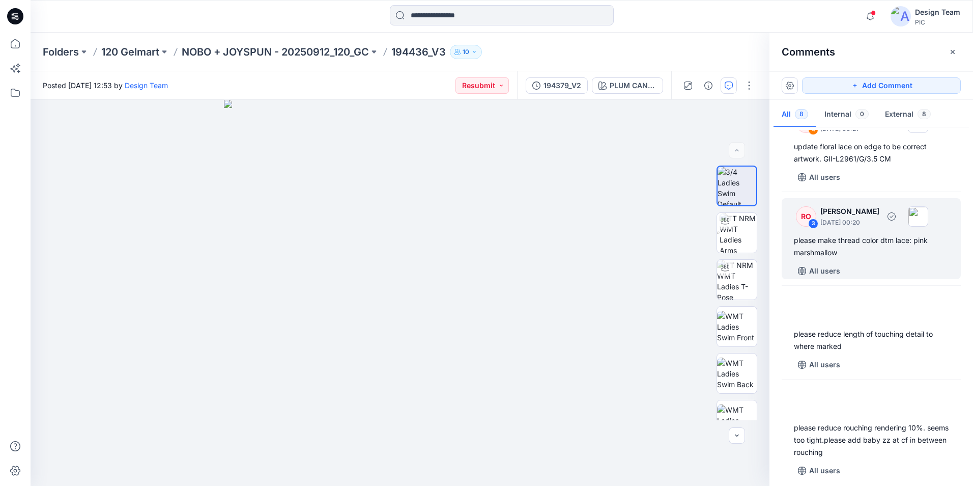
scroll to position [376, 0]
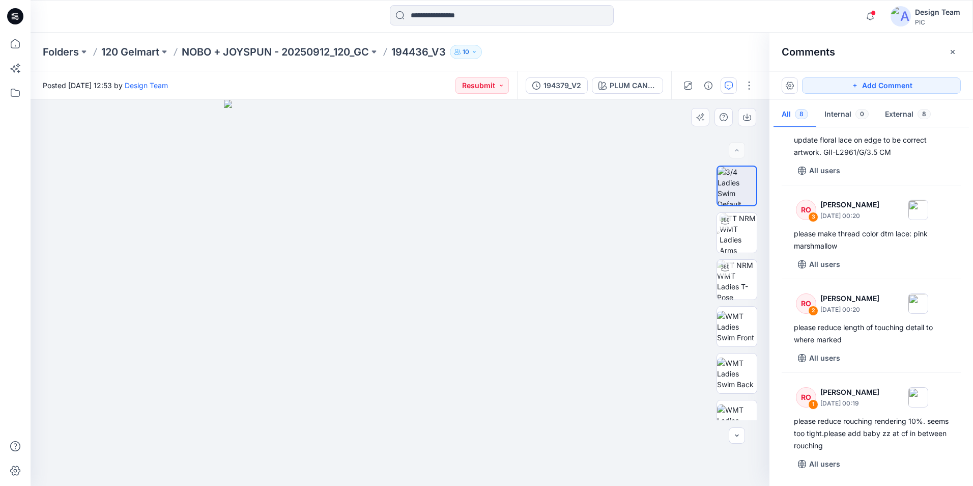
click at [583, 203] on div at bounding box center [400, 293] width 739 height 386
click at [602, 240] on div at bounding box center [400, 293] width 739 height 386
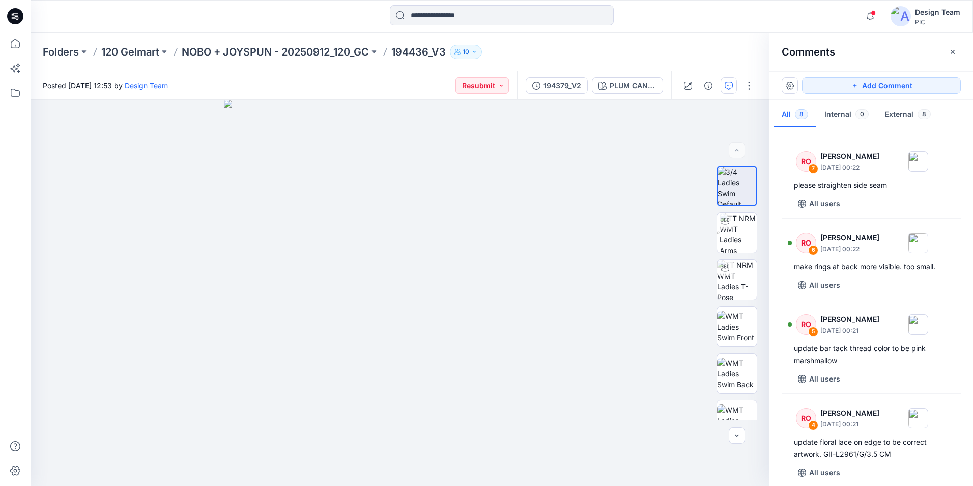
scroll to position [0, 0]
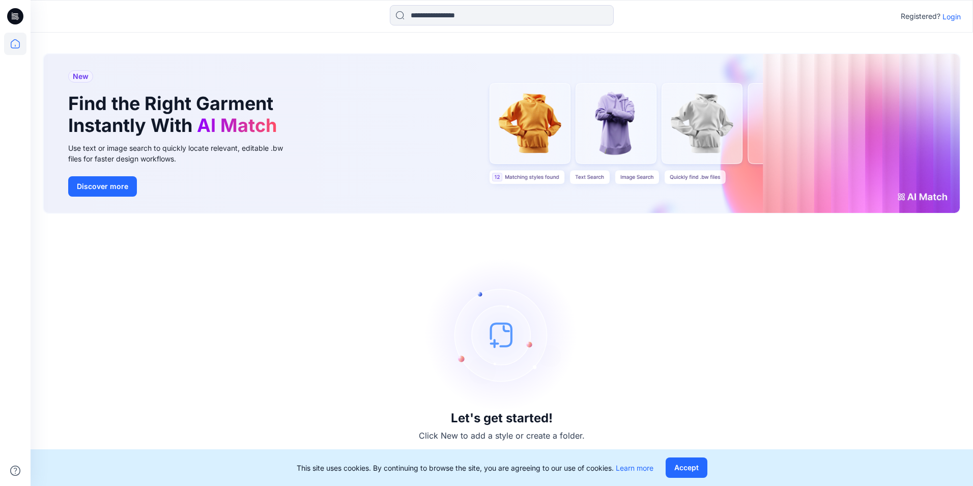
drag, startPoint x: 892, startPoint y: 217, endPoint x: 558, endPoint y: 283, distance: 340.4
click at [891, 217] on div "New Find the Right Garment Instantly With AI Match Use text or image search to …" at bounding box center [502, 135] width 918 height 181
